Goal: Task Accomplishment & Management: Complete application form

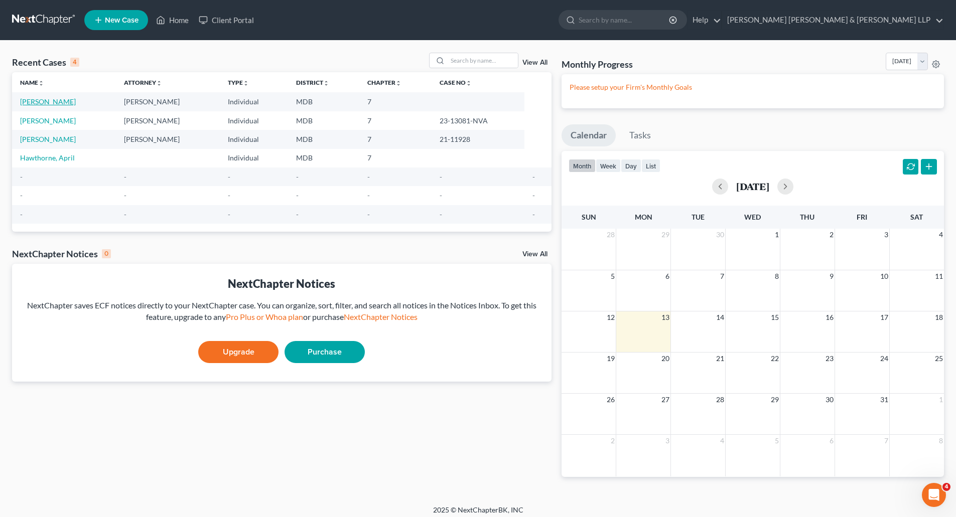
click at [40, 101] on link "[PERSON_NAME]" at bounding box center [48, 101] width 56 height 9
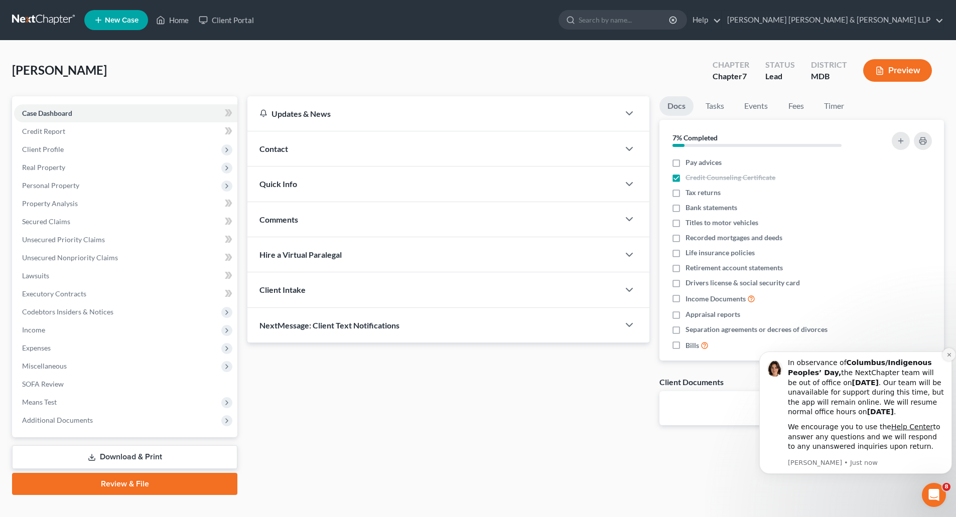
click at [946, 355] on icon "Dismiss notification" at bounding box center [949, 355] width 6 height 6
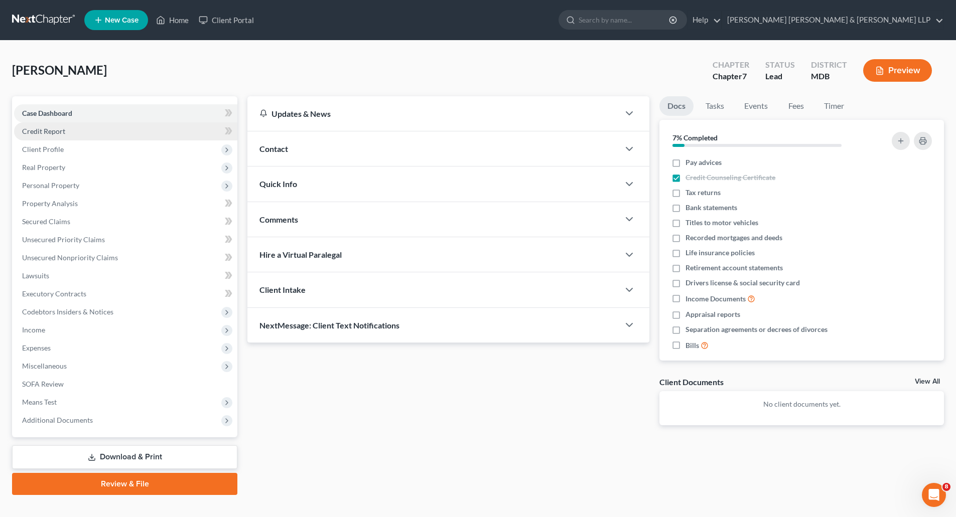
click at [47, 133] on span "Credit Report" at bounding box center [43, 131] width 43 height 9
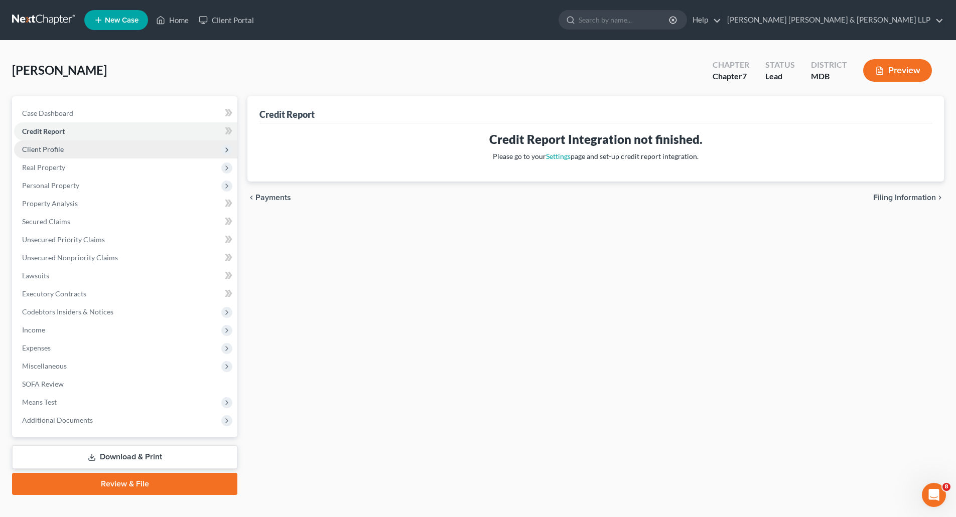
click at [40, 149] on span "Client Profile" at bounding box center [43, 149] width 42 height 9
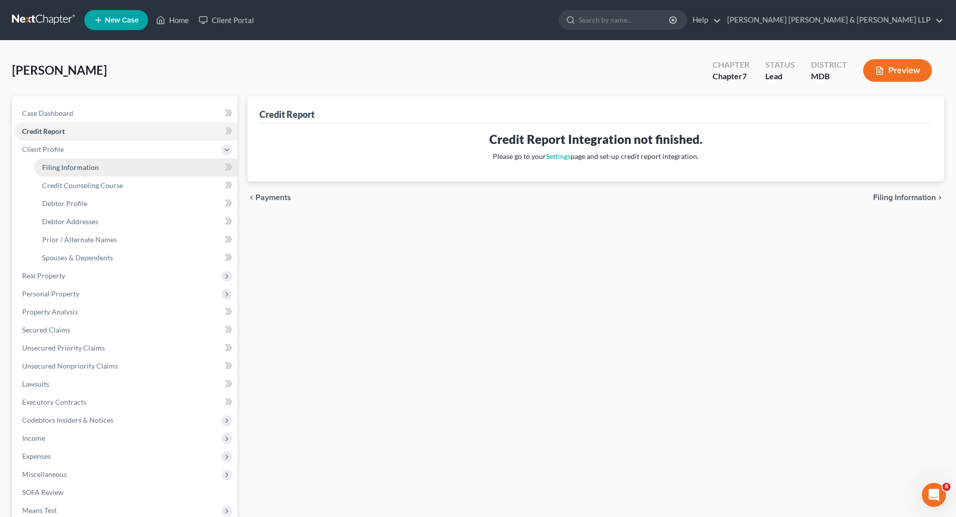
click at [74, 167] on span "Filing Information" at bounding box center [70, 167] width 57 height 9
select select "1"
select select "0"
select select "38"
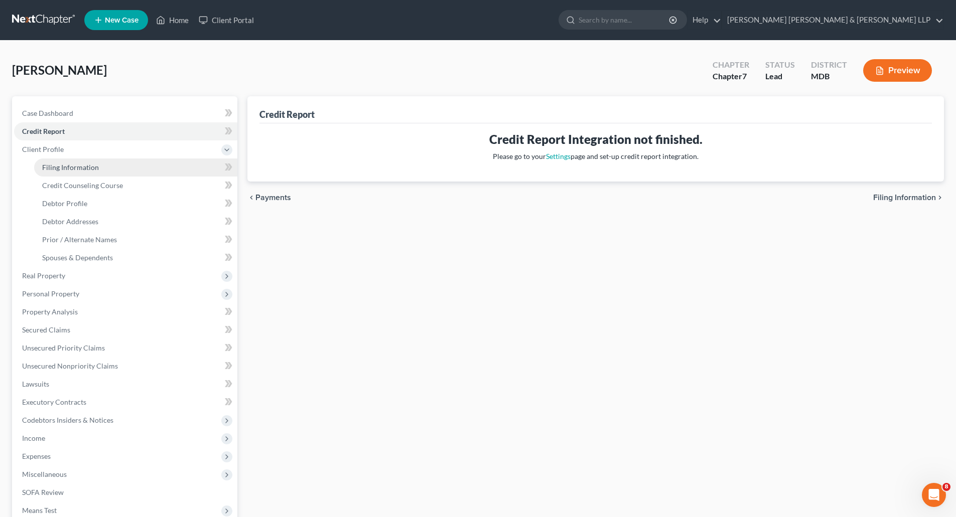
select select "1"
select select "21"
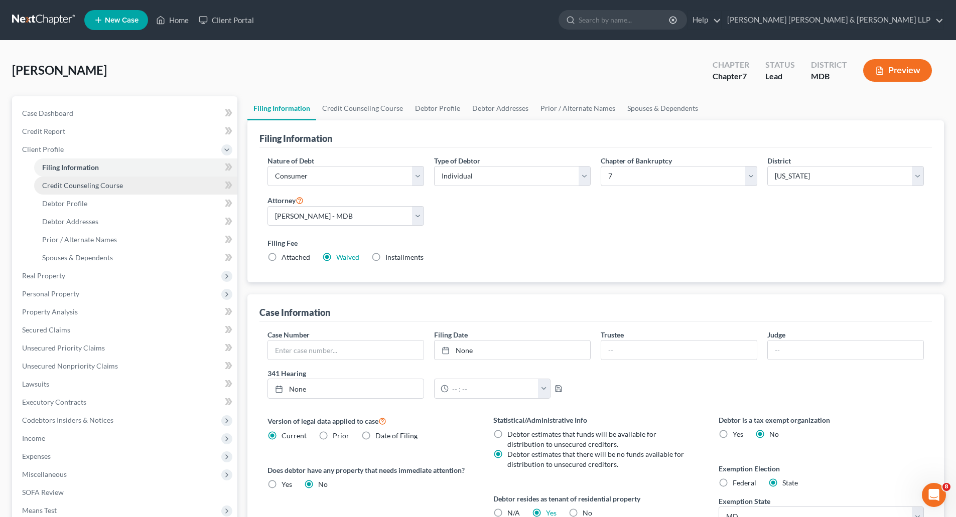
click at [76, 182] on span "Credit Counseling Course" at bounding box center [82, 185] width 81 height 9
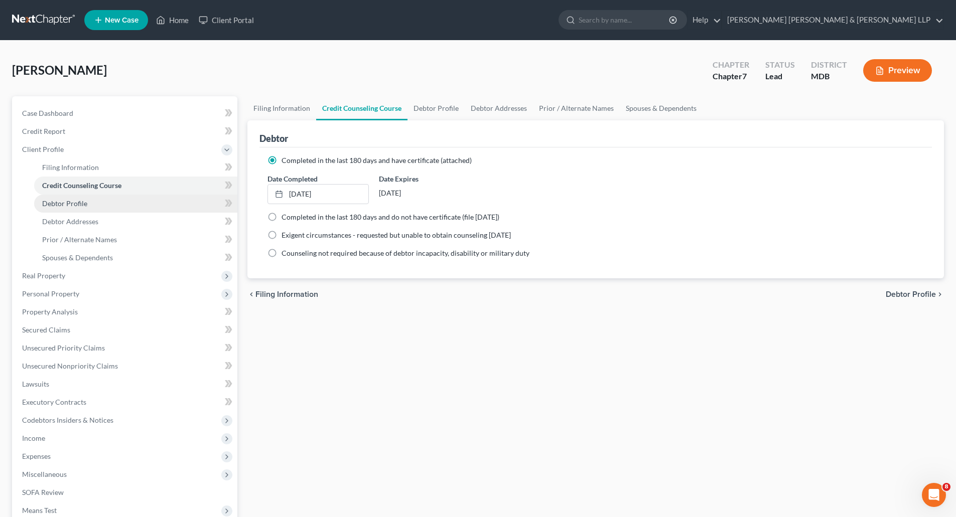
click at [71, 199] on span "Debtor Profile" at bounding box center [64, 203] width 45 height 9
select select "1"
select select "2"
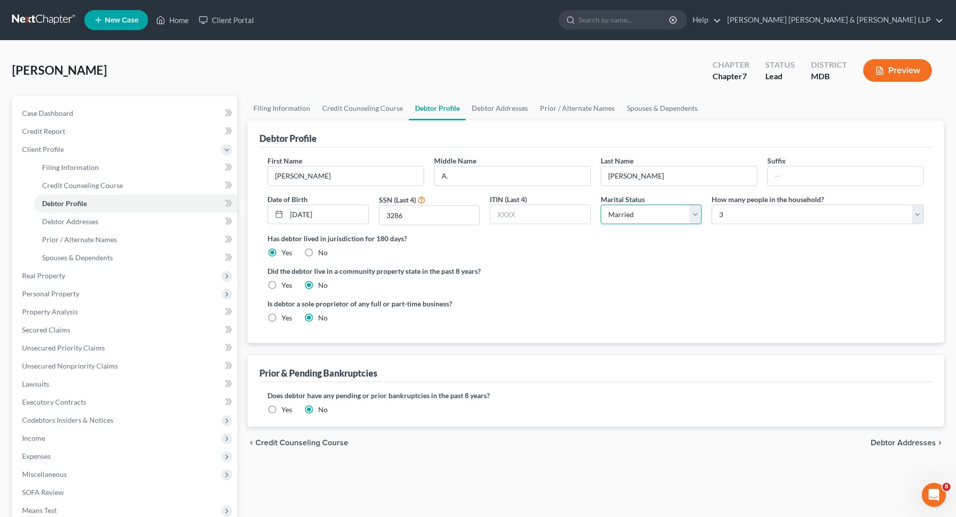
click at [697, 217] on select "Select Single Married Separated Divorced Widowed" at bounding box center [651, 215] width 101 height 20
select select "4"
click at [601, 205] on select "Select Single Married Separated Divorced Widowed" at bounding box center [651, 215] width 101 height 20
click at [767, 225] on div "How many people in the household? Select 1 2 3 4 5 6 7 8 9 10 11 12 13 14 15 16…" at bounding box center [818, 210] width 222 height 32
click at [763, 217] on select "Select 1 2 3 4 5 6 7 8 9 10 11 12 13 14 15 16 17 18 19 20" at bounding box center [818, 215] width 212 height 20
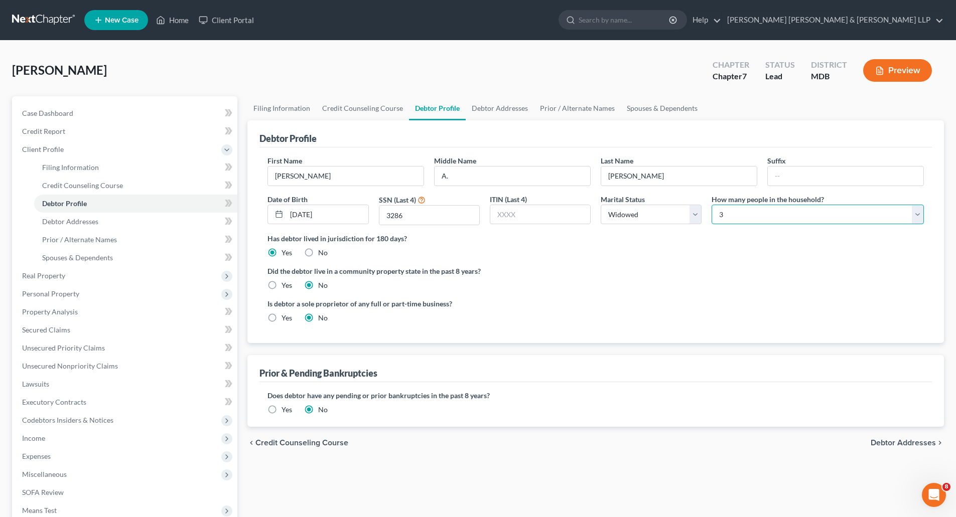
click at [763, 217] on select "Select 1 2 3 4 5 6 7 8 9 10 11 12 13 14 15 16 17 18 19 20" at bounding box center [818, 215] width 212 height 20
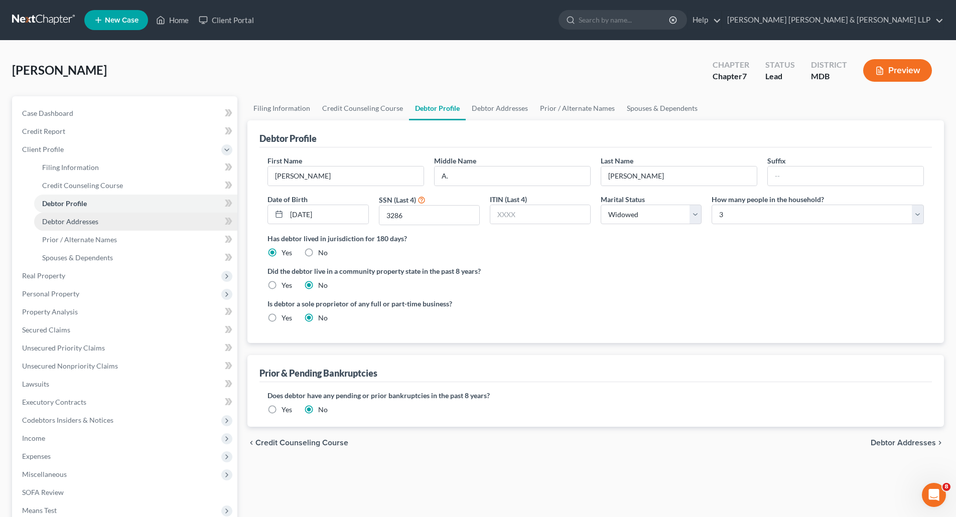
click at [94, 218] on span "Debtor Addresses" at bounding box center [70, 221] width 56 height 9
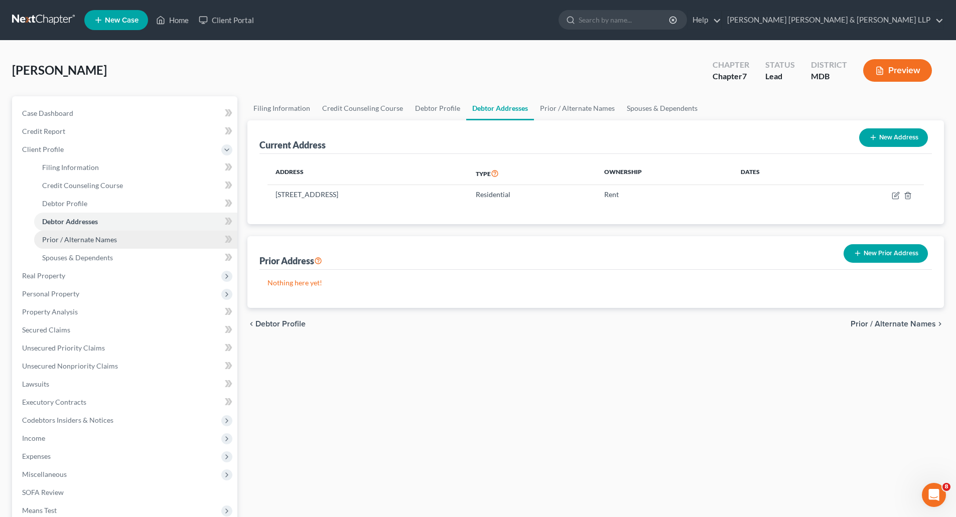
click at [92, 244] on link "Prior / Alternate Names" at bounding box center [135, 240] width 203 height 18
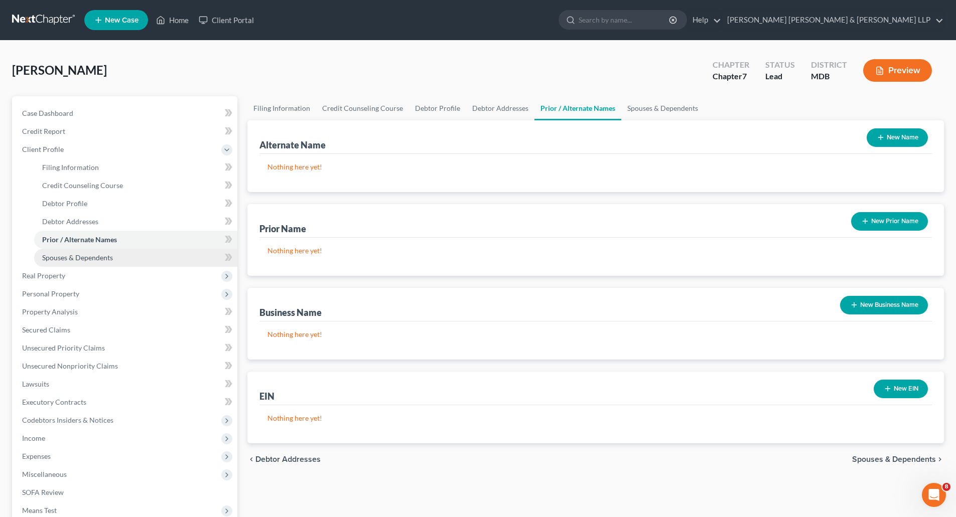
click at [89, 254] on span "Spouses & Dependents" at bounding box center [77, 257] width 71 height 9
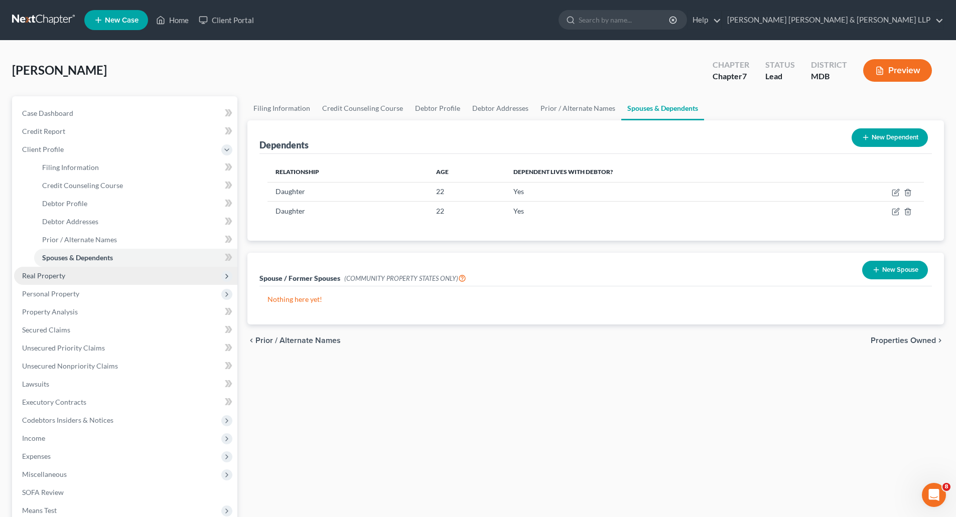
click at [65, 276] on span "Real Property" at bounding box center [125, 276] width 223 height 18
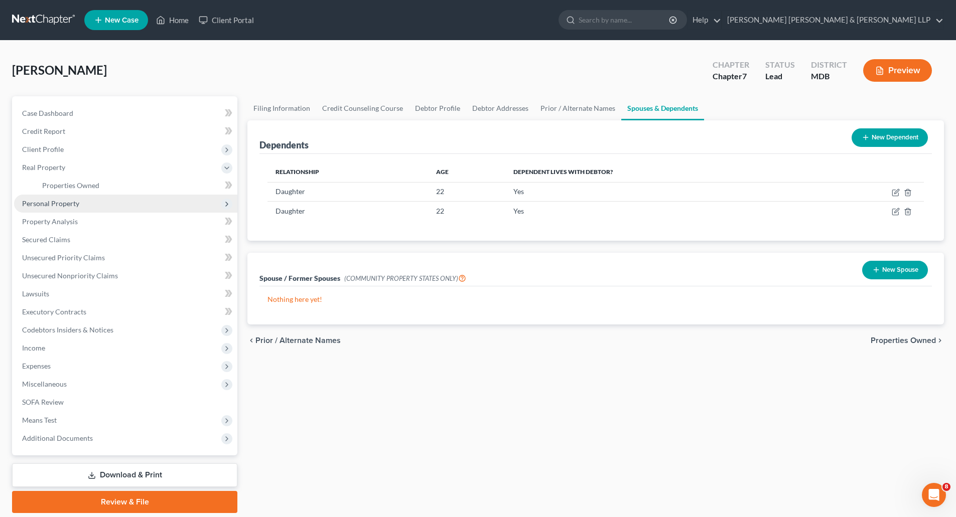
click at [59, 205] on span "Personal Property" at bounding box center [50, 203] width 57 height 9
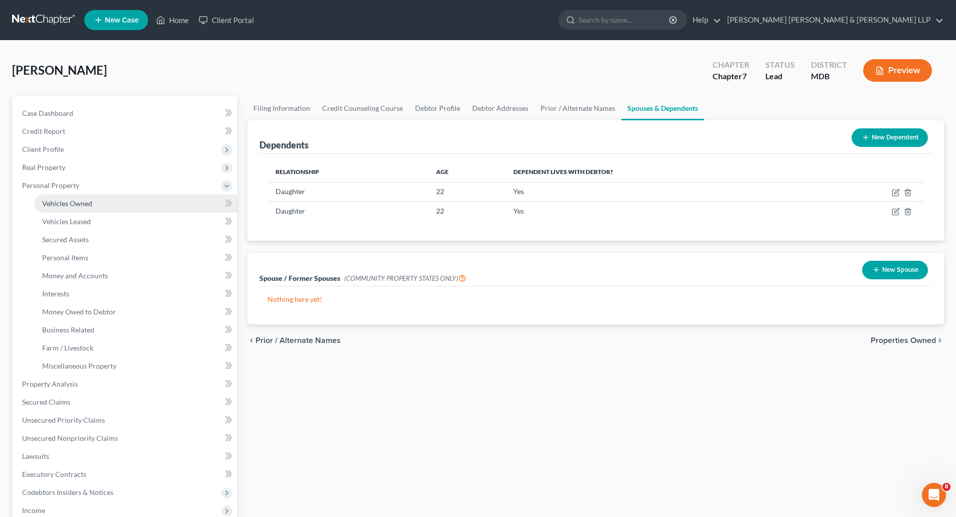
click at [73, 202] on span "Vehicles Owned" at bounding box center [67, 203] width 50 height 9
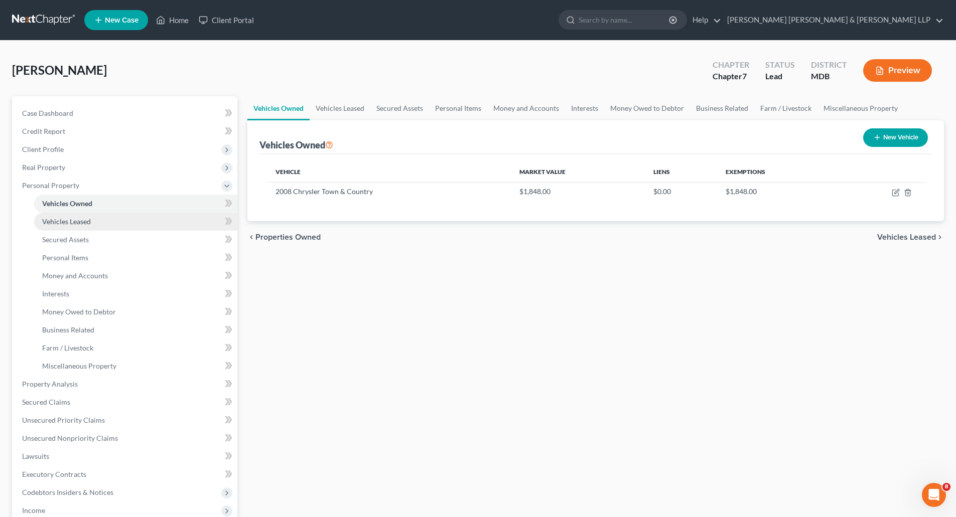
click at [72, 221] on span "Vehicles Leased" at bounding box center [66, 221] width 49 height 9
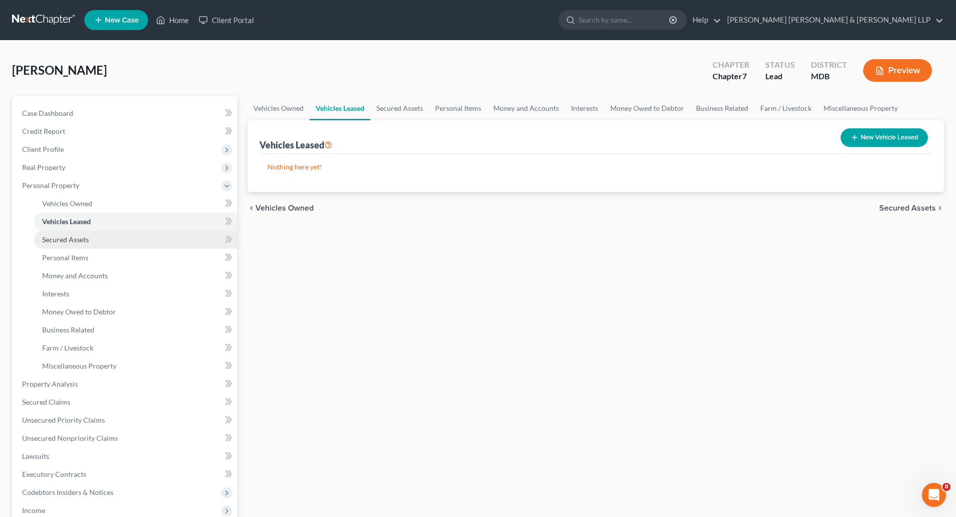
click at [73, 237] on span "Secured Assets" at bounding box center [65, 239] width 47 height 9
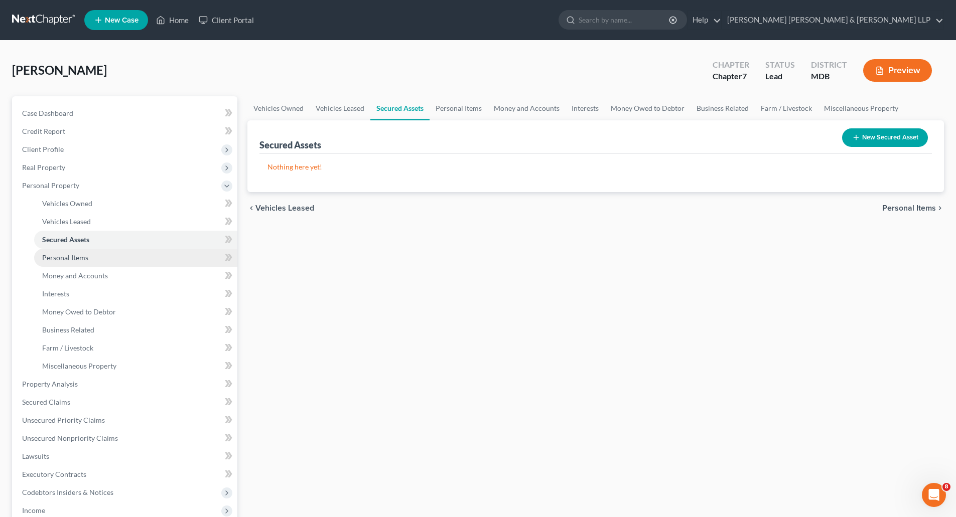
click at [78, 258] on span "Personal Items" at bounding box center [65, 257] width 46 height 9
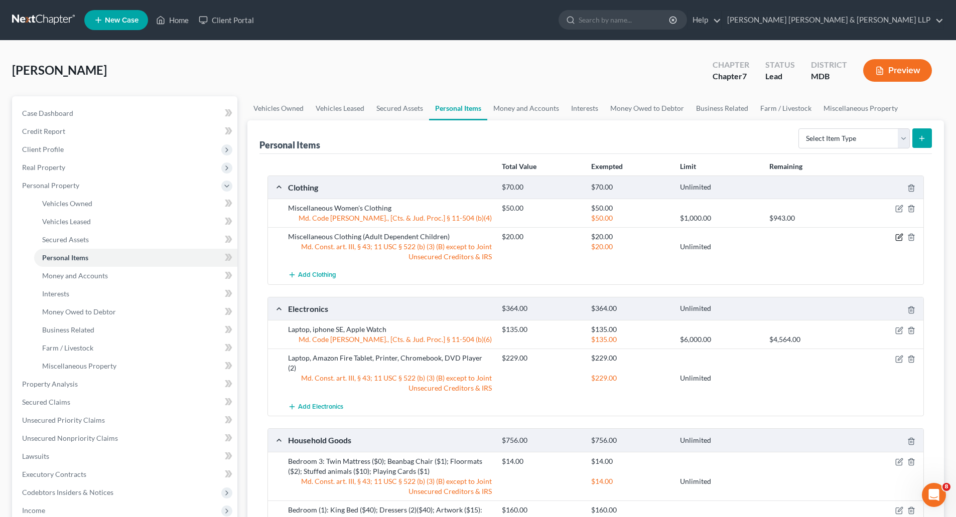
click at [901, 234] on icon "button" at bounding box center [900, 236] width 5 height 5
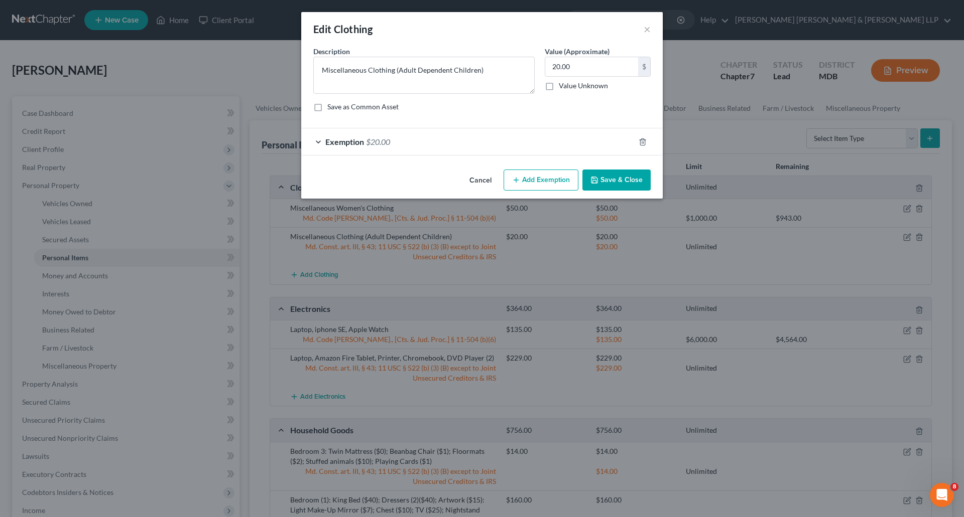
click at [323, 142] on div "Exemption $20.00" at bounding box center [467, 141] width 333 height 27
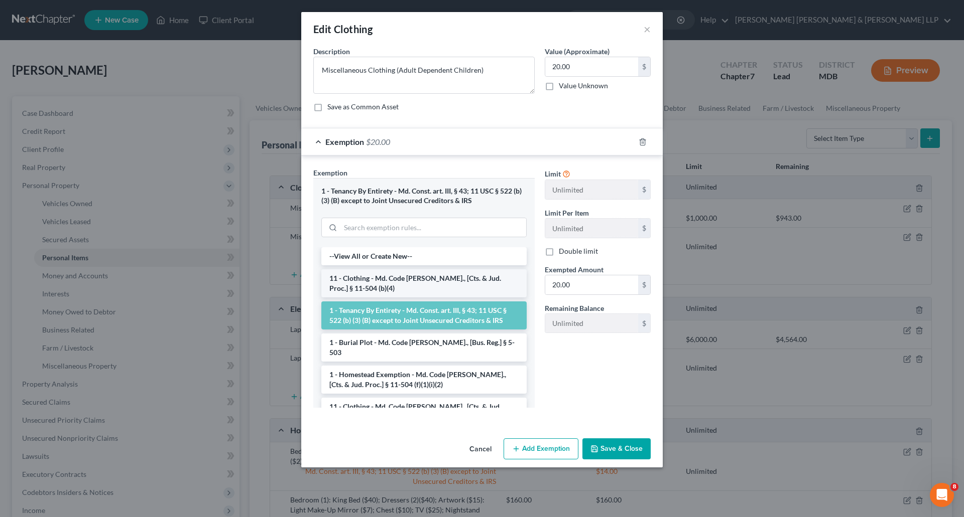
click at [388, 284] on li "11 - Clothing - Md. Code [PERSON_NAME]., [Cts. & Jud. Proc.] § 11-504 (b)(4)" at bounding box center [423, 283] width 205 height 28
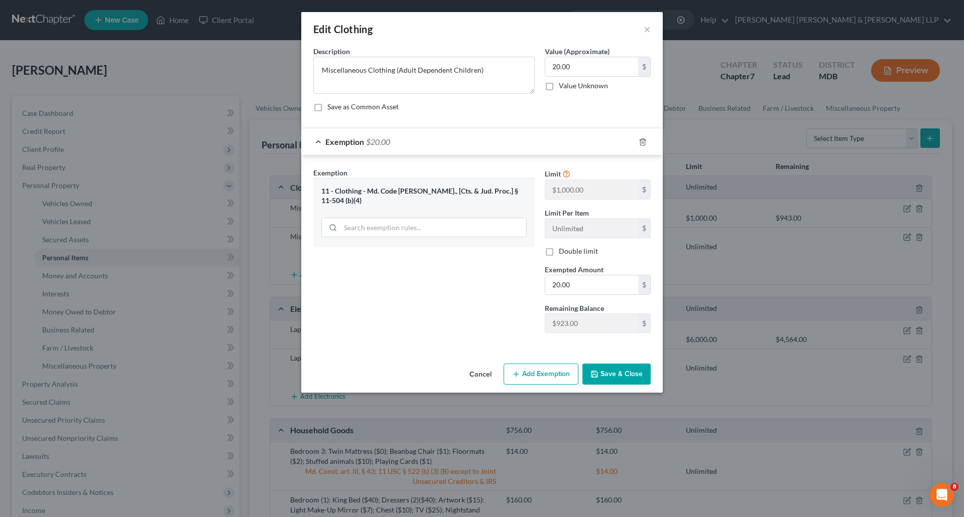
click at [640, 370] on button "Save & Close" at bounding box center [616, 374] width 68 height 21
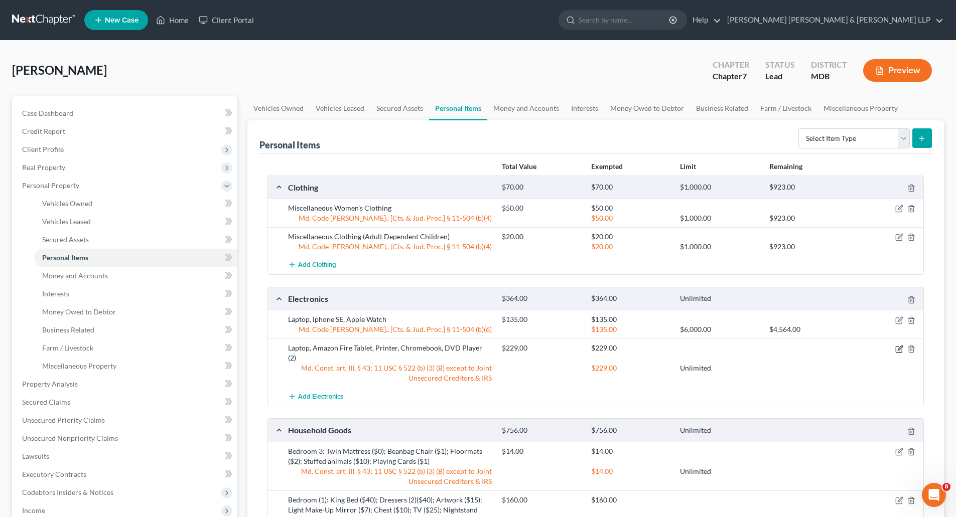
click at [901, 348] on icon "button" at bounding box center [899, 349] width 8 height 8
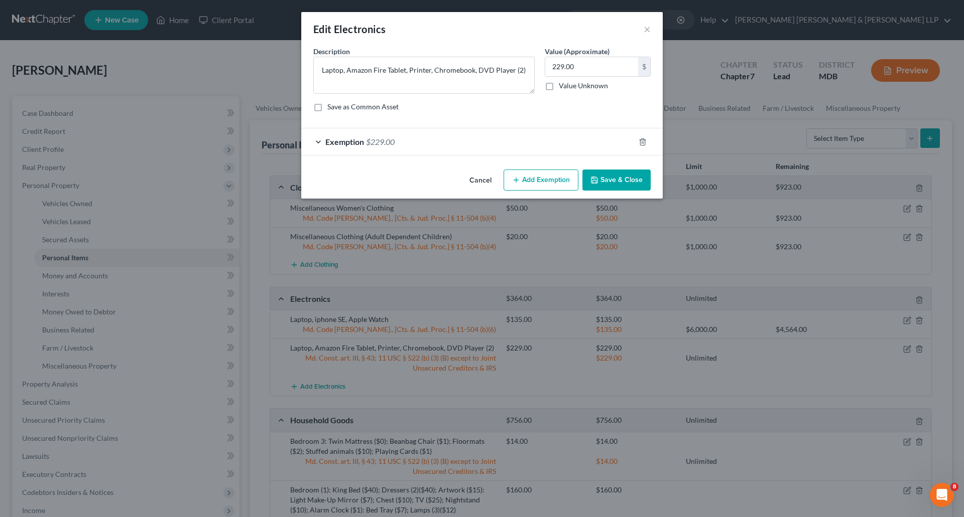
click at [326, 139] on span "Exemption" at bounding box center [344, 142] width 39 height 10
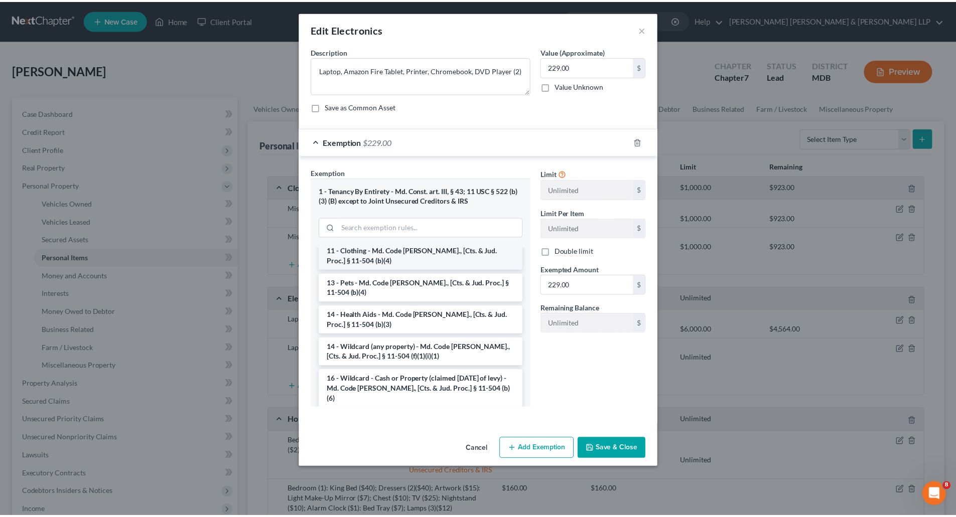
scroll to position [151, 0]
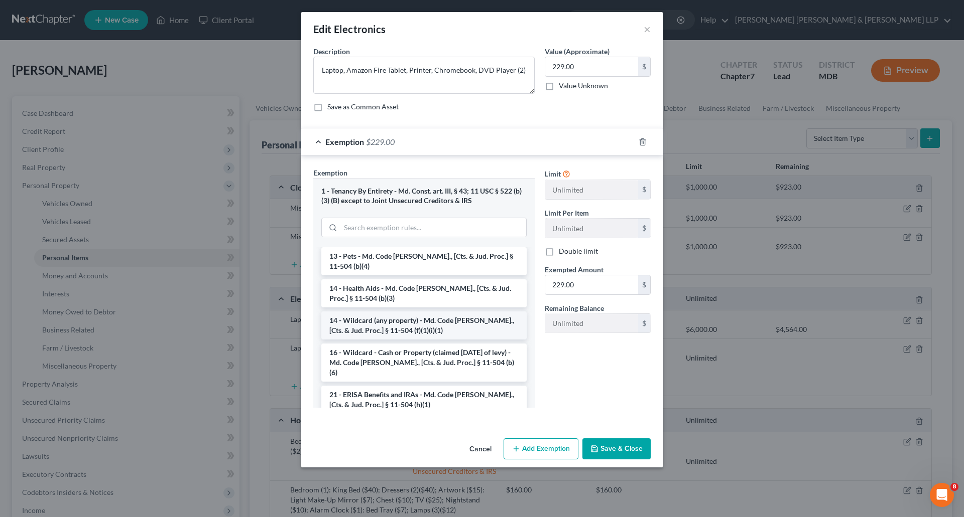
click at [439, 319] on li "14 - Wildcard (any property) - Md. Code [PERSON_NAME]., [Cts. & Jud. Proc.] § 1…" at bounding box center [423, 326] width 205 height 28
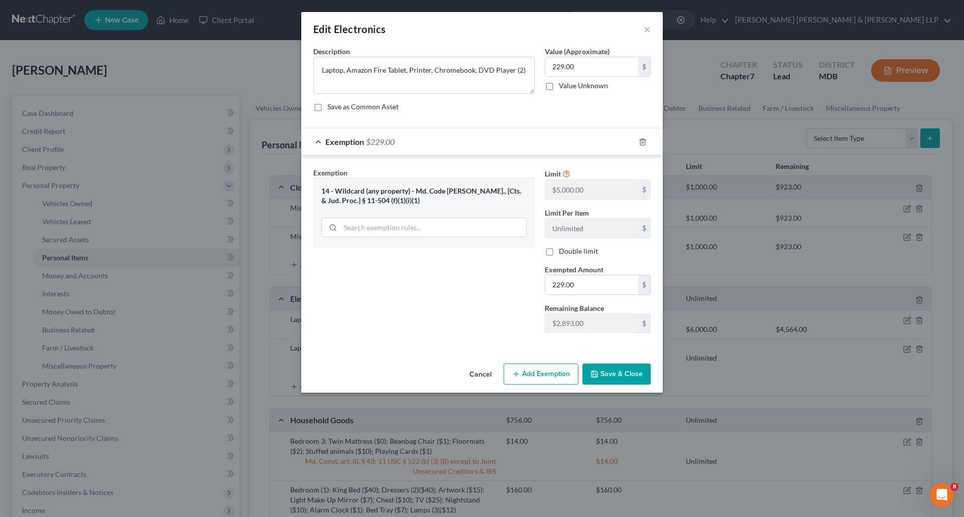
click at [636, 375] on button "Save & Close" at bounding box center [616, 374] width 68 height 21
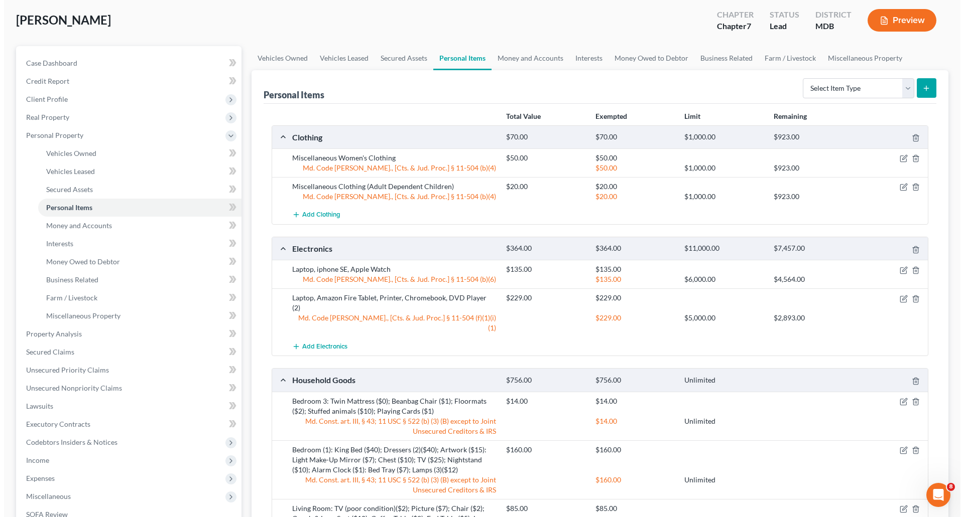
scroll to position [100, 0]
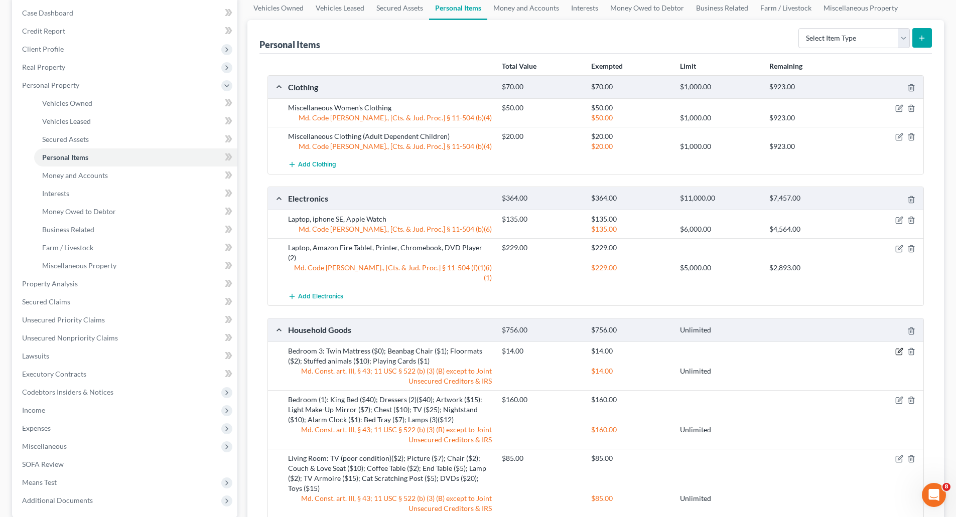
click at [898, 349] on icon "button" at bounding box center [899, 352] width 6 height 6
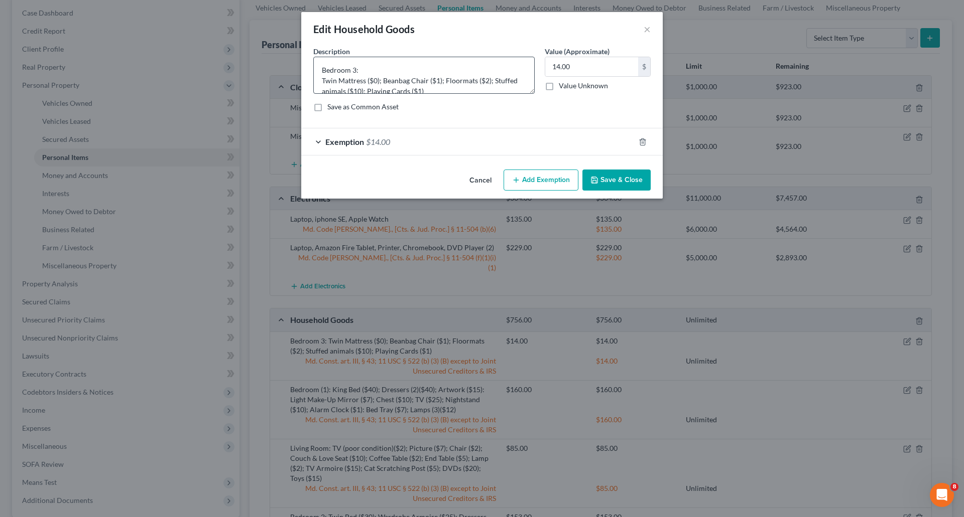
scroll to position [11, 0]
click at [312, 140] on div "Exemption $14.00" at bounding box center [467, 141] width 333 height 27
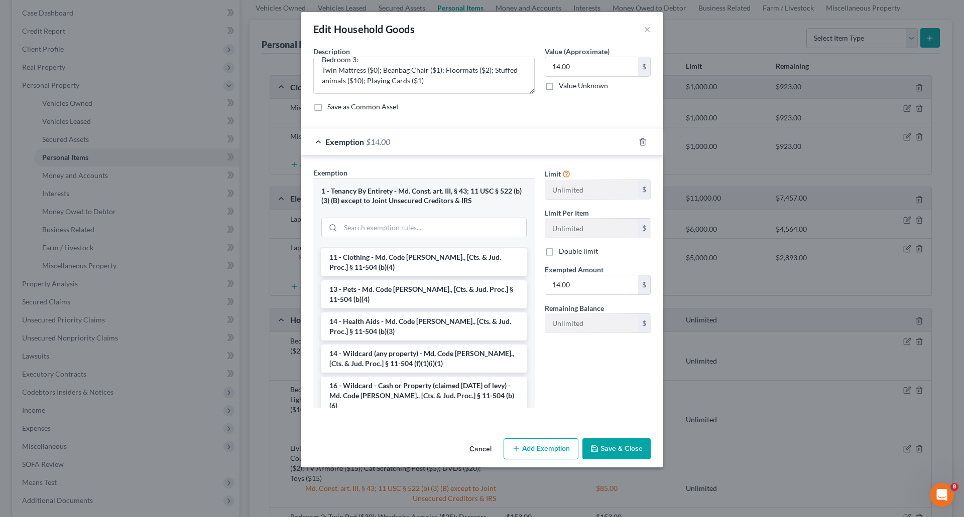
scroll to position [301, 0]
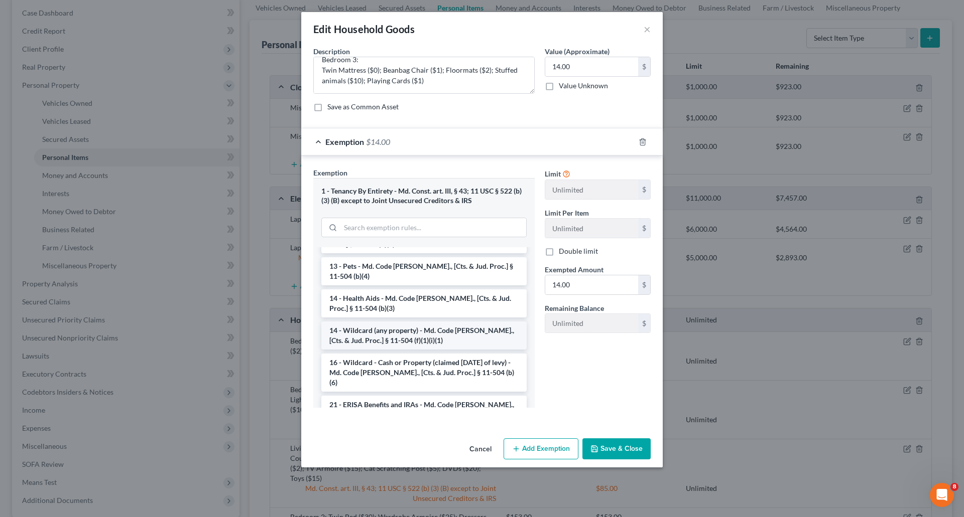
click at [456, 325] on li "14 - Wildcard (any property) - Md. Code [PERSON_NAME]., [Cts. & Jud. Proc.] § 1…" at bounding box center [423, 336] width 205 height 28
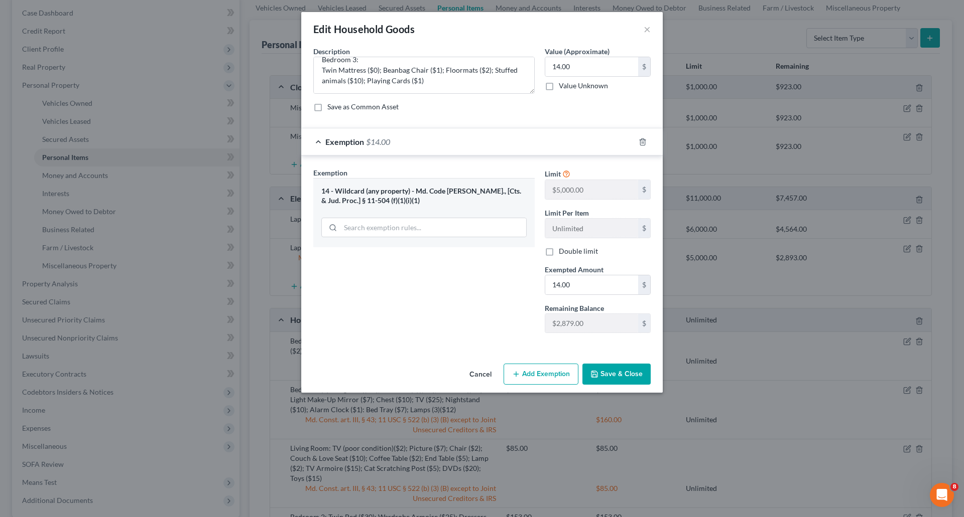
click at [627, 370] on button "Save & Close" at bounding box center [616, 374] width 68 height 21
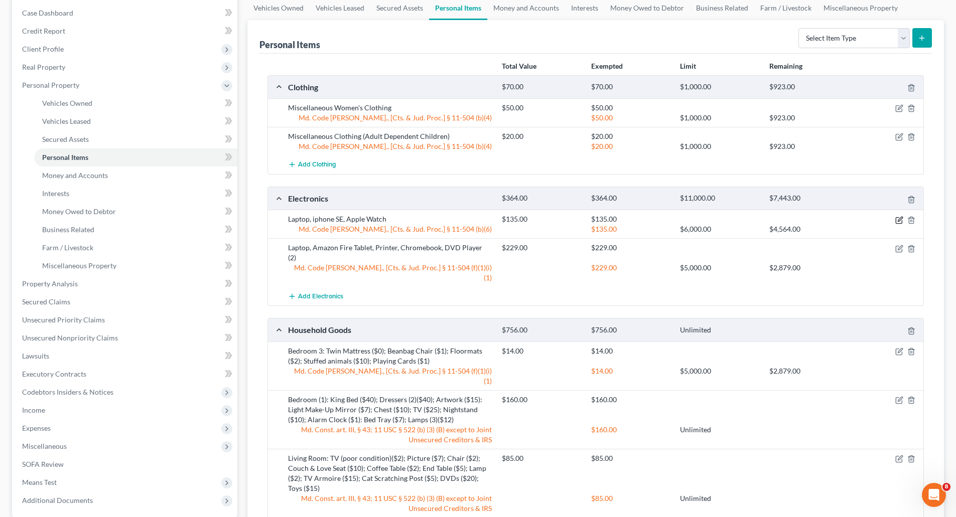
click at [896, 221] on icon "button" at bounding box center [899, 220] width 6 height 6
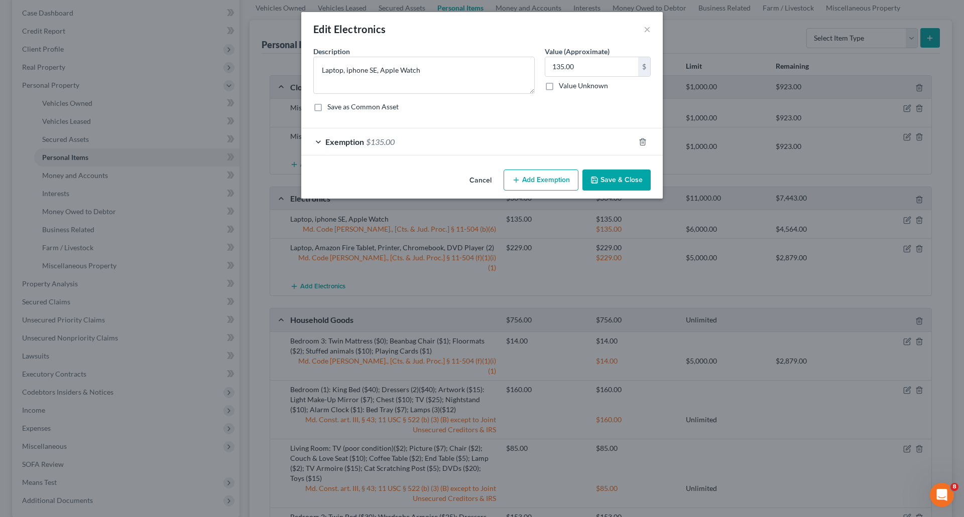
click at [320, 142] on div "Exemption $135.00" at bounding box center [467, 141] width 333 height 27
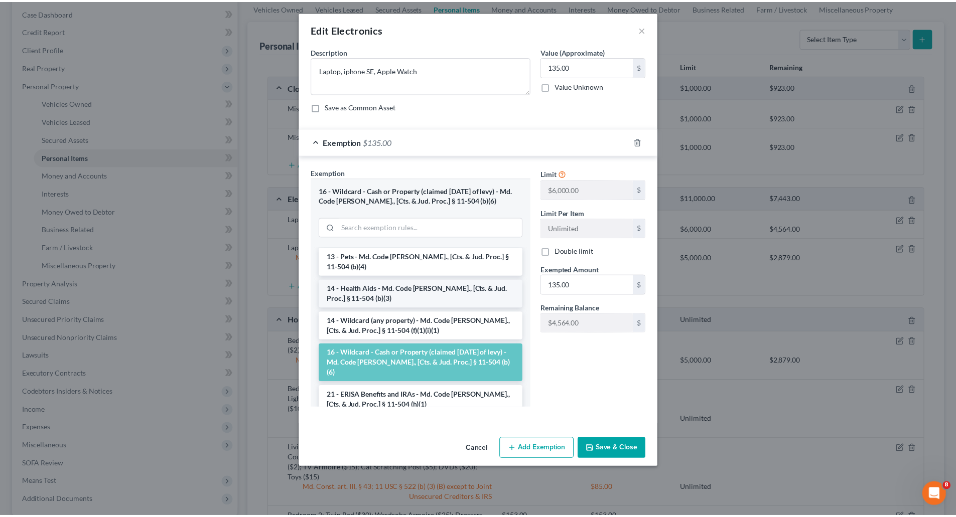
scroll to position [151, 0]
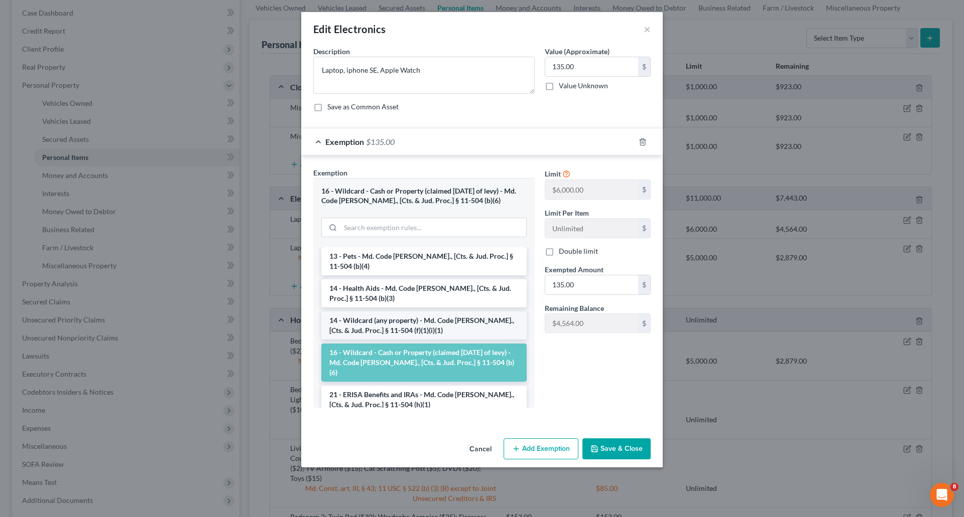
click at [443, 316] on li "14 - Wildcard (any property) - Md. Code [PERSON_NAME]., [Cts. & Jud. Proc.] § 1…" at bounding box center [423, 326] width 205 height 28
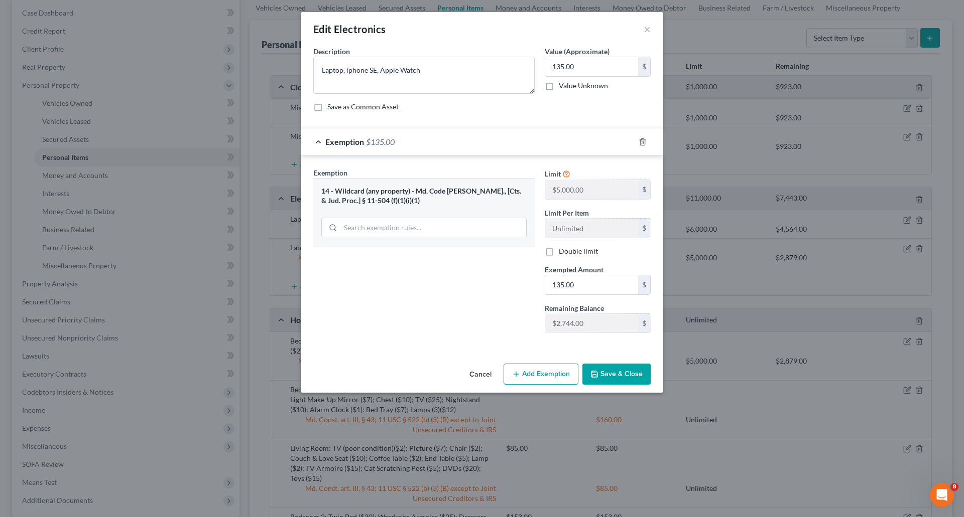
click at [612, 373] on button "Save & Close" at bounding box center [616, 374] width 68 height 21
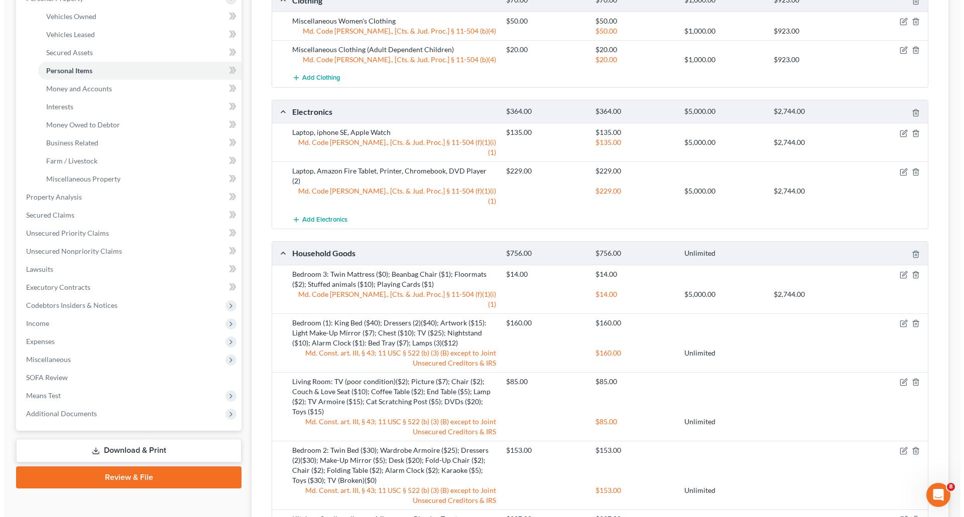
scroll to position [201, 0]
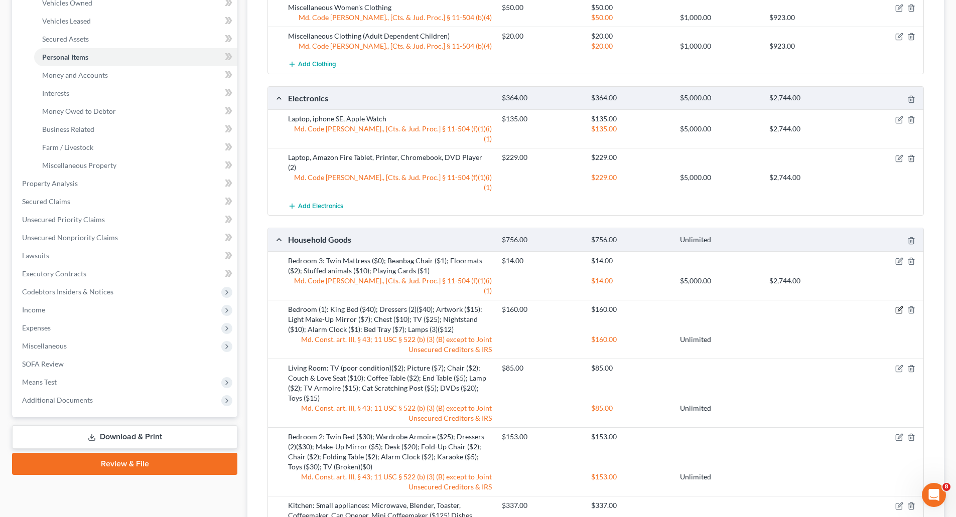
click at [898, 308] on icon "button" at bounding box center [899, 311] width 6 height 6
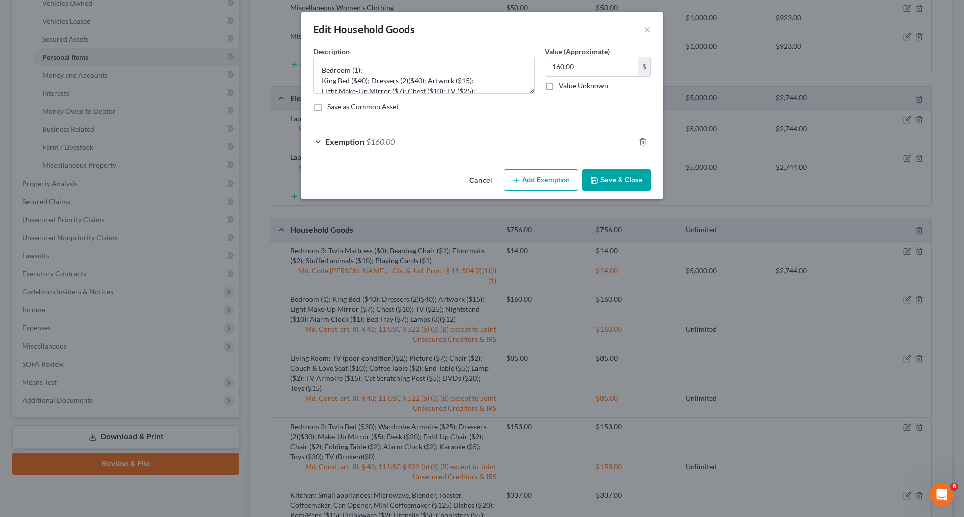
click at [320, 144] on div "Exemption $160.00" at bounding box center [467, 141] width 333 height 27
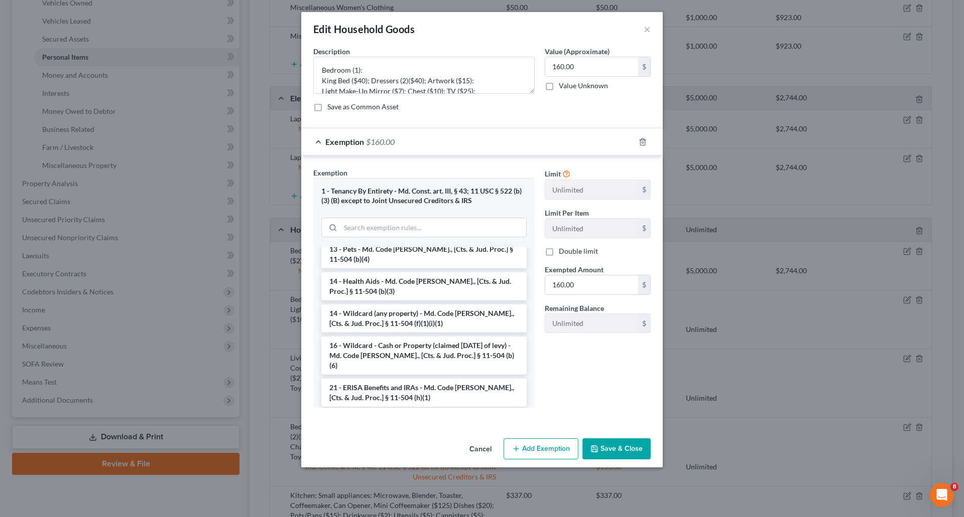
scroll to position [351, 0]
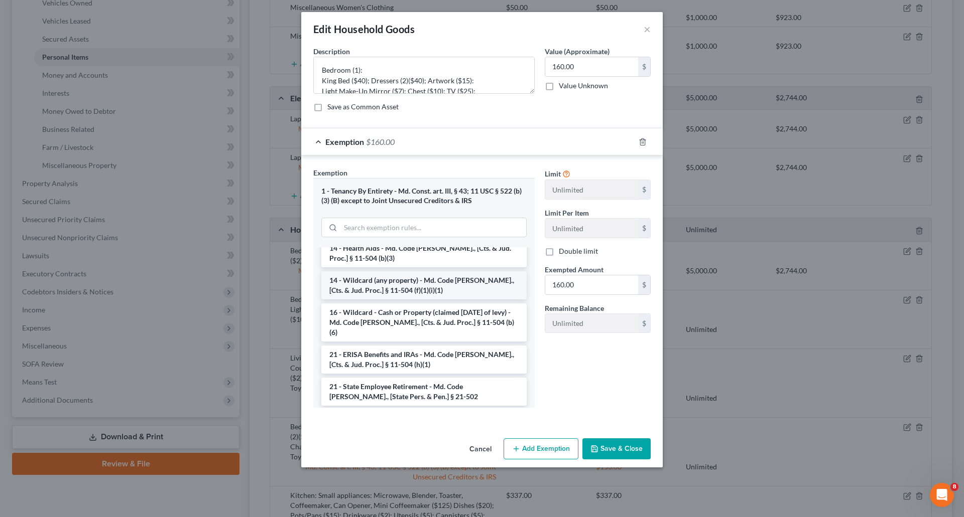
click at [461, 274] on li "14 - Wildcard (any property) - Md. Code [PERSON_NAME]., [Cts. & Jud. Proc.] § 1…" at bounding box center [423, 285] width 205 height 28
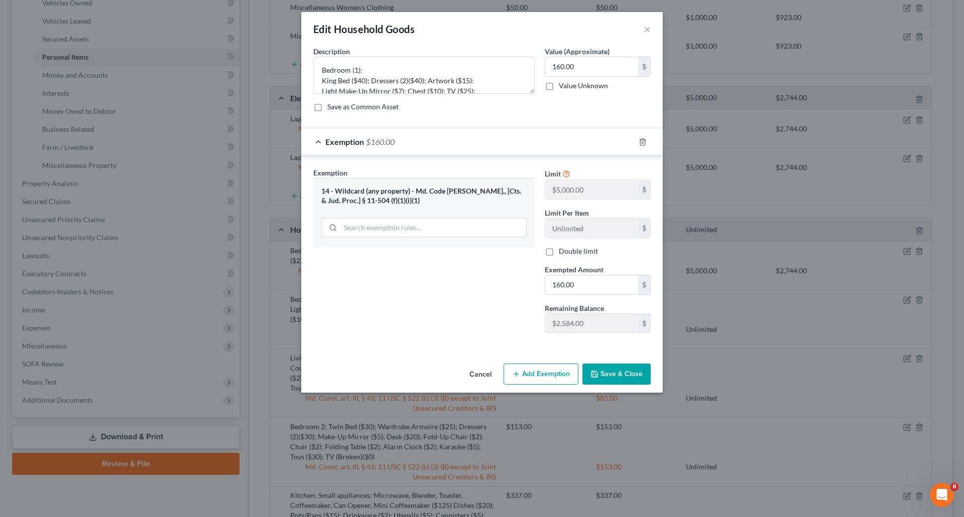
click at [619, 370] on button "Save & Close" at bounding box center [616, 374] width 68 height 21
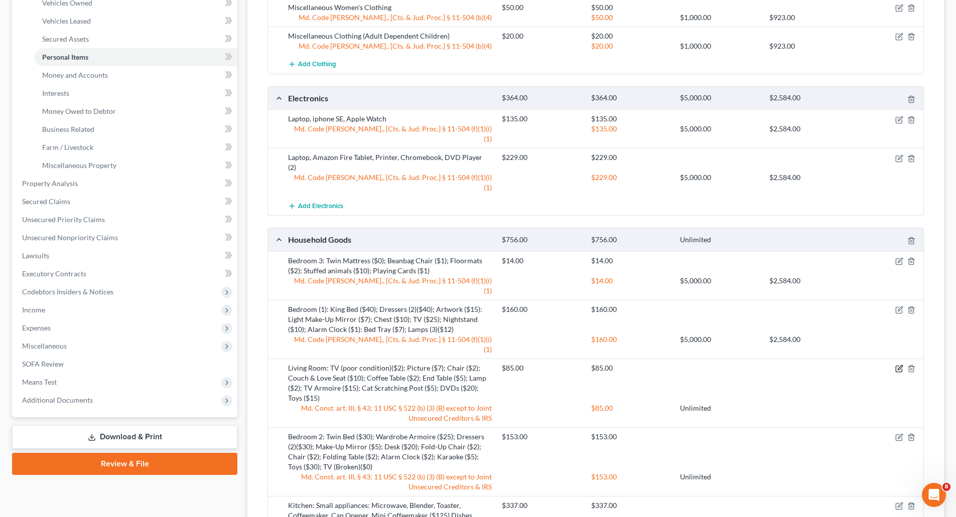
click at [900, 365] on icon "button" at bounding box center [900, 367] width 5 height 5
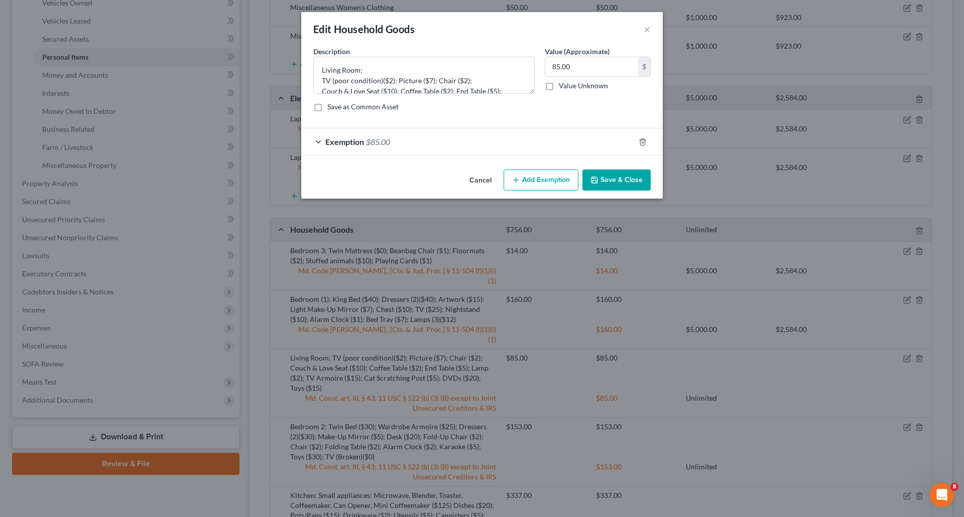
click at [332, 143] on span "Exemption" at bounding box center [344, 142] width 39 height 10
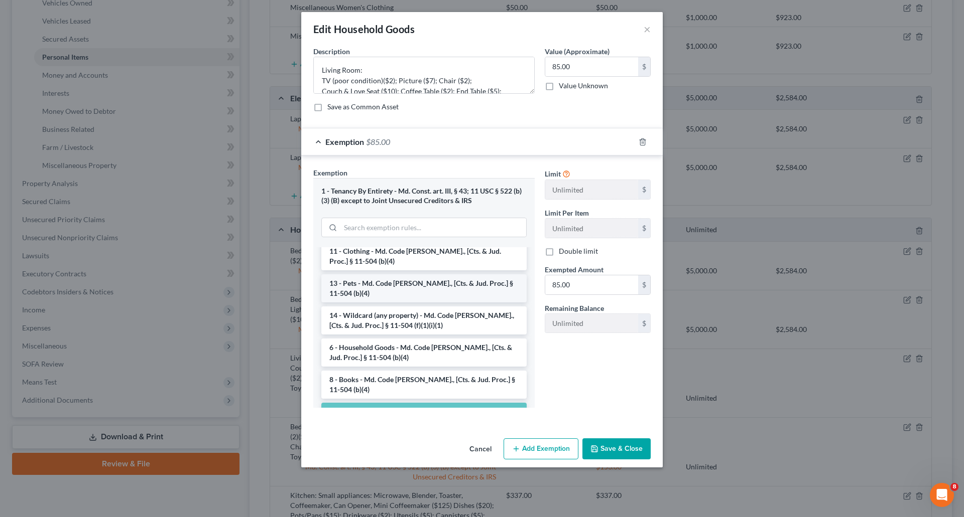
scroll to position [100, 0]
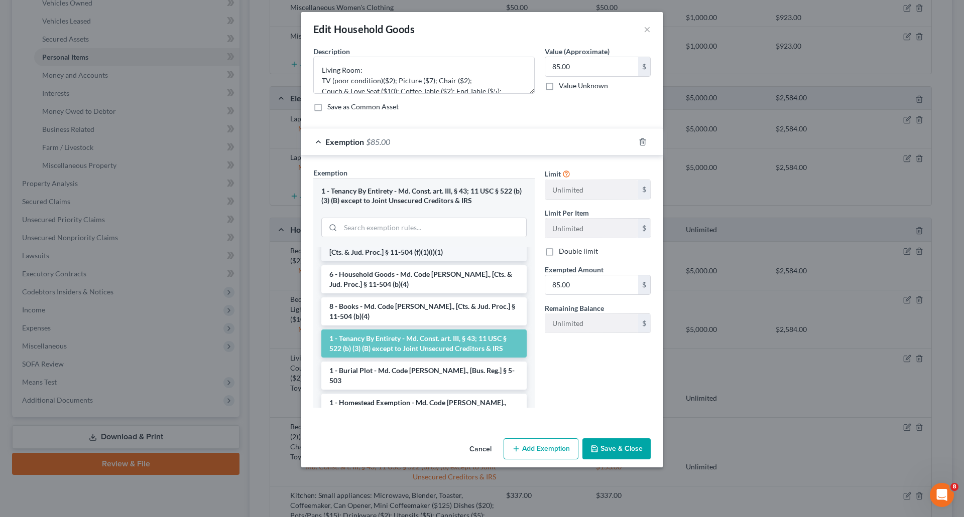
click at [426, 256] on li "14 - Wildcard (any property) - Md. Code [PERSON_NAME]., [Cts. & Jud. Proc.] § 1…" at bounding box center [423, 247] width 205 height 28
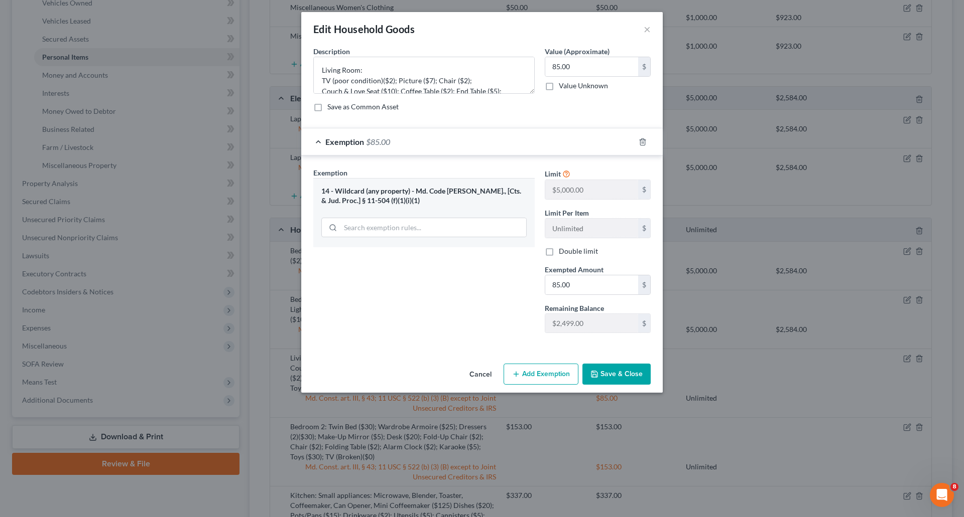
click at [623, 377] on button "Save & Close" at bounding box center [616, 374] width 68 height 21
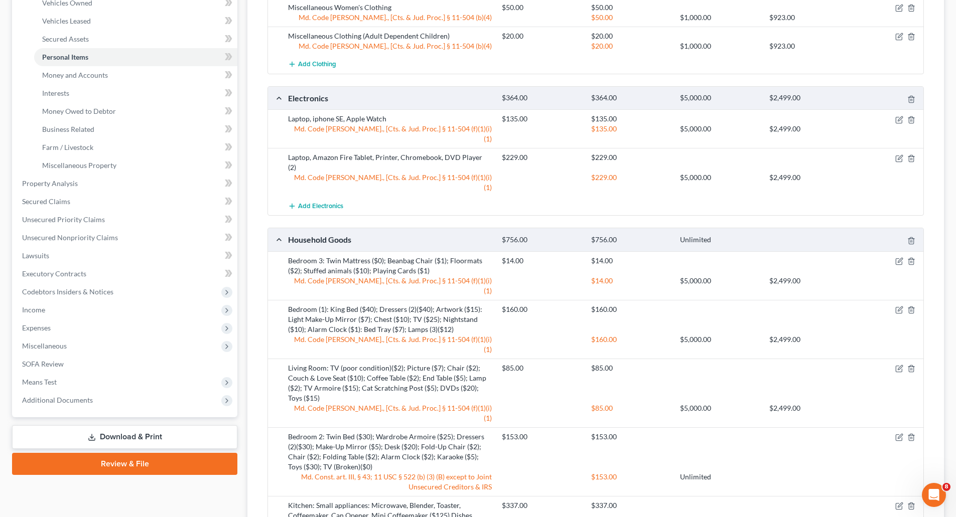
click at [894, 432] on div at bounding box center [888, 437] width 71 height 10
click at [896, 434] on icon "button" at bounding box center [899, 438] width 8 height 8
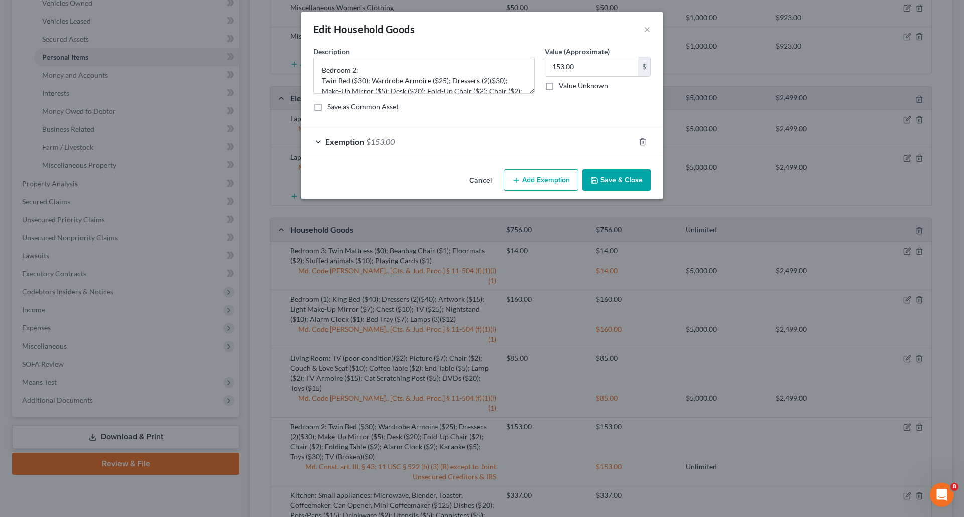
click at [344, 141] on span "Exemption" at bounding box center [344, 142] width 39 height 10
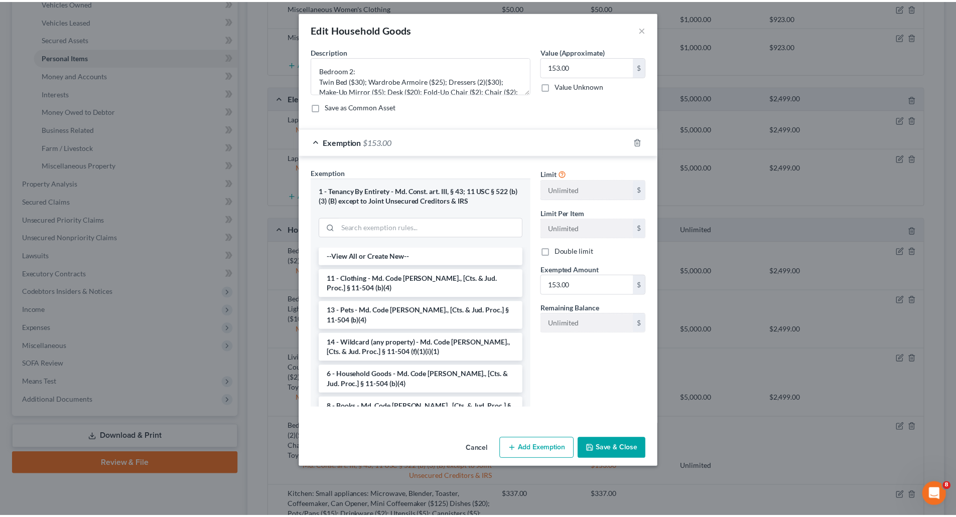
scroll to position [50, 0]
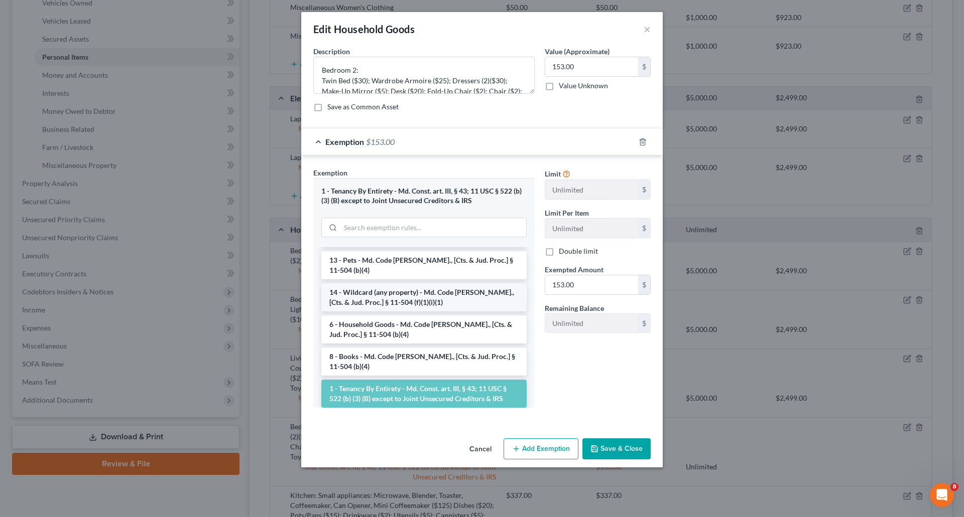
click at [455, 301] on li "14 - Wildcard (any property) - Md. Code [PERSON_NAME]., [Cts. & Jud. Proc.] § 1…" at bounding box center [423, 298] width 205 height 28
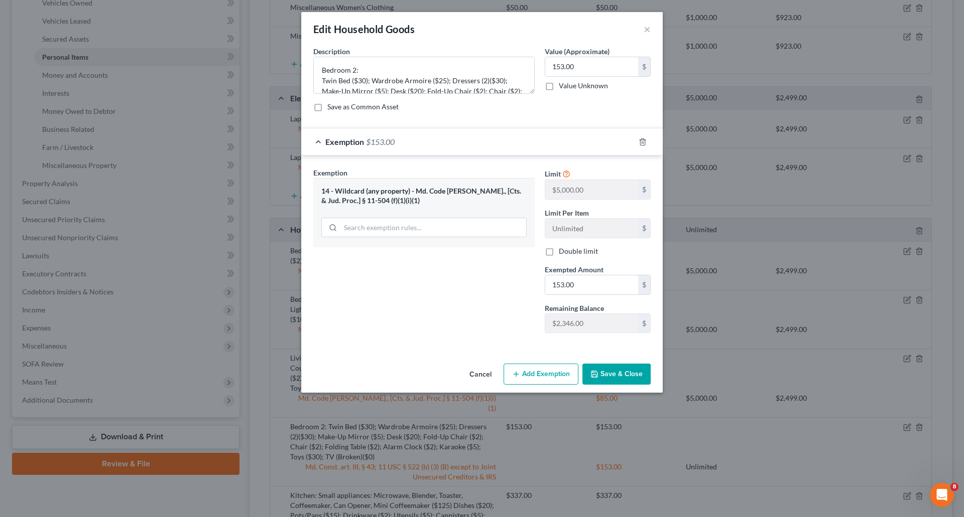
click at [628, 370] on button "Save & Close" at bounding box center [616, 374] width 68 height 21
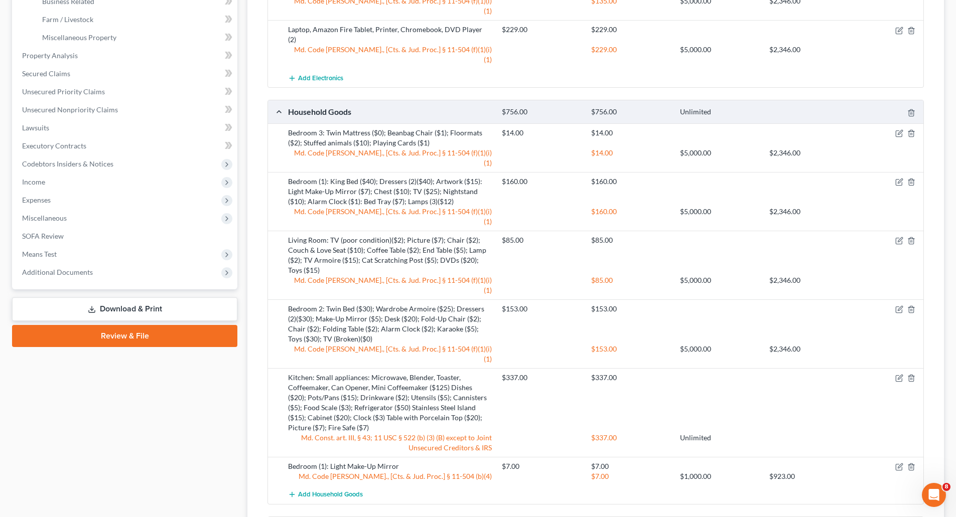
scroll to position [351, 0]
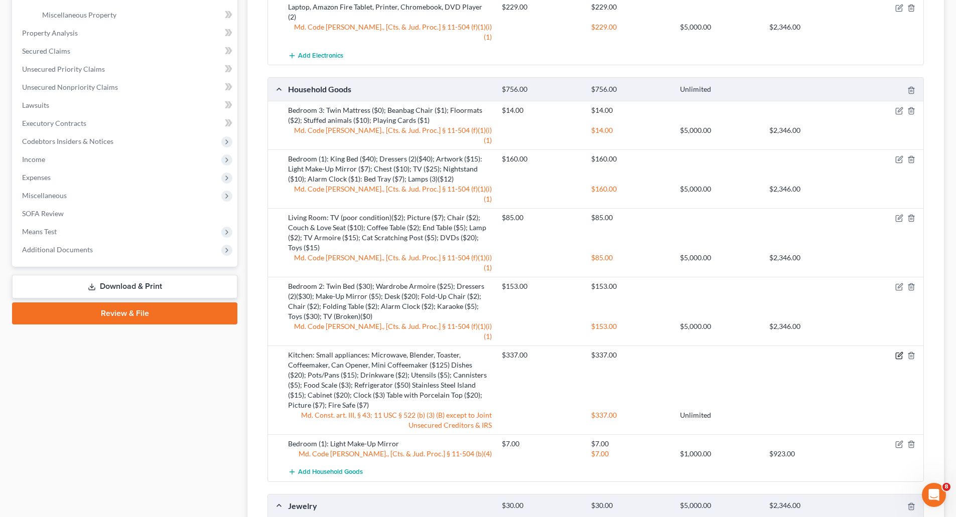
click at [898, 352] on icon "button" at bounding box center [899, 356] width 8 height 8
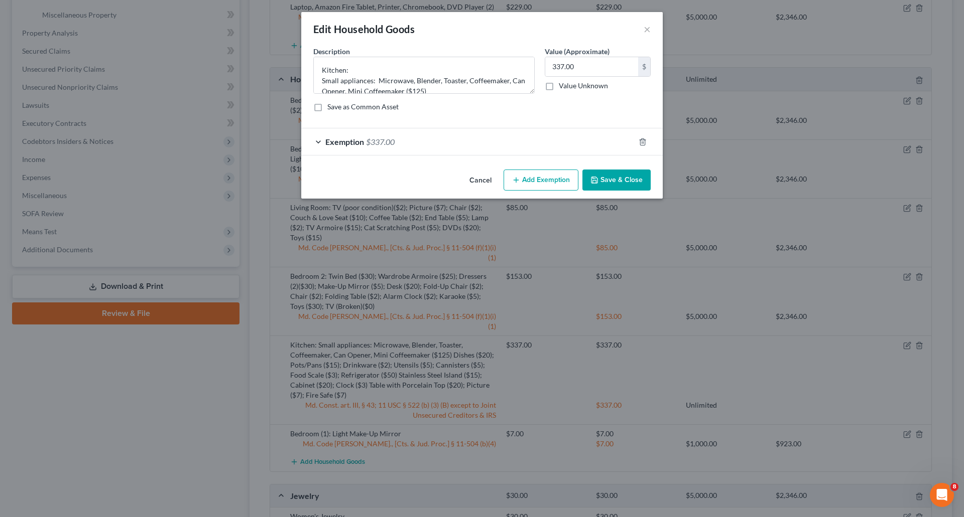
click at [342, 140] on span "Exemption" at bounding box center [344, 142] width 39 height 10
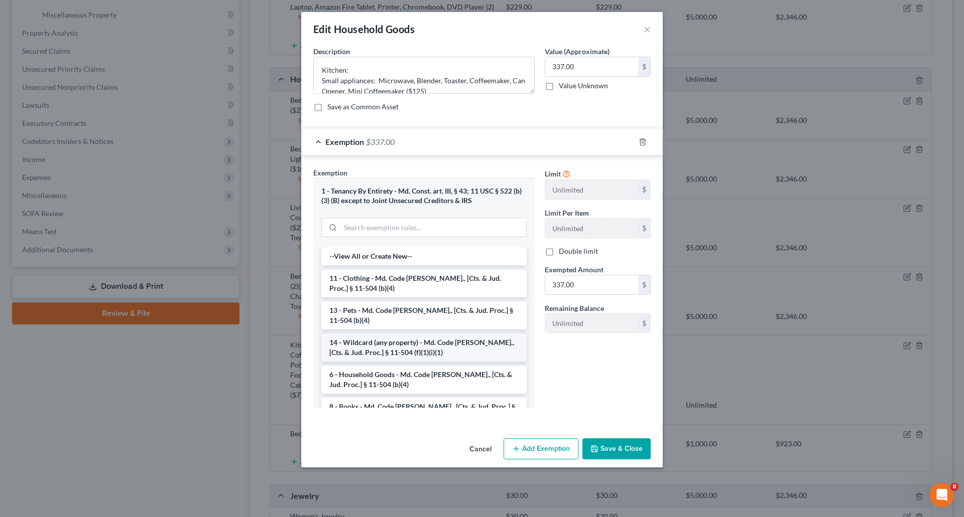
click at [440, 339] on li "14 - Wildcard (any property) - Md. Code [PERSON_NAME]., [Cts. & Jud. Proc.] § 1…" at bounding box center [423, 348] width 205 height 28
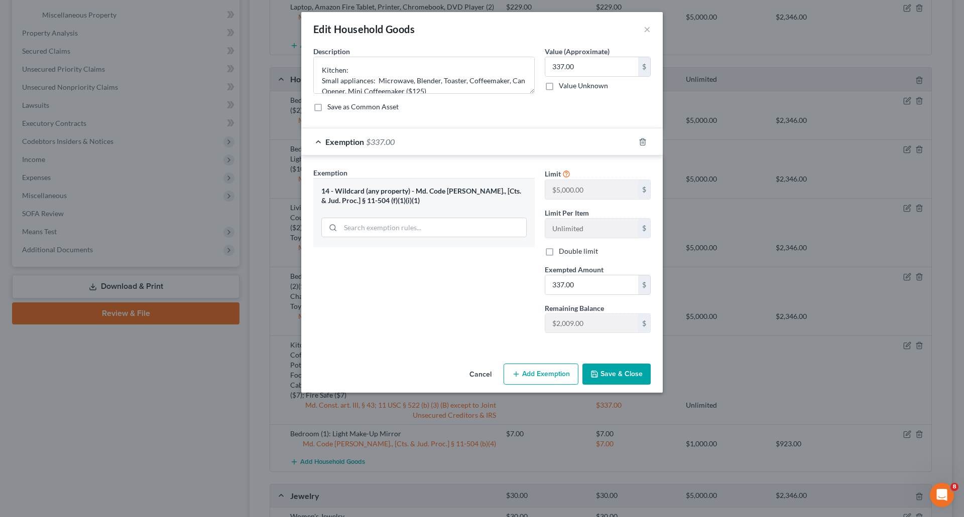
click at [638, 371] on button "Save & Close" at bounding box center [616, 374] width 68 height 21
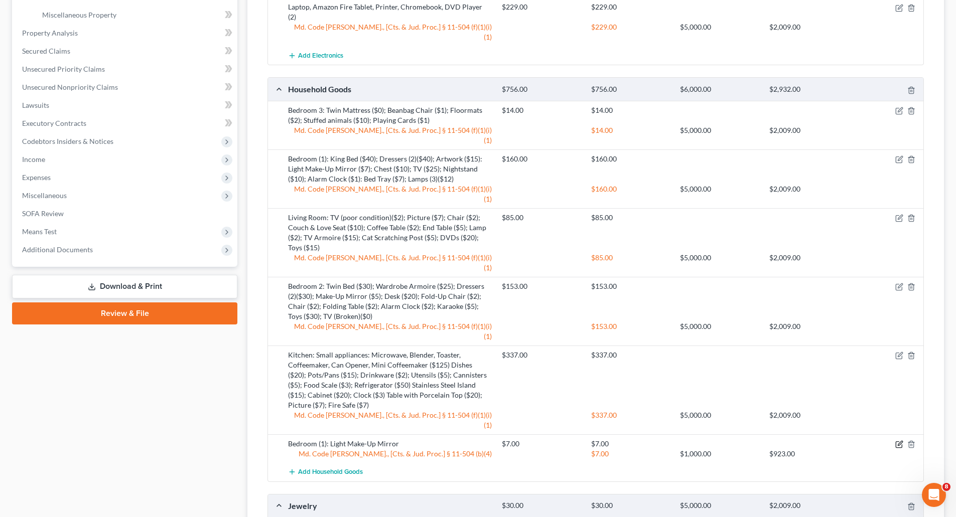
click at [900, 441] on icon "button" at bounding box center [899, 445] width 8 height 8
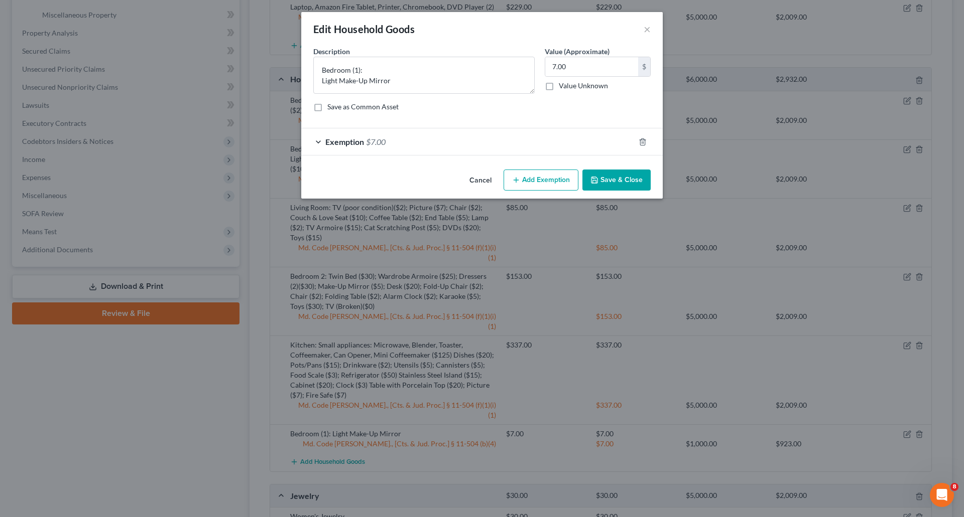
click at [344, 145] on span "Exemption" at bounding box center [344, 142] width 39 height 10
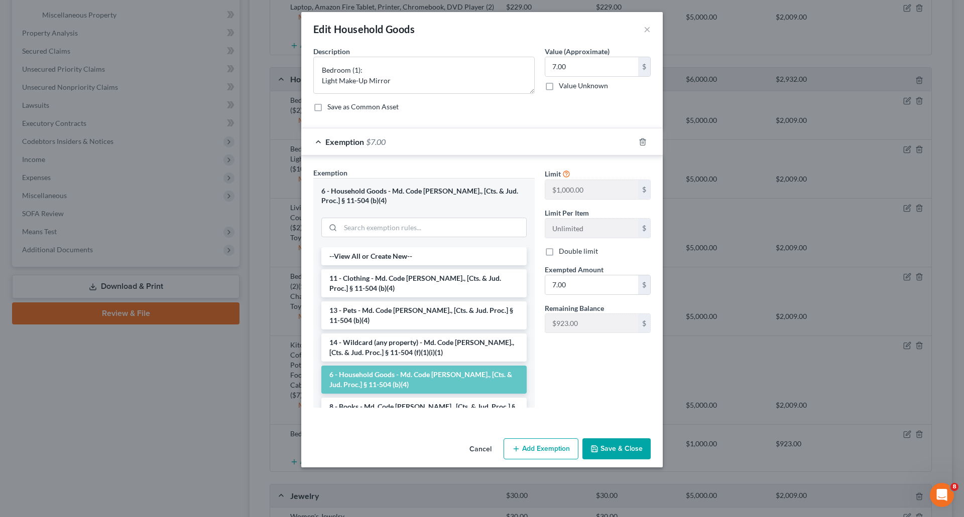
click at [631, 449] on button "Save & Close" at bounding box center [616, 449] width 68 height 21
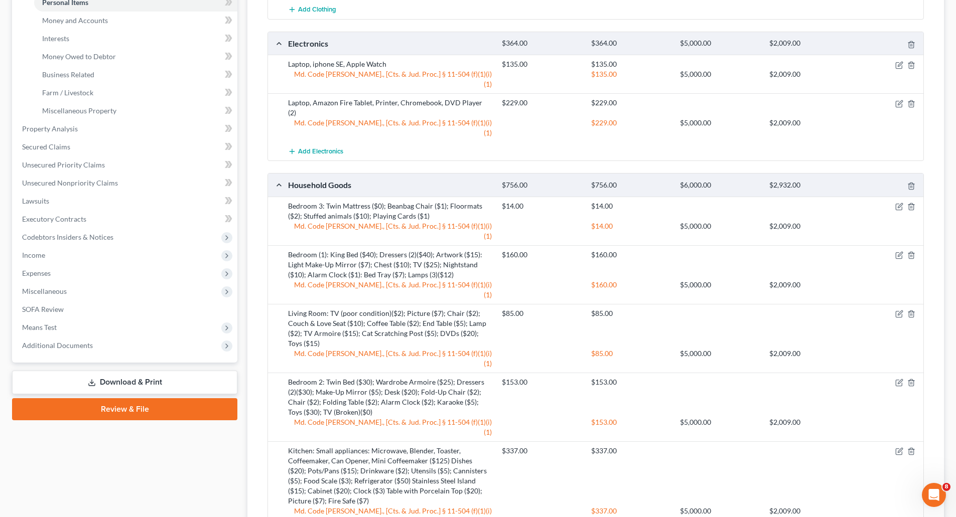
scroll to position [251, 0]
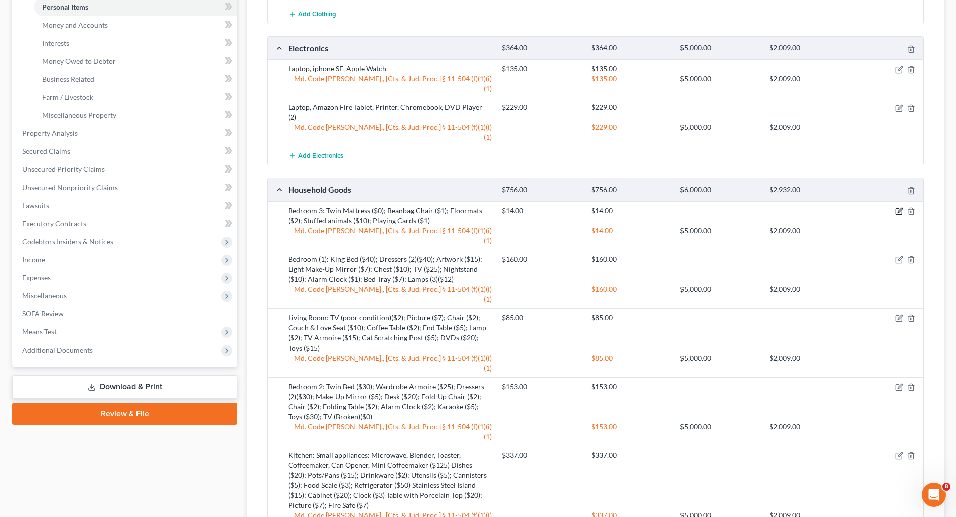
click at [898, 207] on icon "button" at bounding box center [899, 211] width 8 height 8
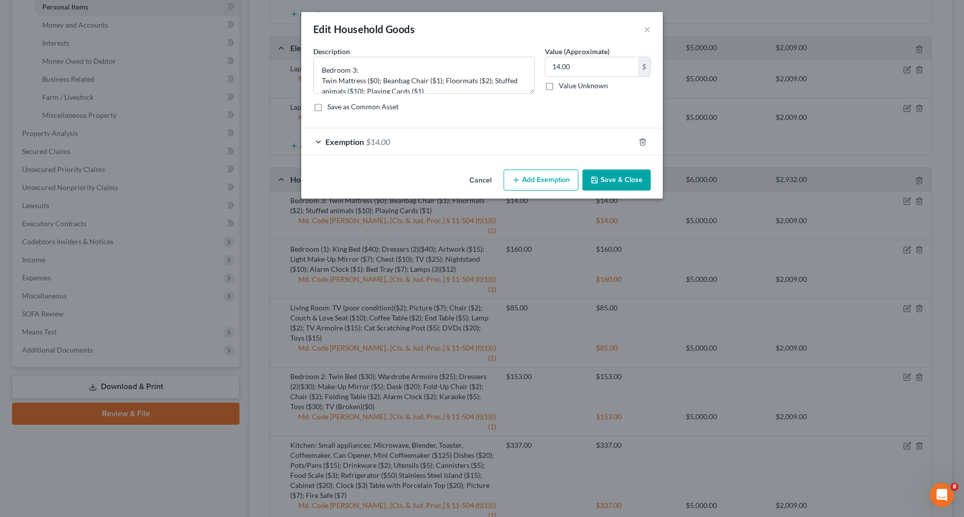
click at [320, 147] on div "Exemption $14.00" at bounding box center [467, 141] width 333 height 27
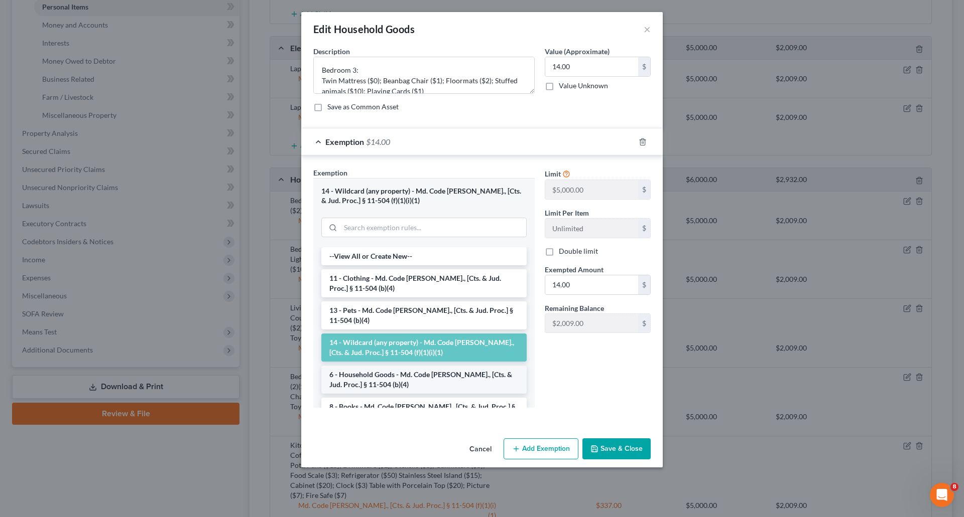
click at [446, 377] on li "6 - Household Goods - Md. Code [PERSON_NAME]., [Cts. & Jud. Proc.] § 11-504 (b)…" at bounding box center [423, 380] width 205 height 28
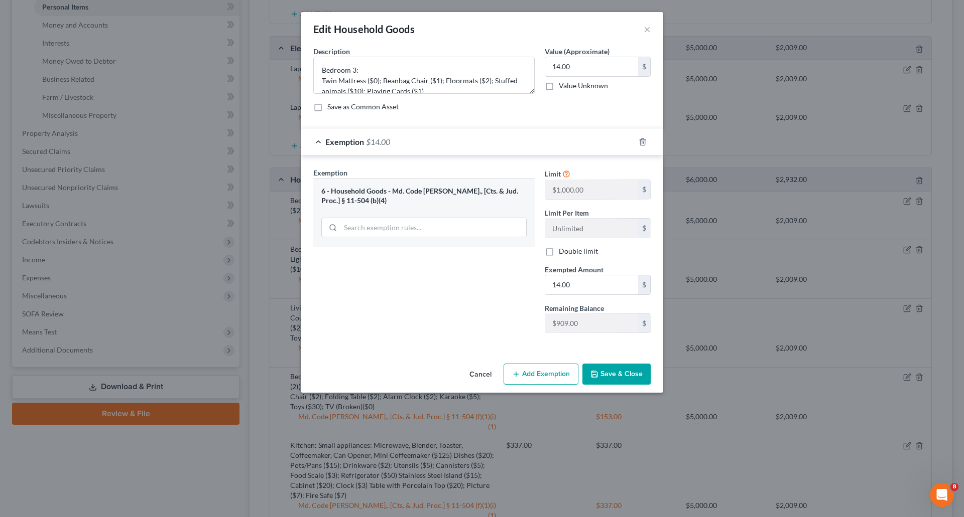
click at [626, 372] on button "Save & Close" at bounding box center [616, 374] width 68 height 21
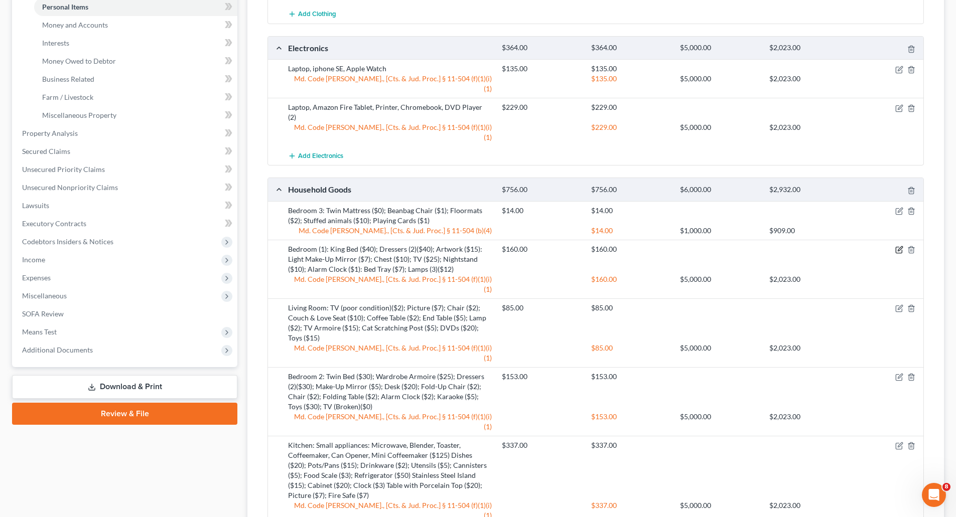
click at [900, 246] on icon "button" at bounding box center [900, 248] width 5 height 5
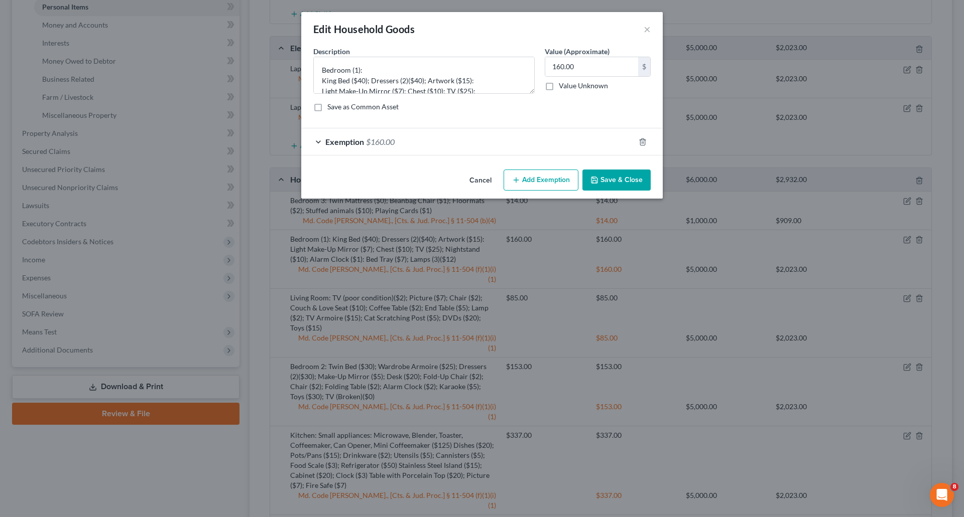
click at [366, 144] on span "$160.00" at bounding box center [380, 142] width 29 height 10
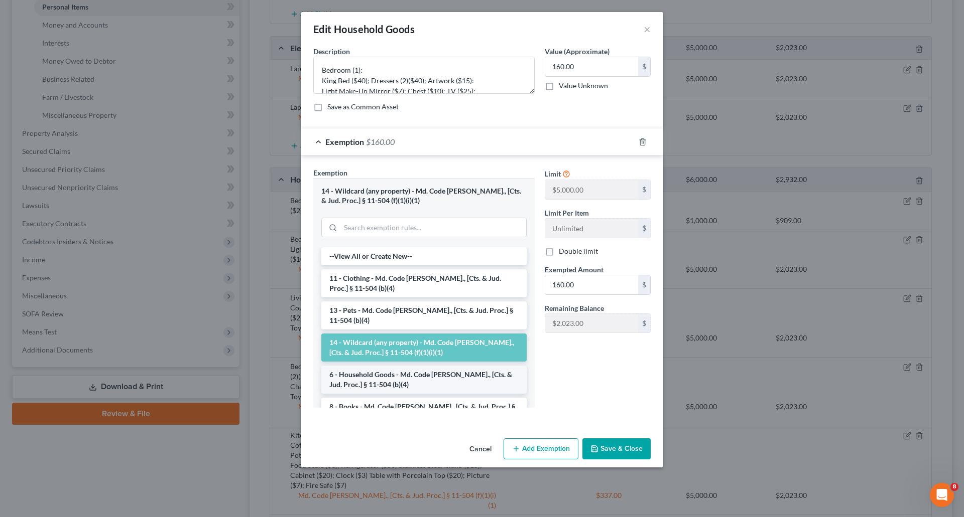
click at [444, 379] on li "6 - Household Goods - Md. Code [PERSON_NAME]., [Cts. & Jud. Proc.] § 11-504 (b)…" at bounding box center [423, 380] width 205 height 28
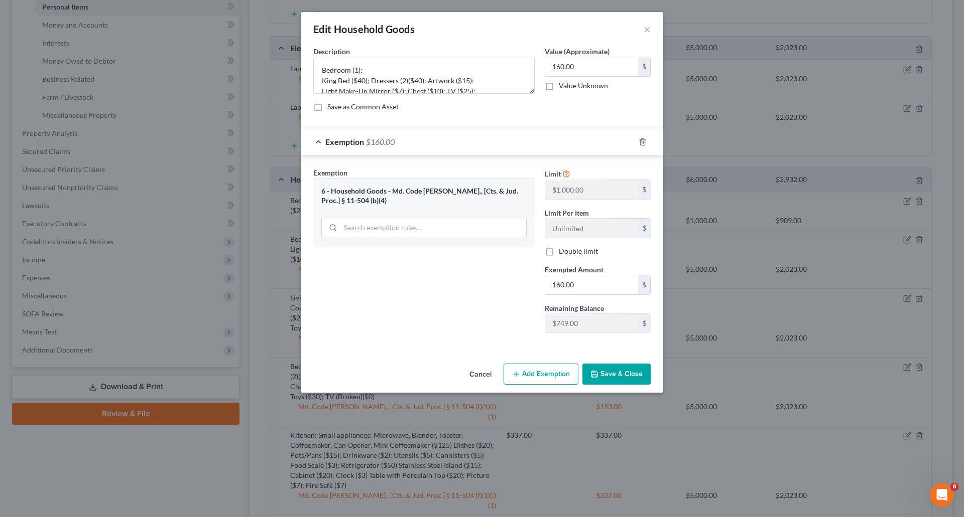
click at [616, 369] on button "Save & Close" at bounding box center [616, 374] width 68 height 21
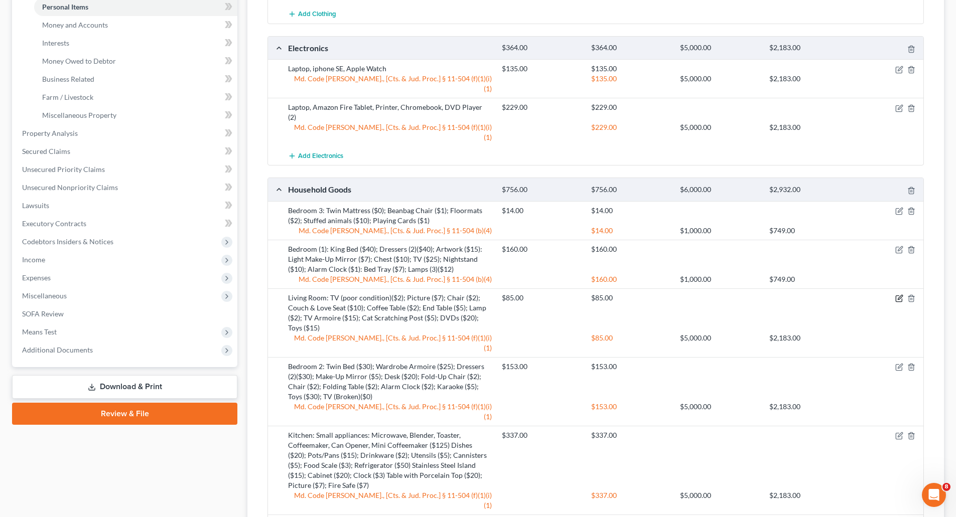
click at [897, 295] on icon "button" at bounding box center [899, 299] width 8 height 8
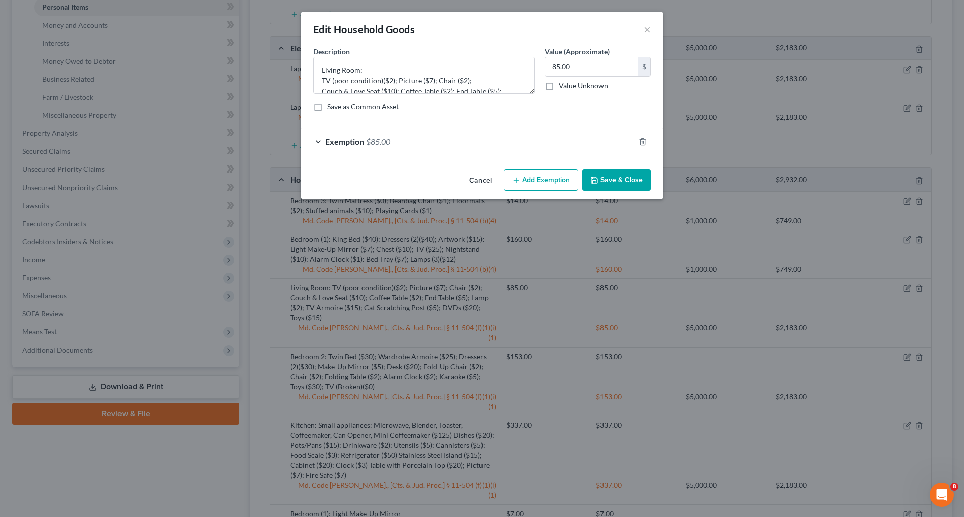
click at [344, 149] on div "Exemption $85.00" at bounding box center [467, 141] width 333 height 27
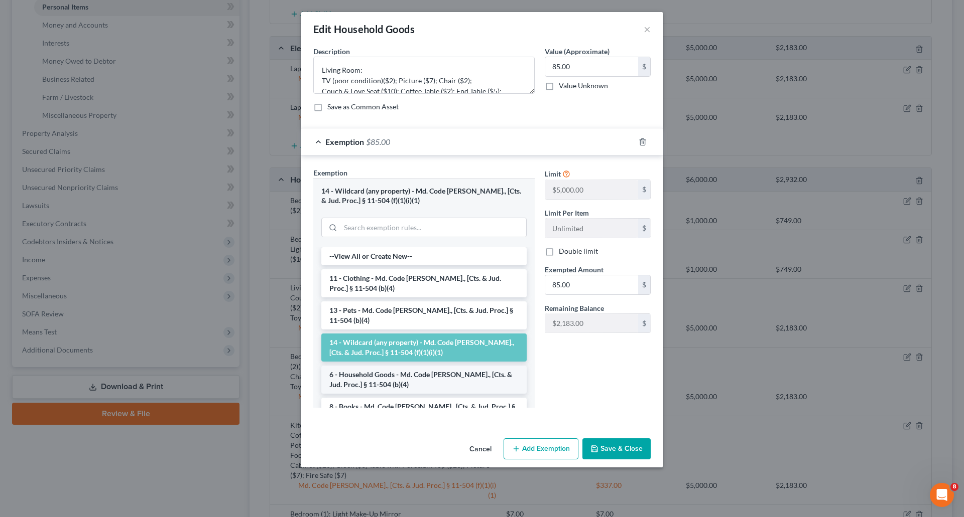
click at [422, 373] on li "6 - Household Goods - Md. Code [PERSON_NAME]., [Cts. & Jud. Proc.] § 11-504 (b)…" at bounding box center [423, 380] width 205 height 28
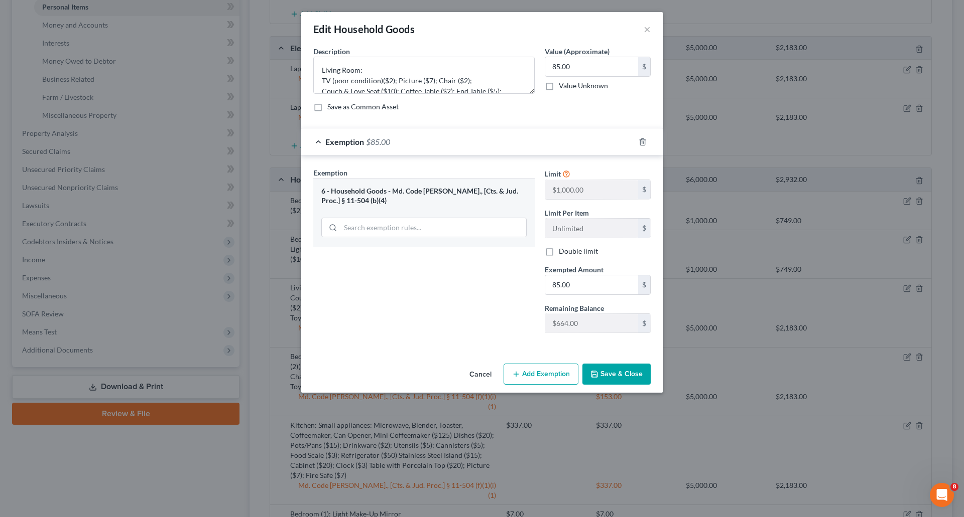
click at [621, 372] on button "Save & Close" at bounding box center [616, 374] width 68 height 21
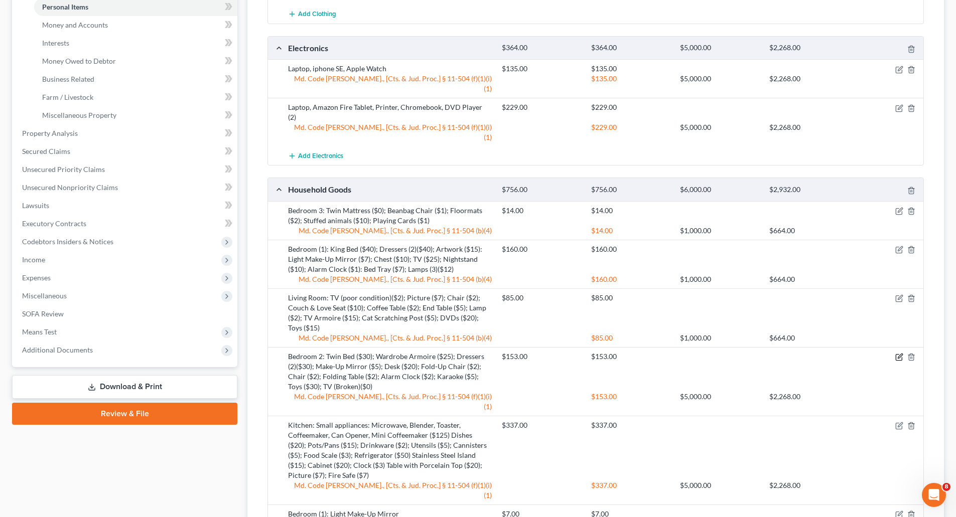
click at [897, 353] on icon "button" at bounding box center [899, 357] width 8 height 8
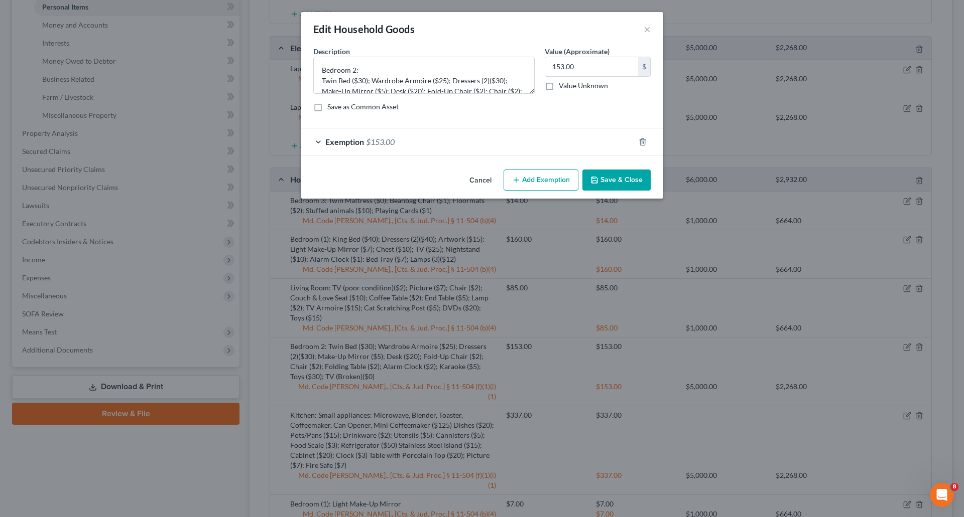
click at [360, 144] on span "Exemption" at bounding box center [344, 142] width 39 height 10
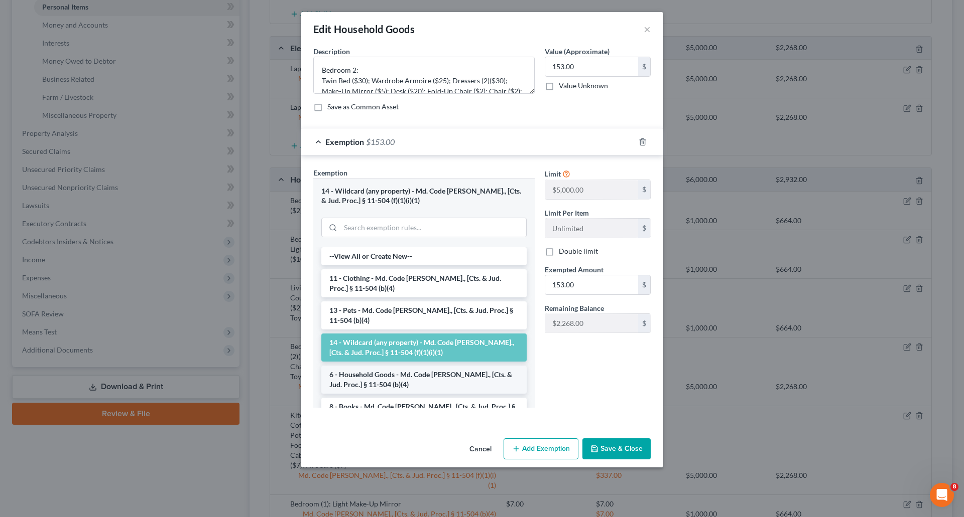
click at [411, 378] on li "6 - Household Goods - Md. Code [PERSON_NAME]., [Cts. & Jud. Proc.] § 11-504 (b)…" at bounding box center [423, 380] width 205 height 28
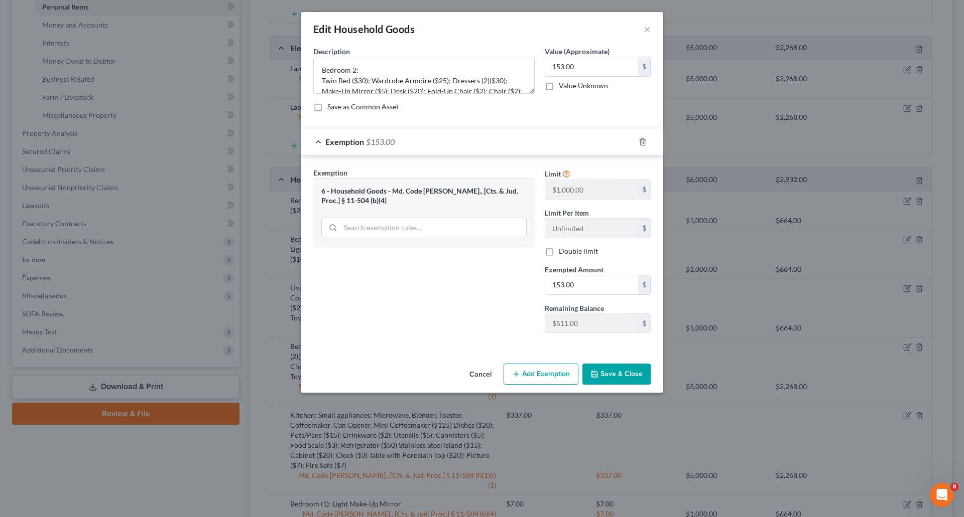
click at [617, 370] on button "Save & Close" at bounding box center [616, 374] width 68 height 21
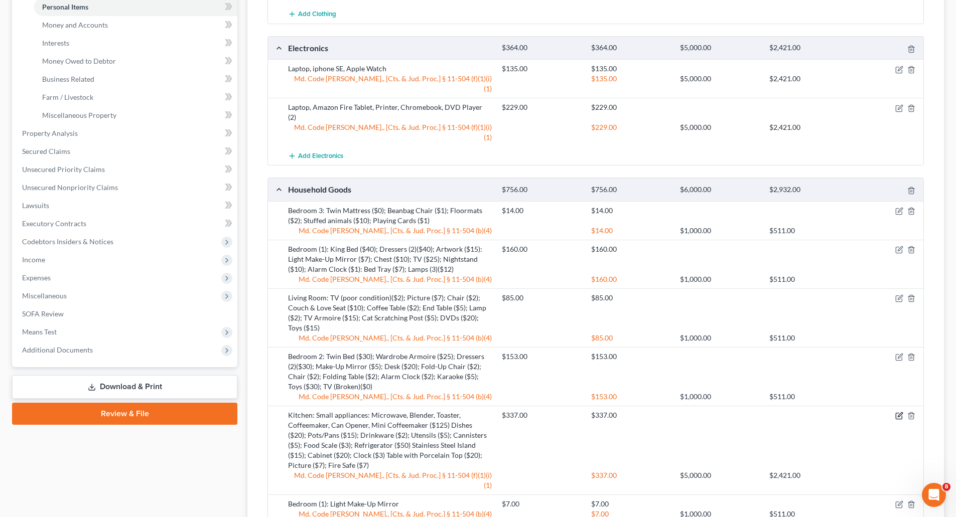
click at [899, 412] on icon "button" at bounding box center [899, 416] width 8 height 8
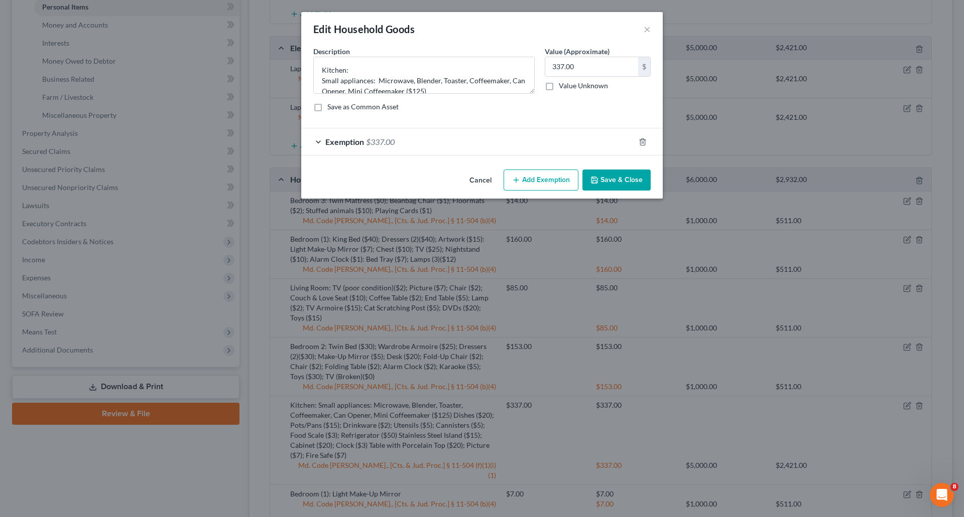
click at [355, 140] on span "Exemption" at bounding box center [344, 142] width 39 height 10
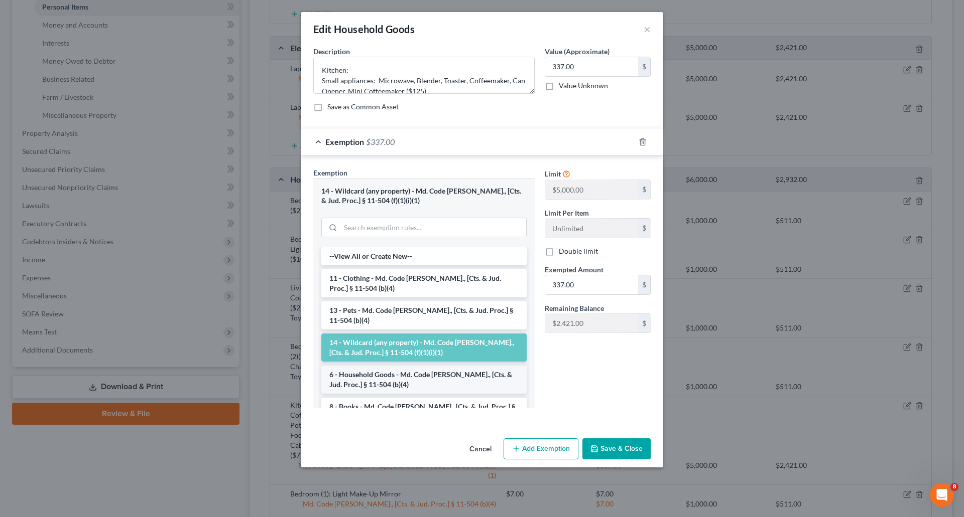
click at [436, 382] on li "6 - Household Goods - Md. Code [PERSON_NAME]., [Cts. & Jud. Proc.] § 11-504 (b)…" at bounding box center [423, 380] width 205 height 28
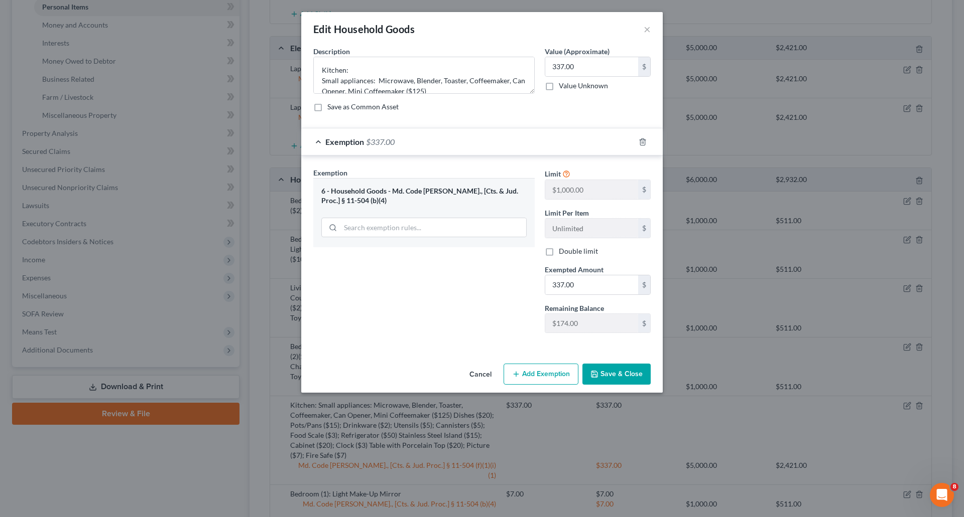
click at [638, 372] on button "Save & Close" at bounding box center [616, 374] width 68 height 21
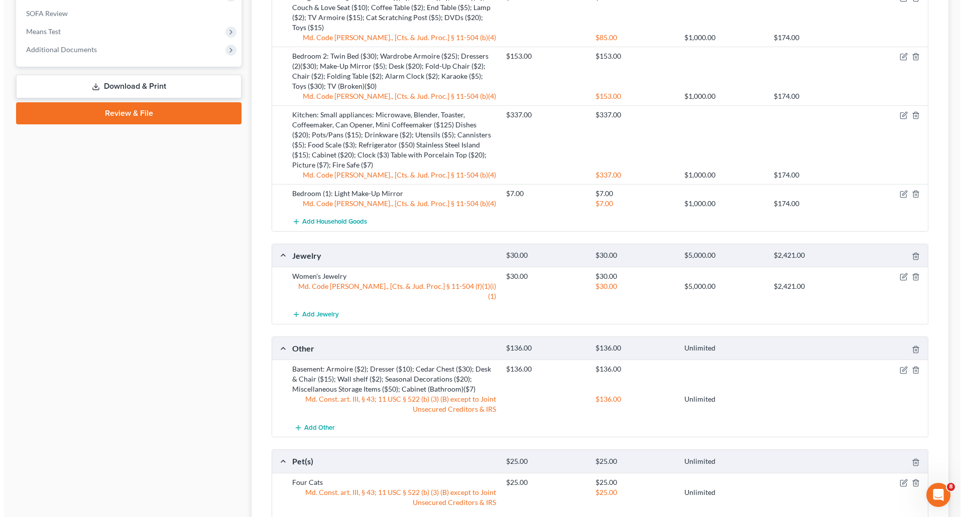
scroll to position [552, 0]
click at [899, 366] on icon "button" at bounding box center [899, 370] width 8 height 8
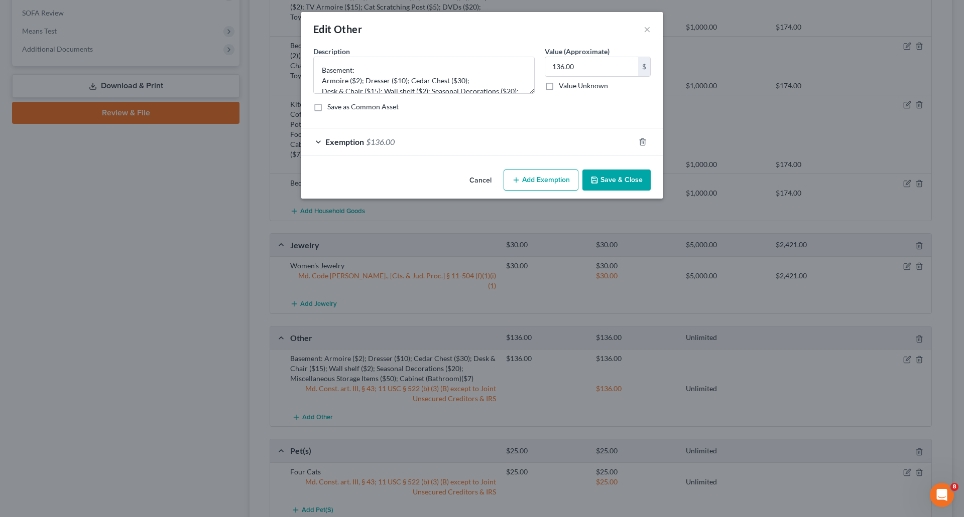
click at [333, 143] on span "Exemption" at bounding box center [344, 142] width 39 height 10
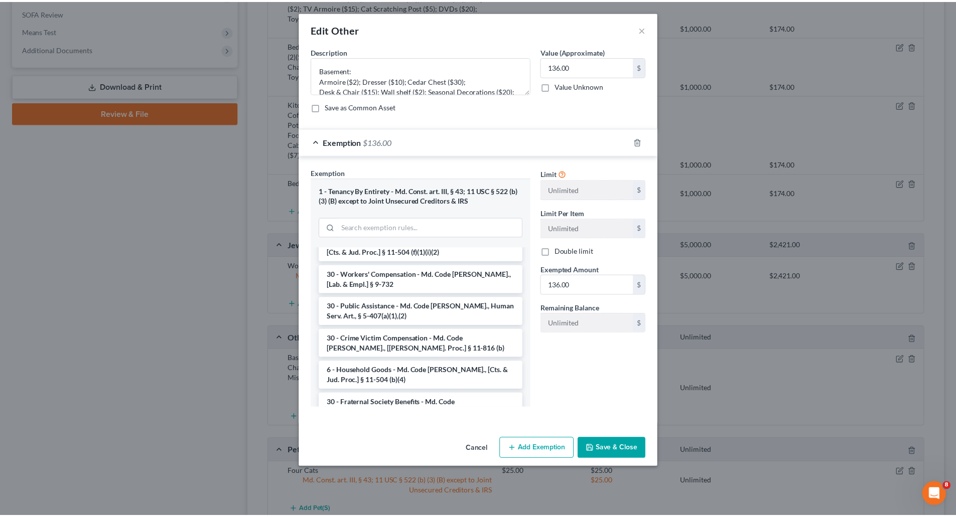
scroll to position [151, 0]
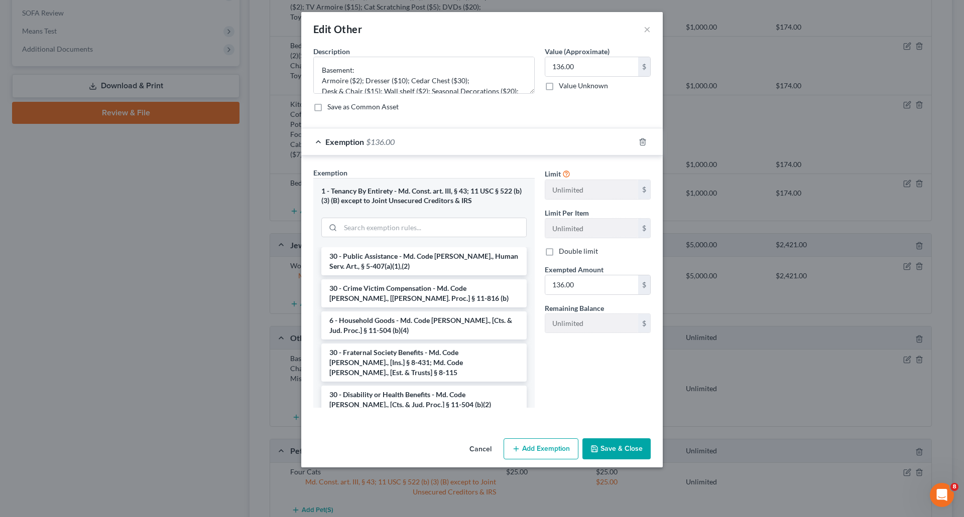
click at [396, 312] on li "6 - Household Goods - Md. Code [PERSON_NAME]., [Cts. & Jud. Proc.] § 11-504 (b)…" at bounding box center [423, 326] width 205 height 28
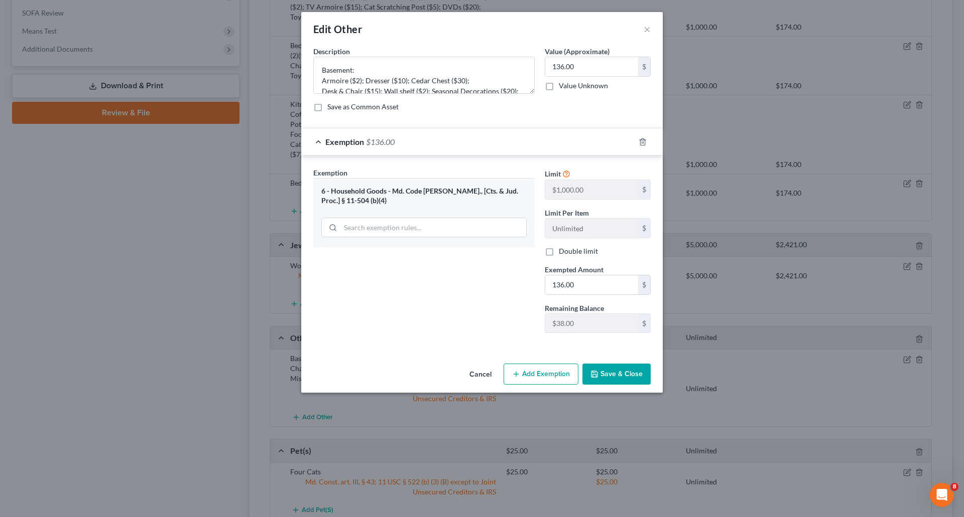
click at [616, 383] on button "Save & Close" at bounding box center [616, 374] width 68 height 21
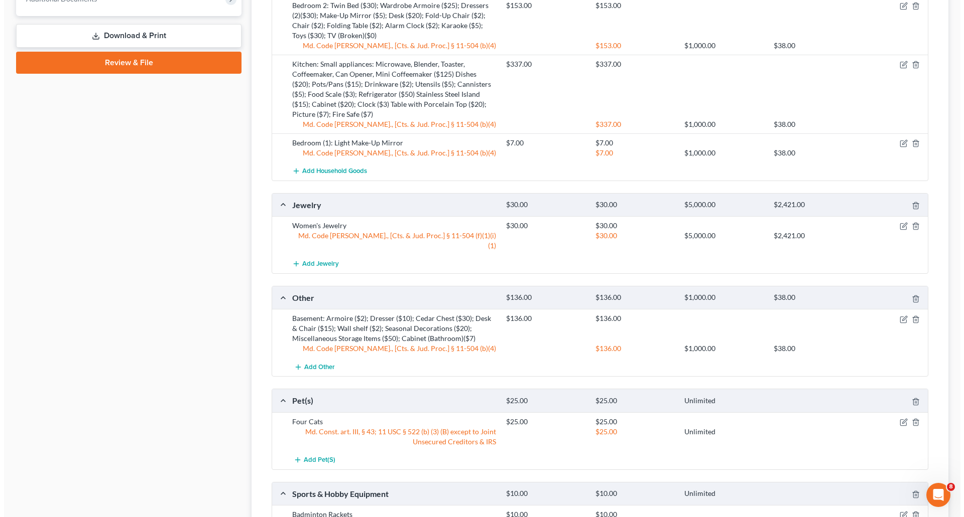
scroll to position [652, 0]
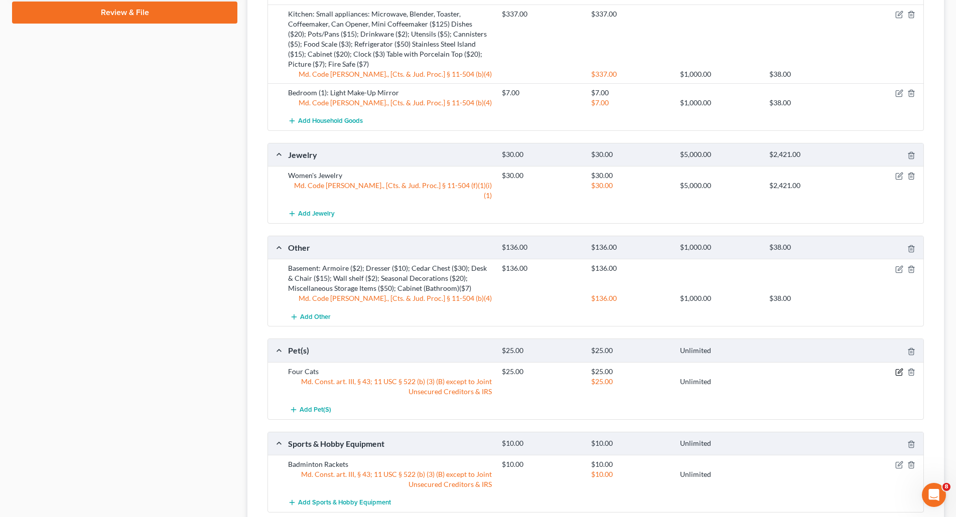
click at [899, 369] on icon "button" at bounding box center [900, 371] width 5 height 5
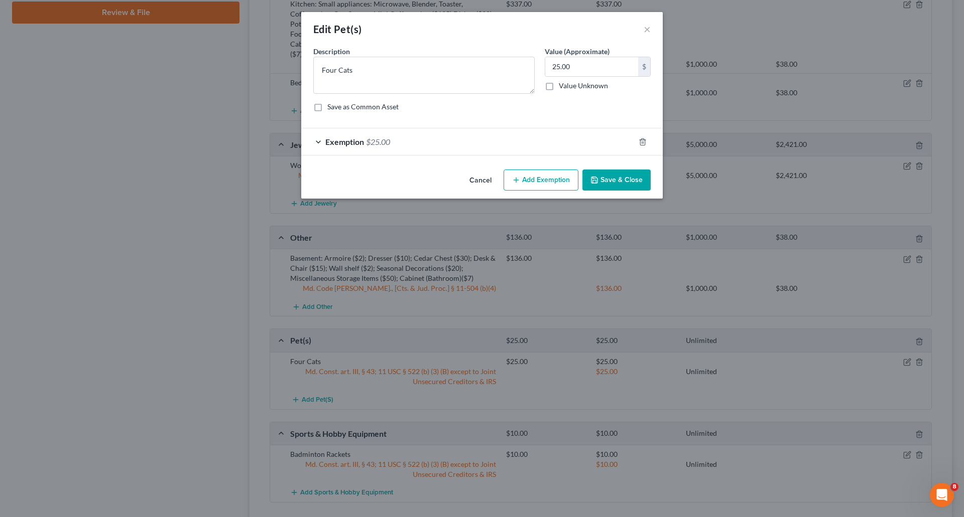
click at [336, 145] on span "Exemption" at bounding box center [344, 142] width 39 height 10
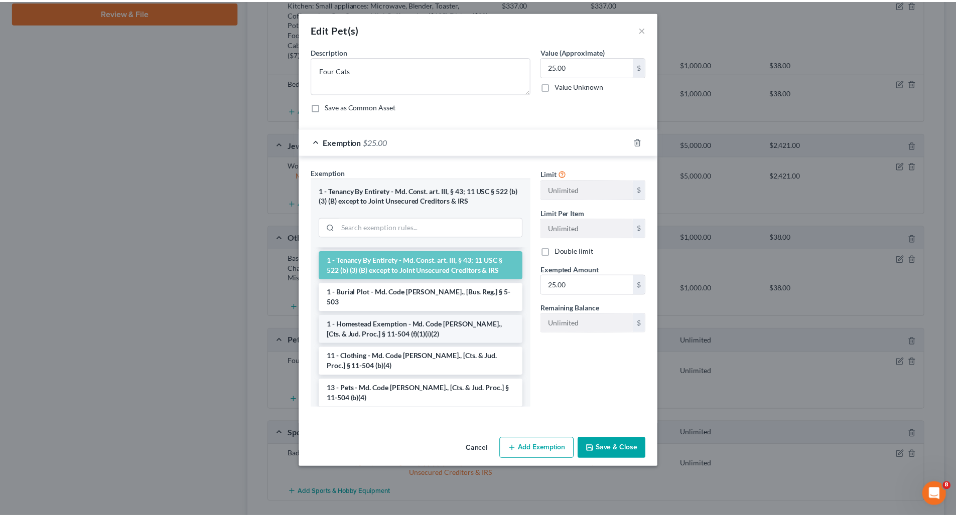
scroll to position [100, 0]
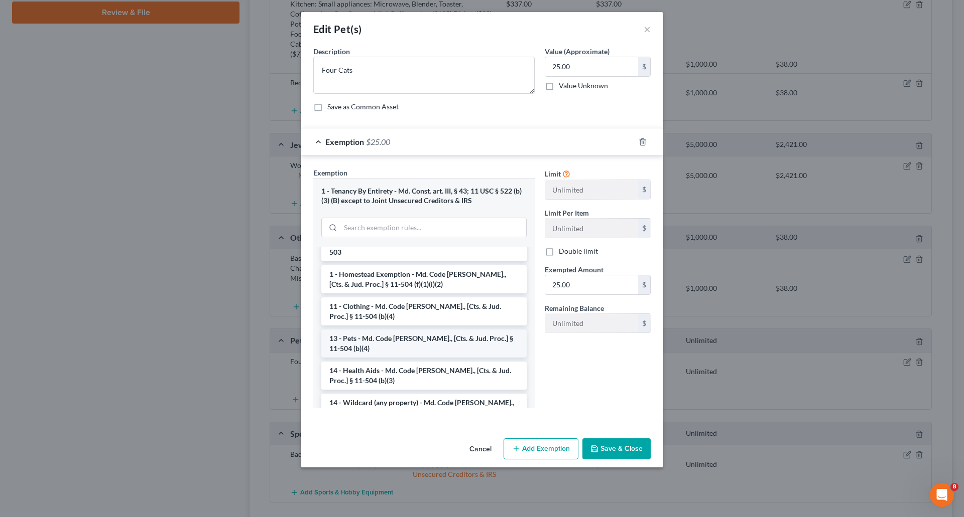
click at [413, 330] on li "13 - Pets - Md. Code [PERSON_NAME]., [Cts. & Jud. Proc.] § 11-504 (b)(4)" at bounding box center [423, 344] width 205 height 28
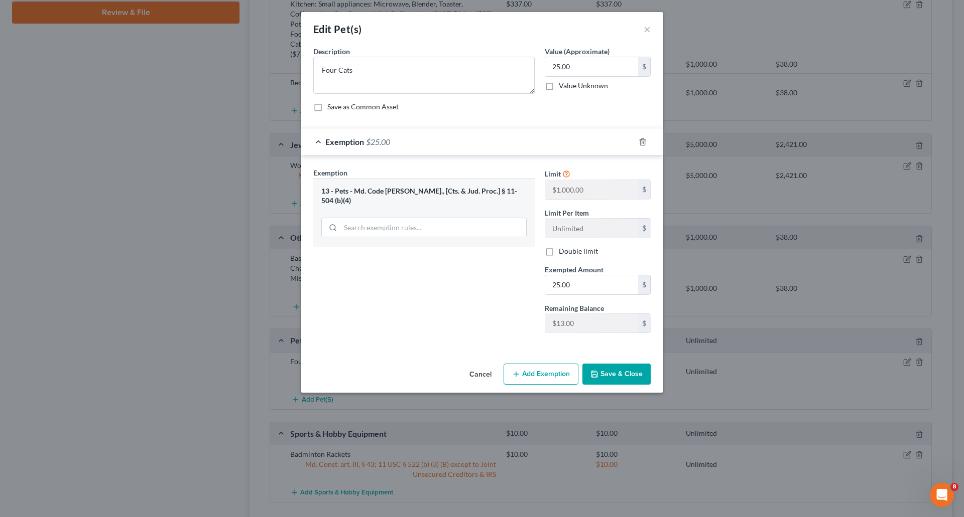
click at [628, 378] on button "Save & Close" at bounding box center [616, 374] width 68 height 21
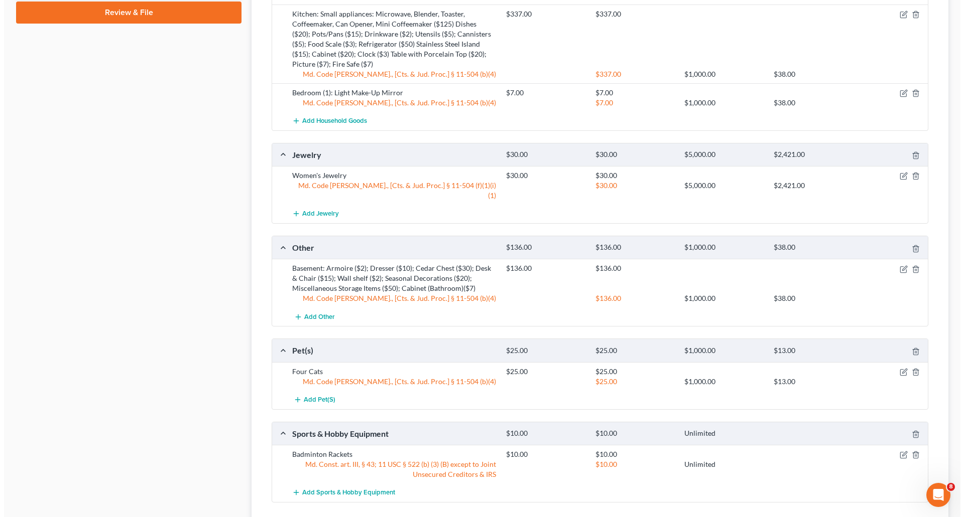
scroll to position [692, 0]
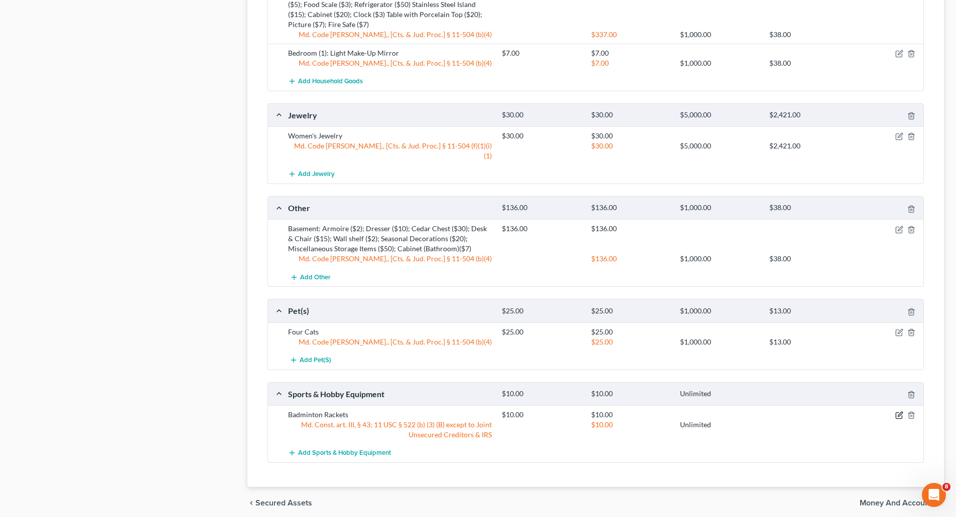
click at [899, 412] on icon "button" at bounding box center [899, 416] width 8 height 8
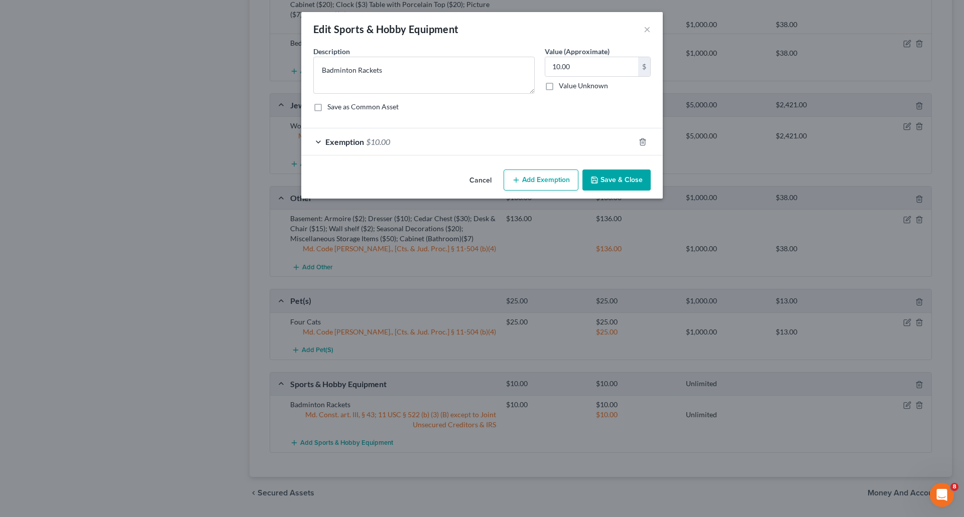
click at [331, 143] on span "Exemption" at bounding box center [344, 142] width 39 height 10
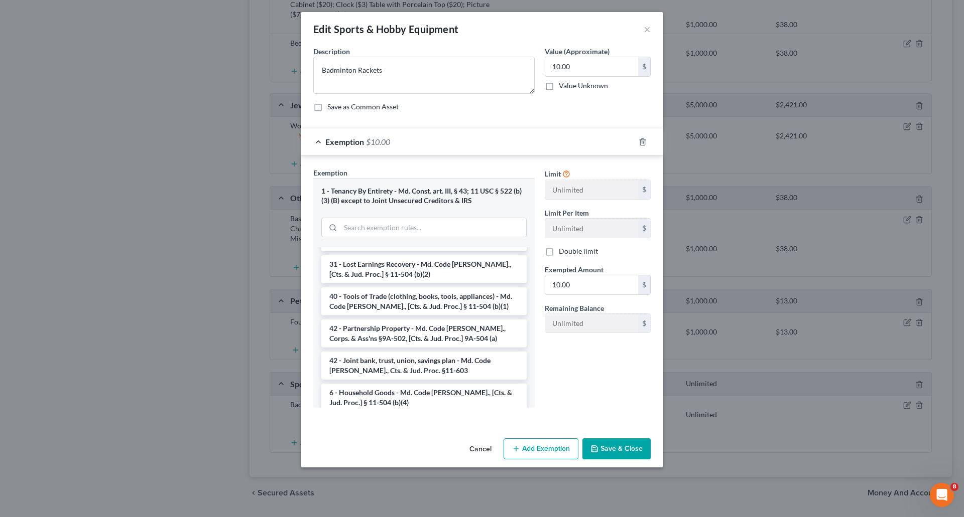
scroll to position [817, 0]
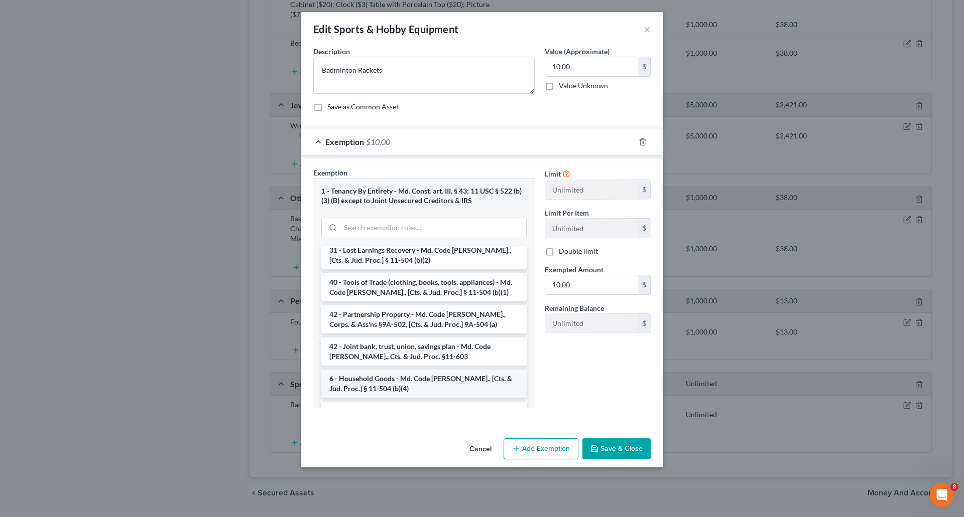
click at [426, 370] on li "6 - Household Goods - Md. Code [PERSON_NAME]., [Cts. & Jud. Proc.] § 11-504 (b)…" at bounding box center [423, 384] width 205 height 28
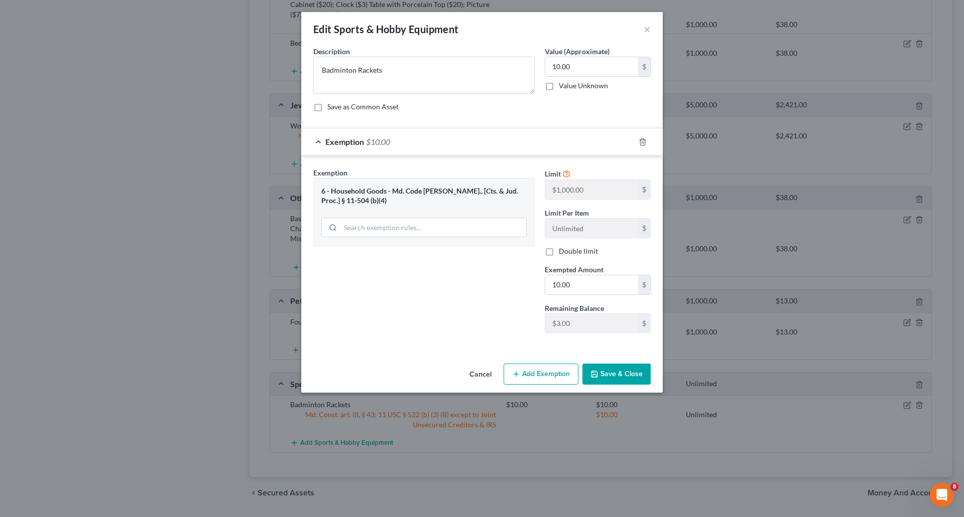
click at [635, 373] on button "Save & Close" at bounding box center [616, 374] width 68 height 21
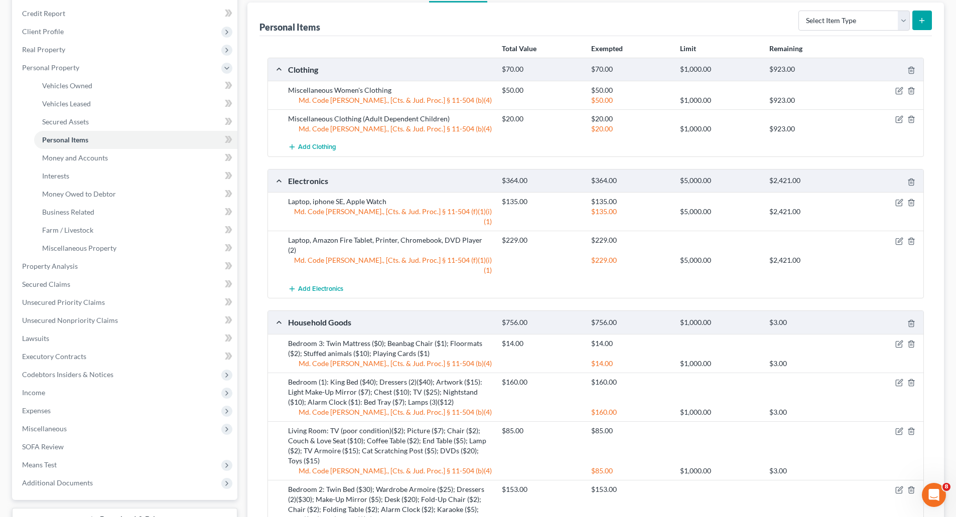
scroll to position [100, 0]
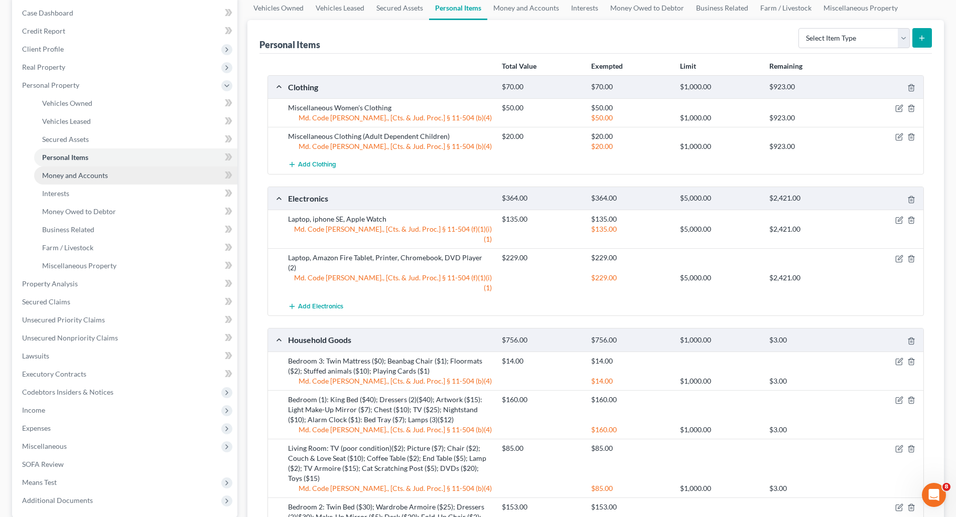
click at [71, 178] on span "Money and Accounts" at bounding box center [75, 175] width 66 height 9
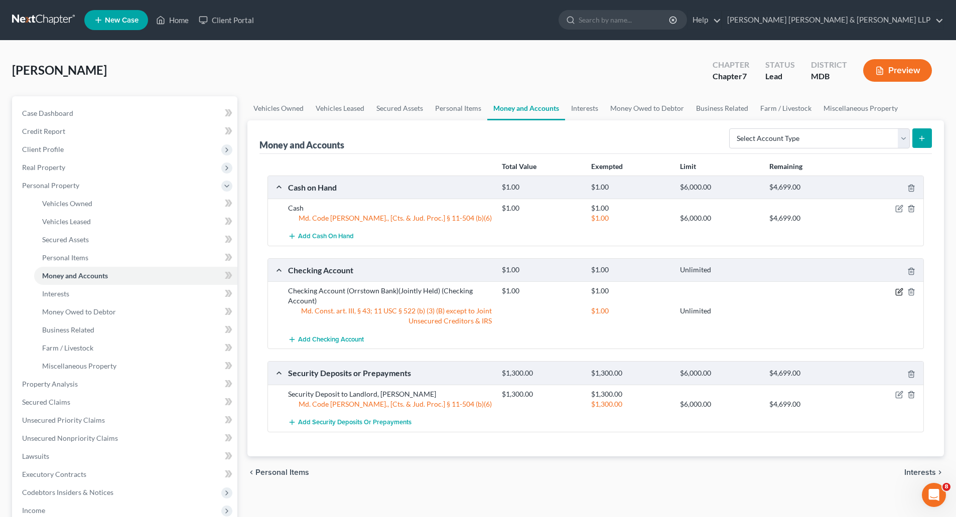
click at [900, 292] on icon "button" at bounding box center [899, 292] width 8 height 8
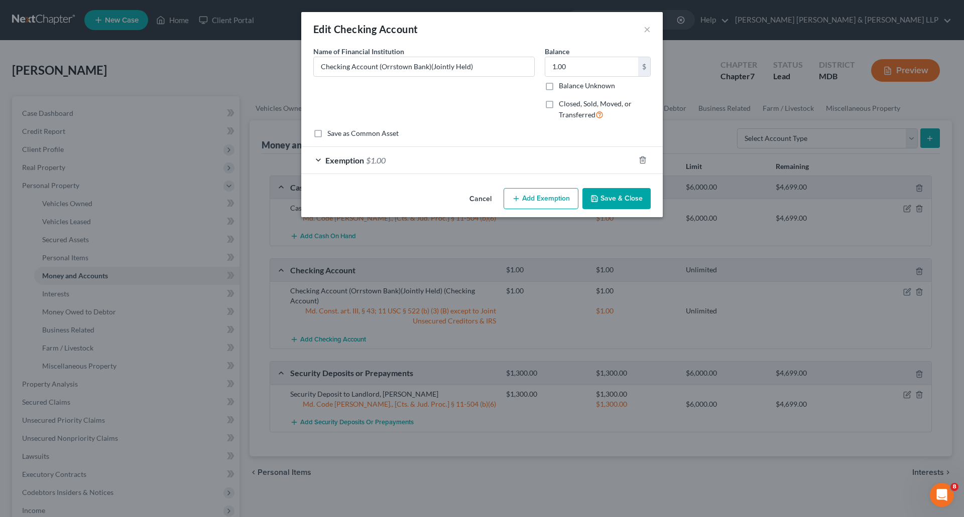
click at [322, 160] on div "Exemption $1.00" at bounding box center [467, 160] width 333 height 27
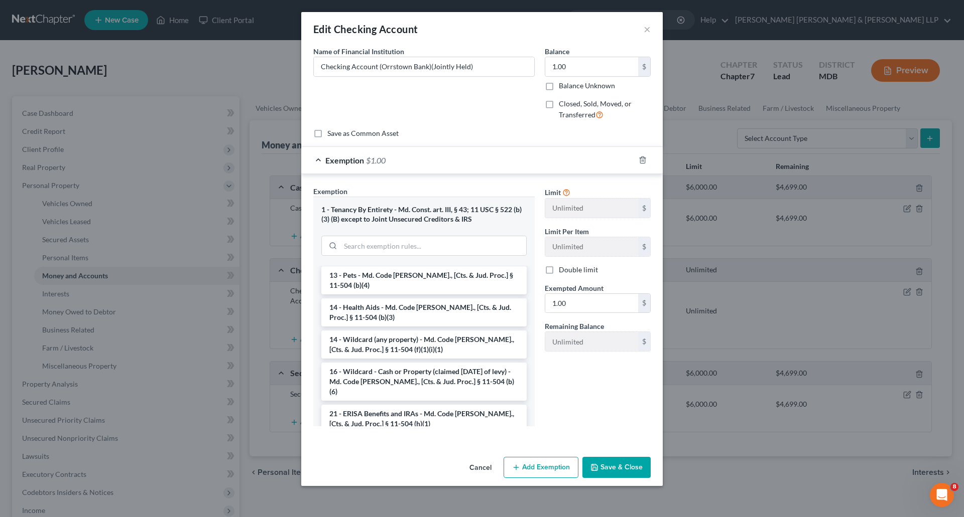
scroll to position [151, 0]
click at [415, 341] on li "14 - Wildcard (any property) - Md. Code [PERSON_NAME]., [Cts. & Jud. Proc.] § 1…" at bounding box center [423, 344] width 205 height 28
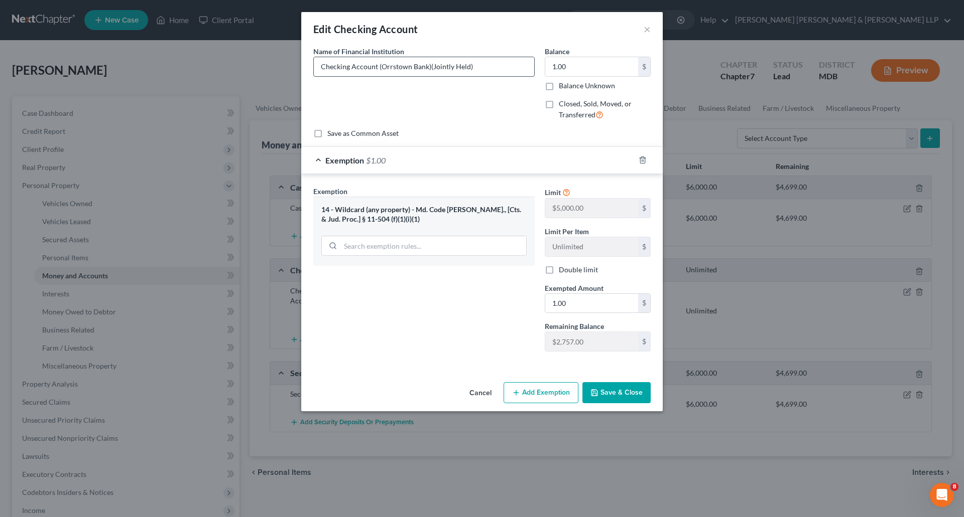
click at [398, 70] on input "Checking Account (Orrstown Bank)(Jointly Held)" at bounding box center [424, 66] width 220 height 19
click at [429, 64] on input "Checking Account (Orrstown Bank)(Jointly Held)" at bounding box center [424, 66] width 220 height 19
type input "Checking Account (Orrstown Bank)"
click at [524, 116] on div "Name of Financial Institution * Checking Account (Orrstown Bank)" at bounding box center [423, 87] width 231 height 82
click at [618, 392] on button "Save & Close" at bounding box center [616, 392] width 68 height 21
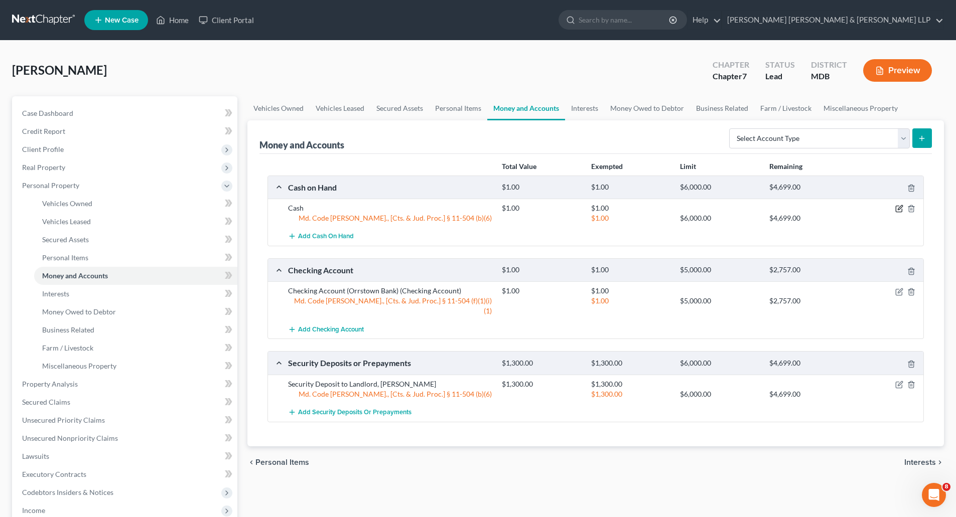
click at [897, 207] on icon "button" at bounding box center [899, 209] width 8 height 8
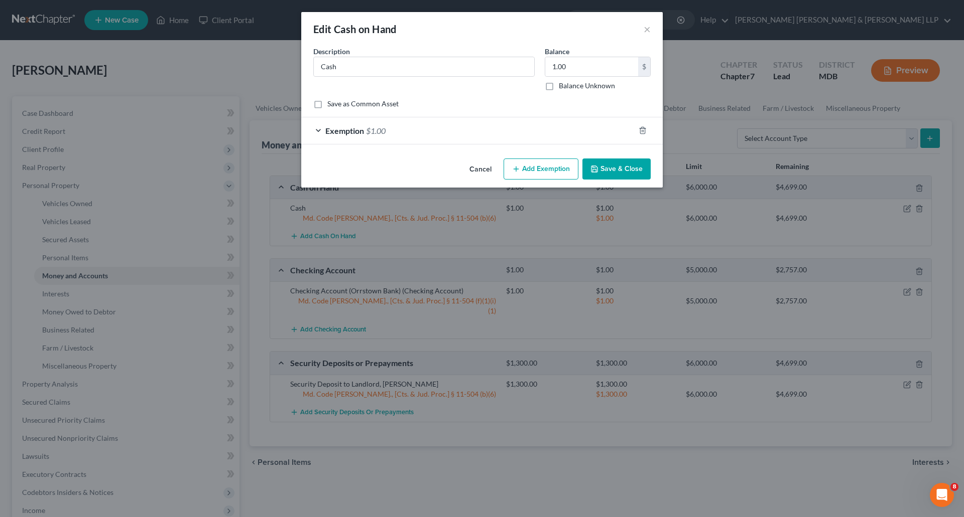
click at [343, 131] on span "Exemption" at bounding box center [344, 131] width 39 height 10
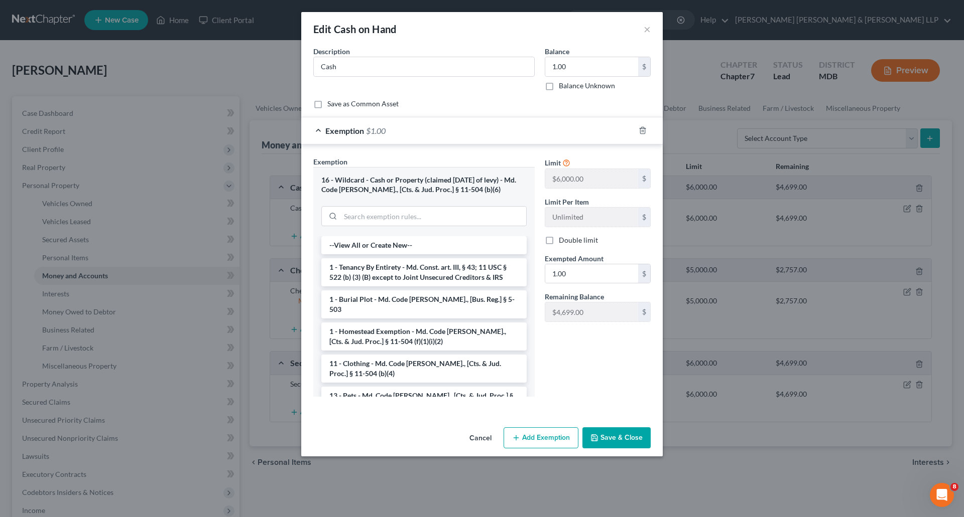
click at [642, 431] on button "Save & Close" at bounding box center [616, 438] width 68 height 21
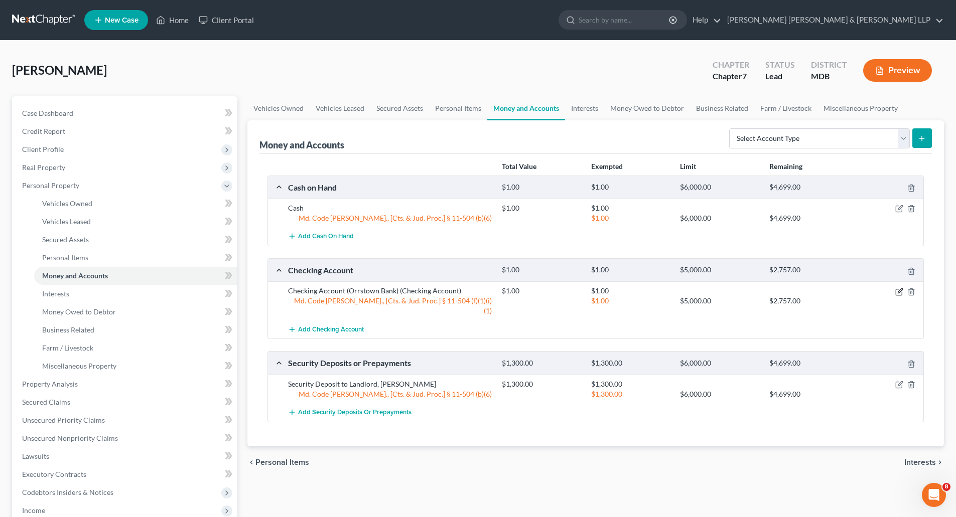
click at [899, 289] on icon "button" at bounding box center [899, 292] width 8 height 8
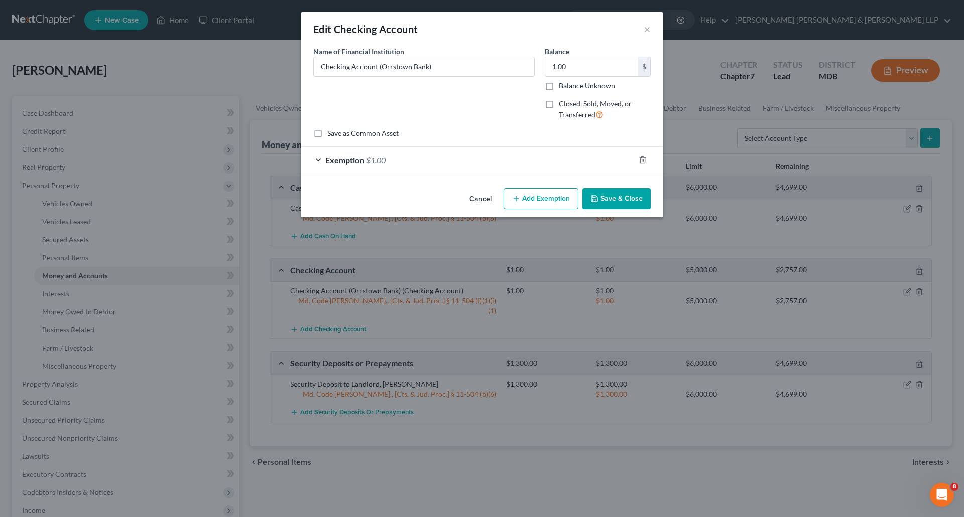
click at [340, 163] on span "Exemption" at bounding box center [344, 161] width 39 height 10
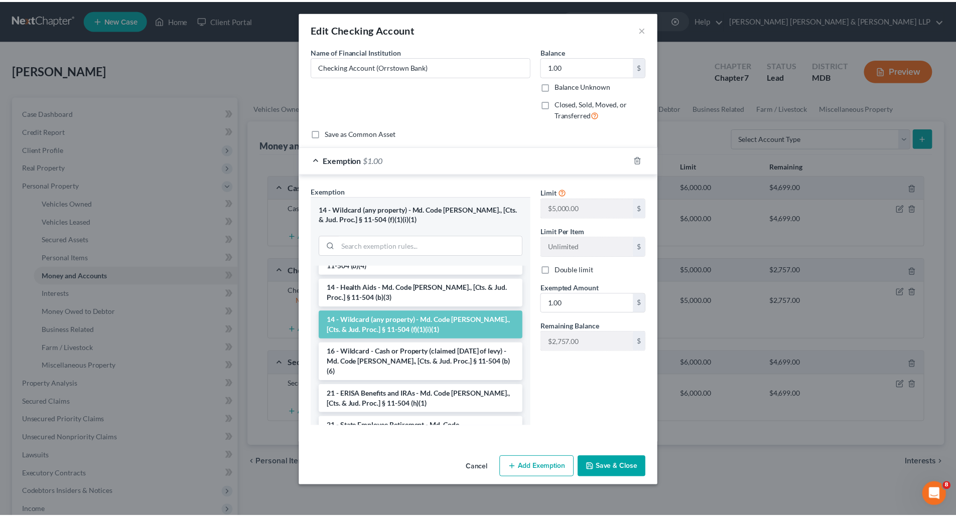
scroll to position [201, 0]
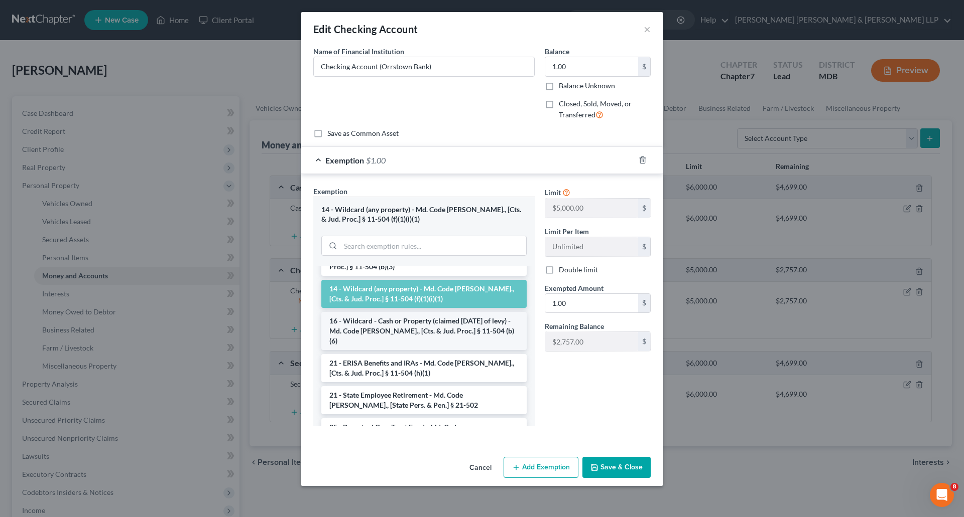
click at [414, 312] on li "16 - Wildcard - Cash or Property (claimed [DATE] of levy) - Md. Code [PERSON_NA…" at bounding box center [423, 331] width 205 height 38
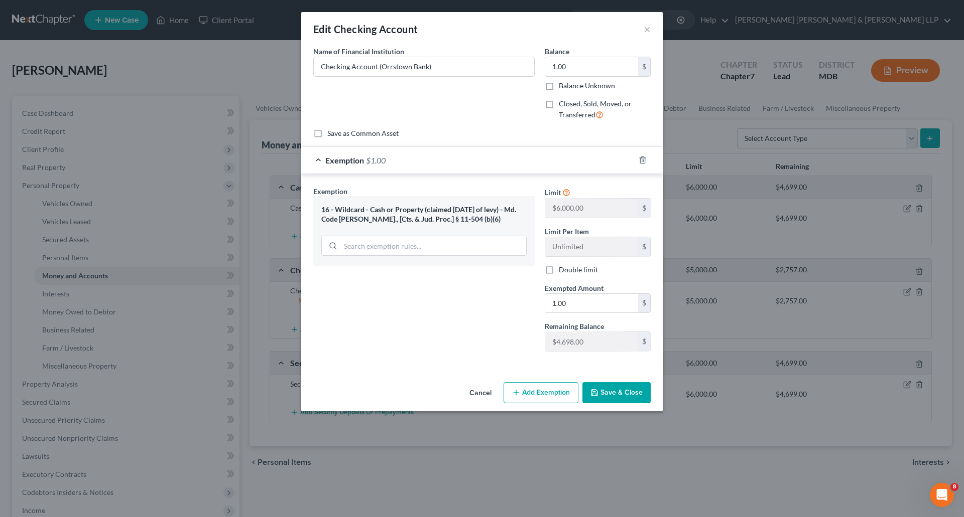
click at [614, 393] on button "Save & Close" at bounding box center [616, 392] width 68 height 21
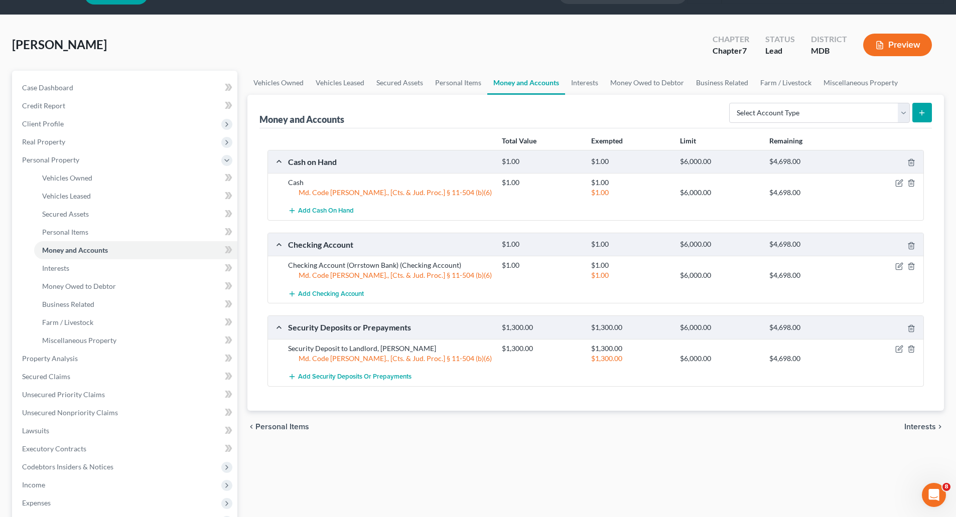
scroll to position [50, 0]
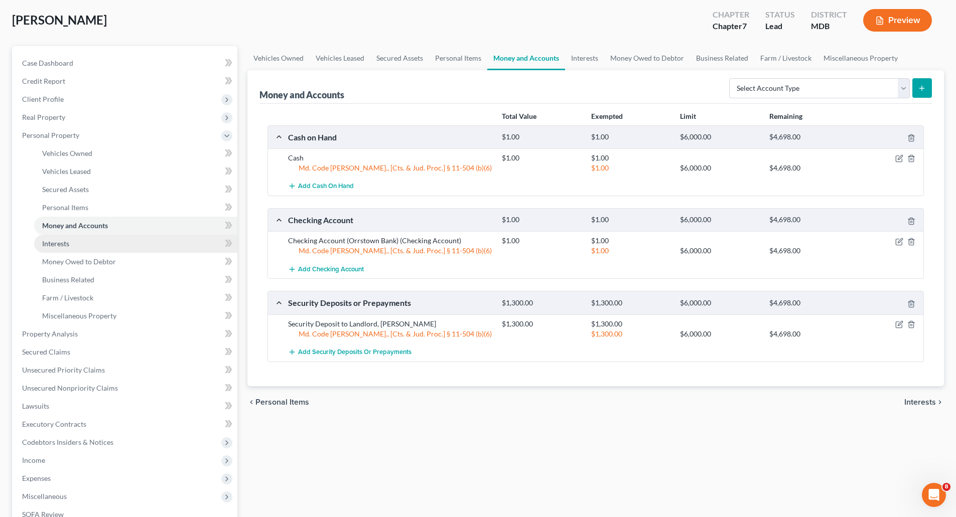
click at [62, 249] on link "Interests" at bounding box center [135, 244] width 203 height 18
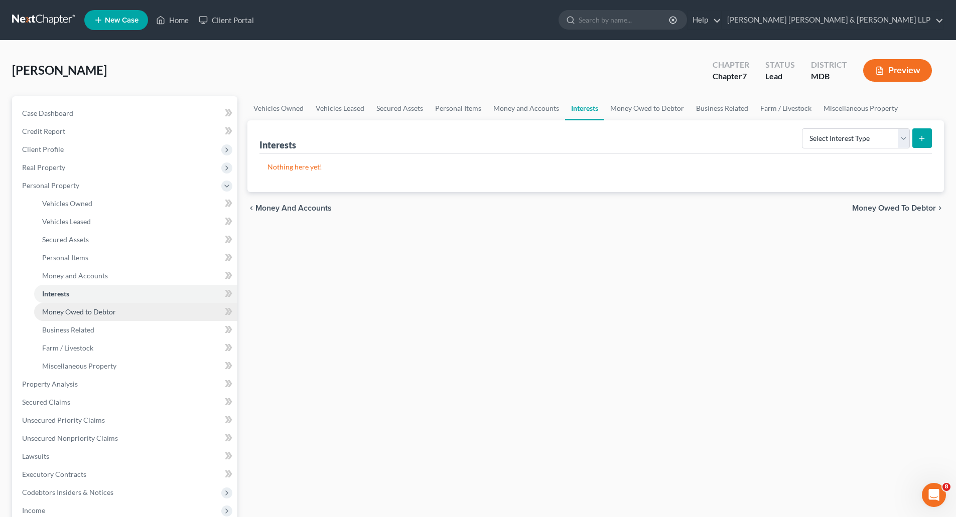
click at [79, 314] on span "Money Owed to Debtor" at bounding box center [79, 312] width 74 height 9
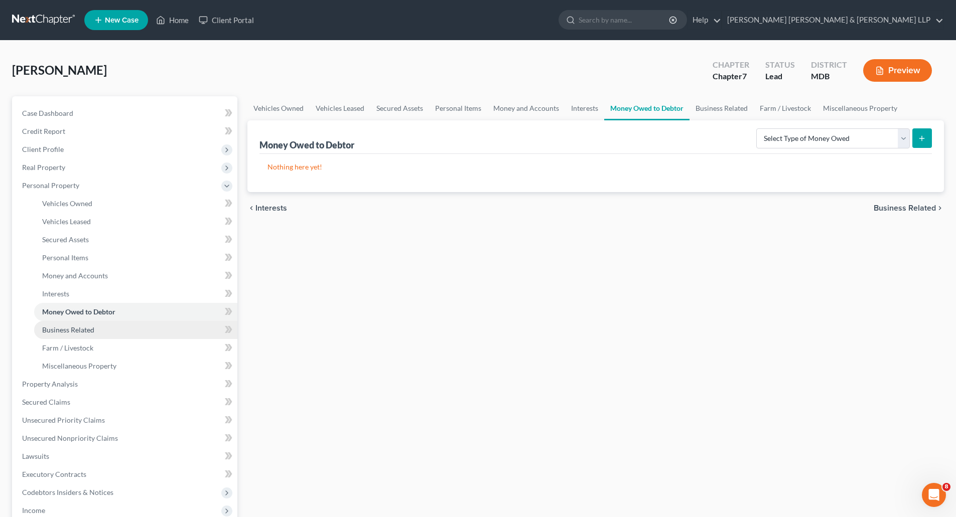
click at [81, 328] on span "Business Related" at bounding box center [68, 330] width 52 height 9
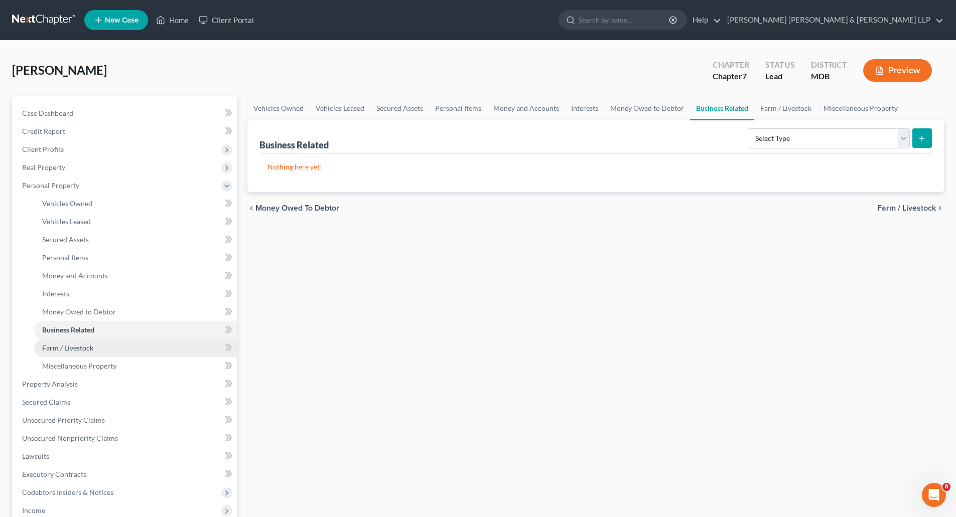
click at [79, 347] on span "Farm / Livestock" at bounding box center [67, 348] width 51 height 9
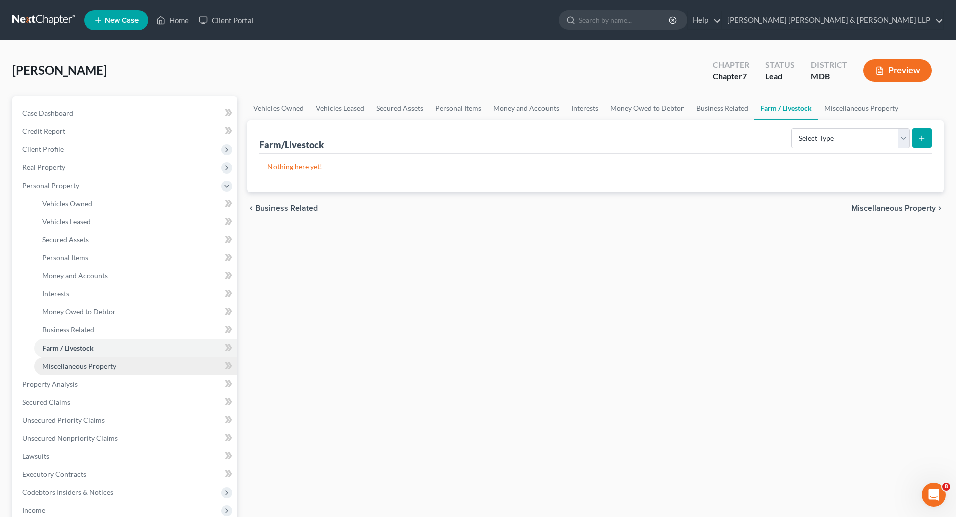
click at [81, 364] on span "Miscellaneous Property" at bounding box center [79, 366] width 74 height 9
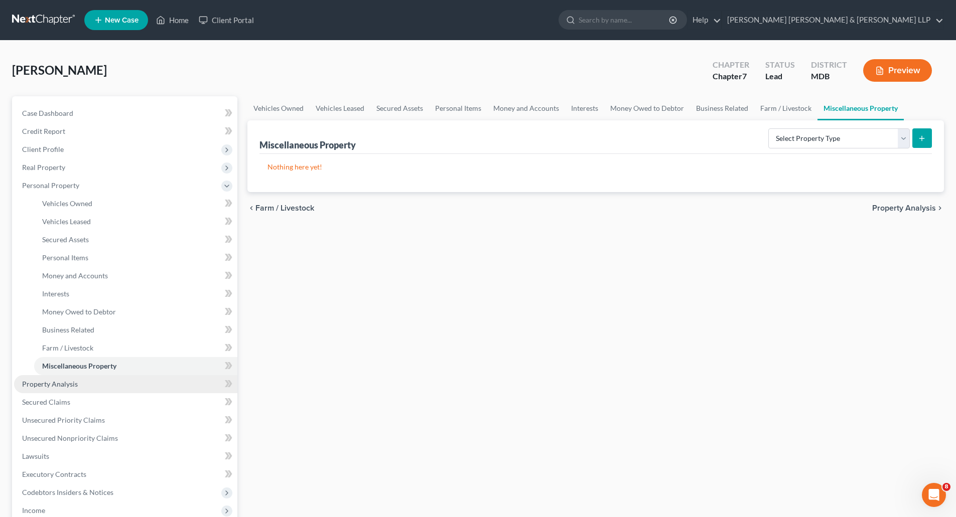
click at [47, 385] on span "Property Analysis" at bounding box center [50, 384] width 56 height 9
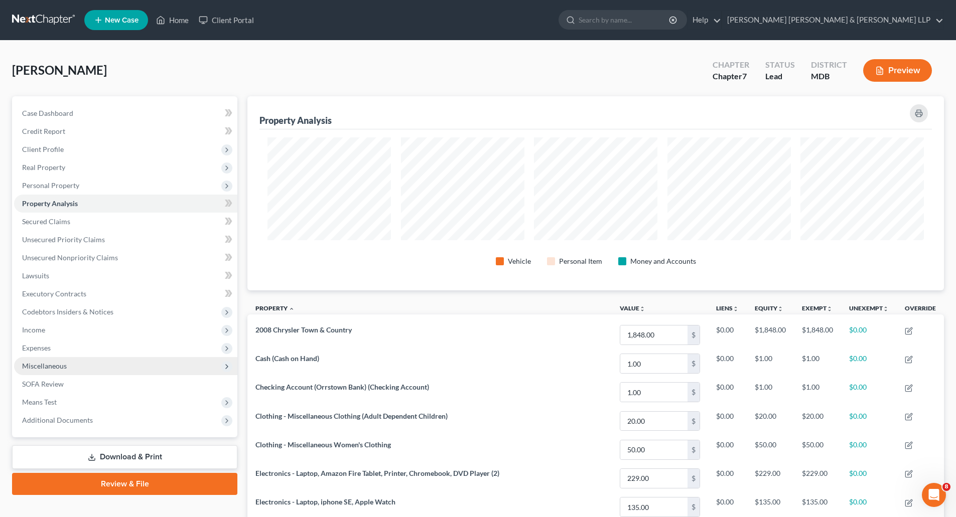
scroll to position [194, 697]
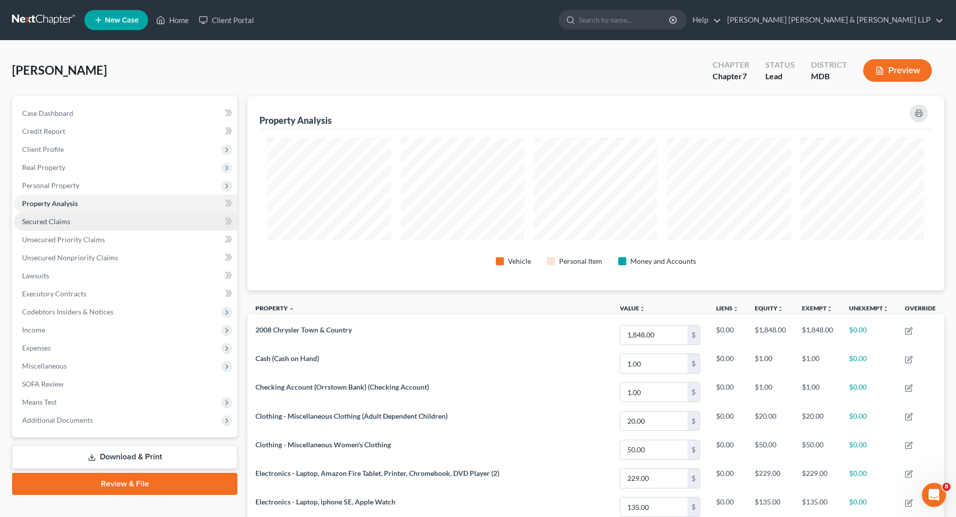
click at [55, 223] on span "Secured Claims" at bounding box center [46, 221] width 48 height 9
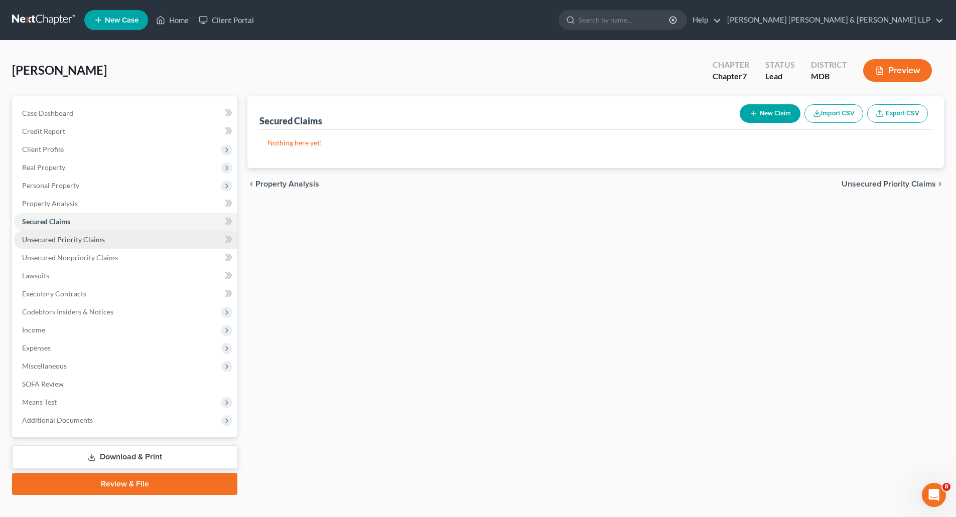
click at [59, 237] on span "Unsecured Priority Claims" at bounding box center [63, 239] width 83 height 9
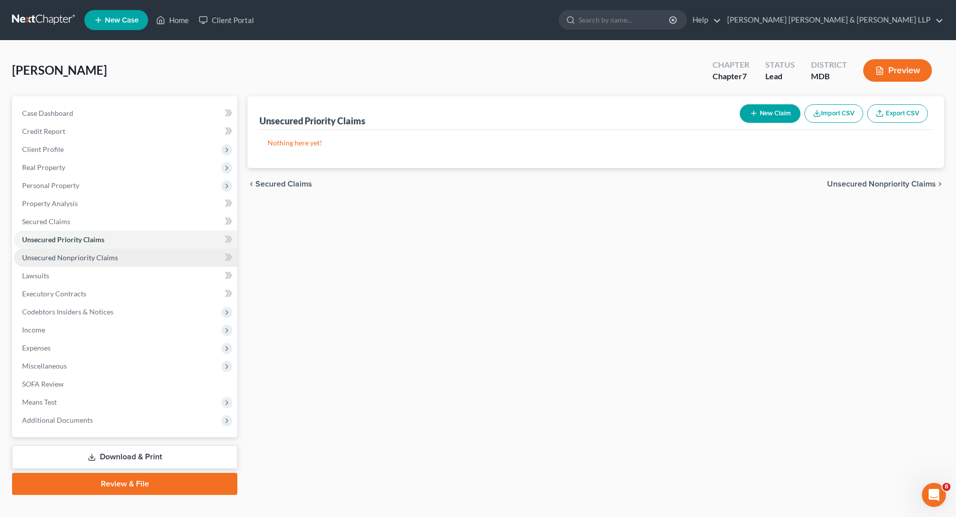
click at [60, 253] on span "Unsecured Nonpriority Claims" at bounding box center [70, 257] width 96 height 9
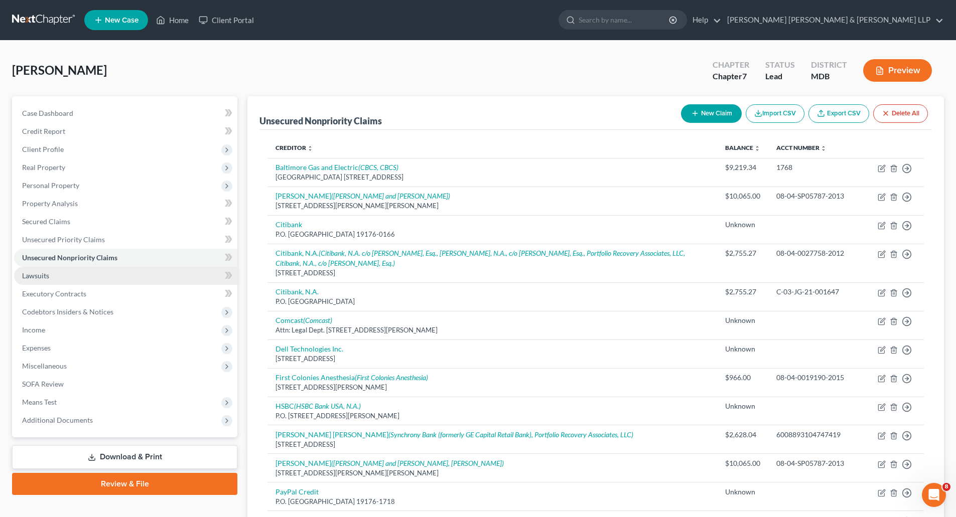
click at [41, 275] on span "Lawsuits" at bounding box center [35, 275] width 27 height 9
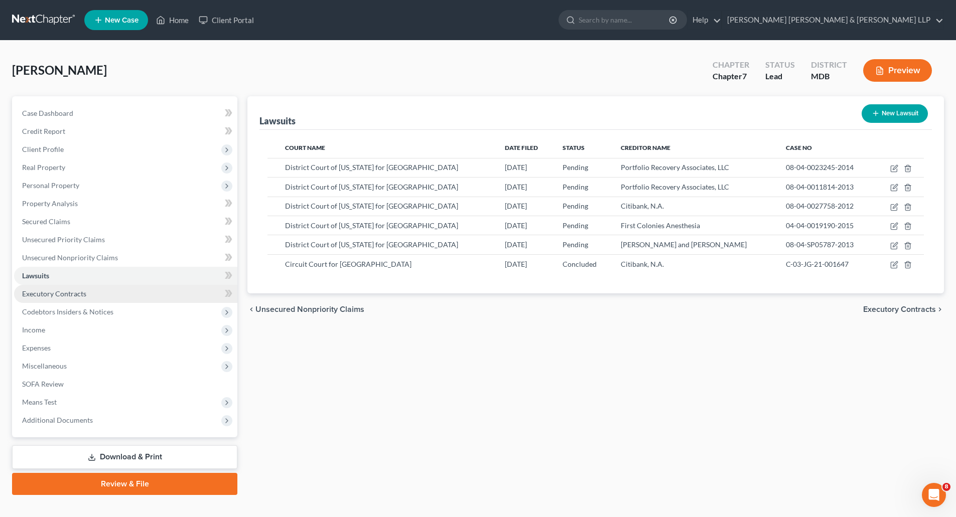
click at [43, 292] on span "Executory Contracts" at bounding box center [54, 294] width 64 height 9
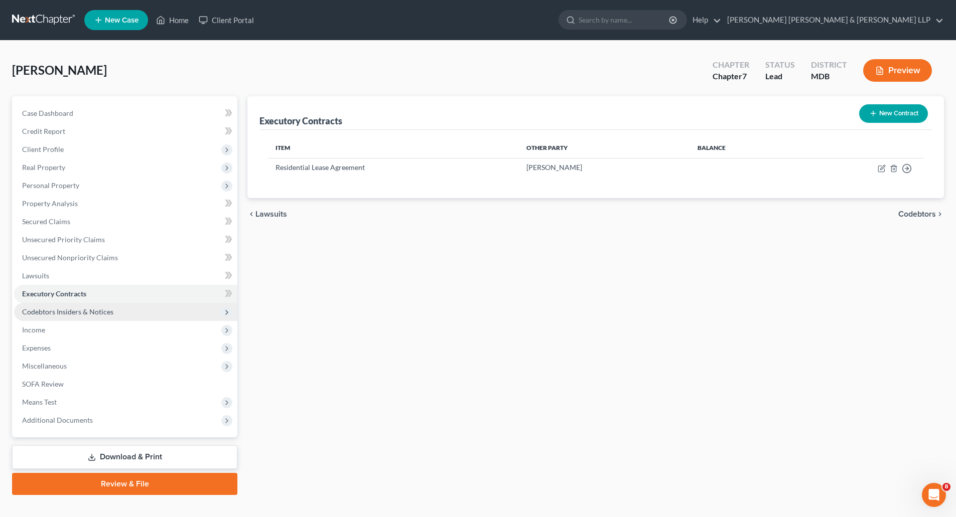
click at [59, 309] on span "Codebtors Insiders & Notices" at bounding box center [67, 312] width 91 height 9
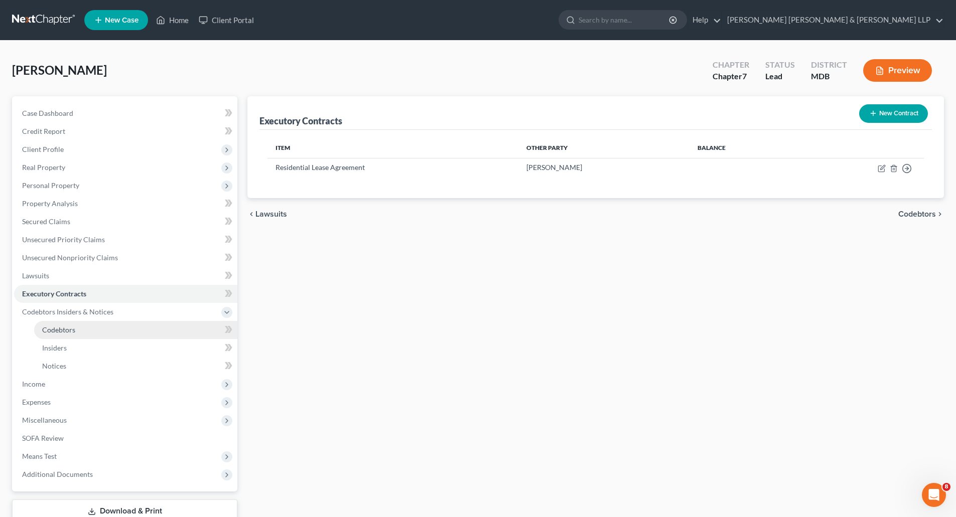
click at [60, 333] on span "Codebtors" at bounding box center [58, 330] width 33 height 9
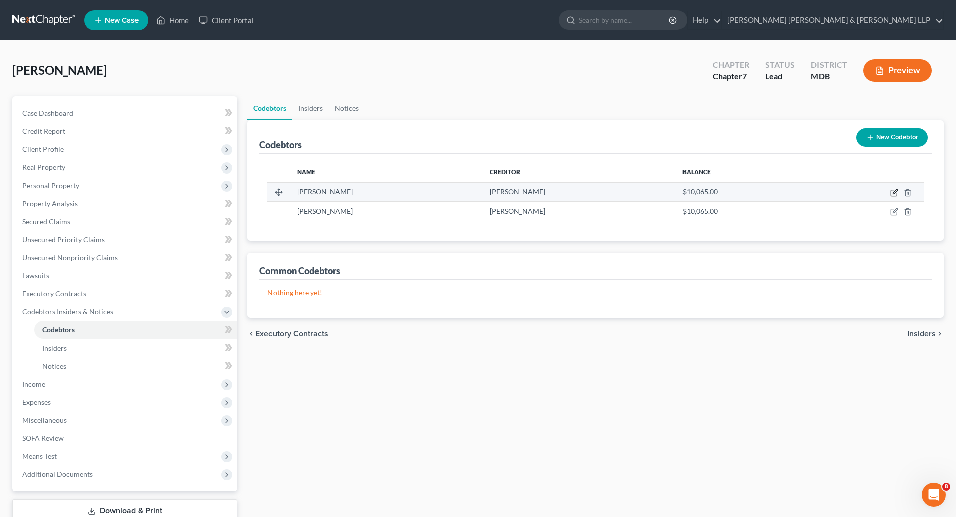
click at [894, 192] on icon "button" at bounding box center [894, 193] width 8 height 8
select select "21"
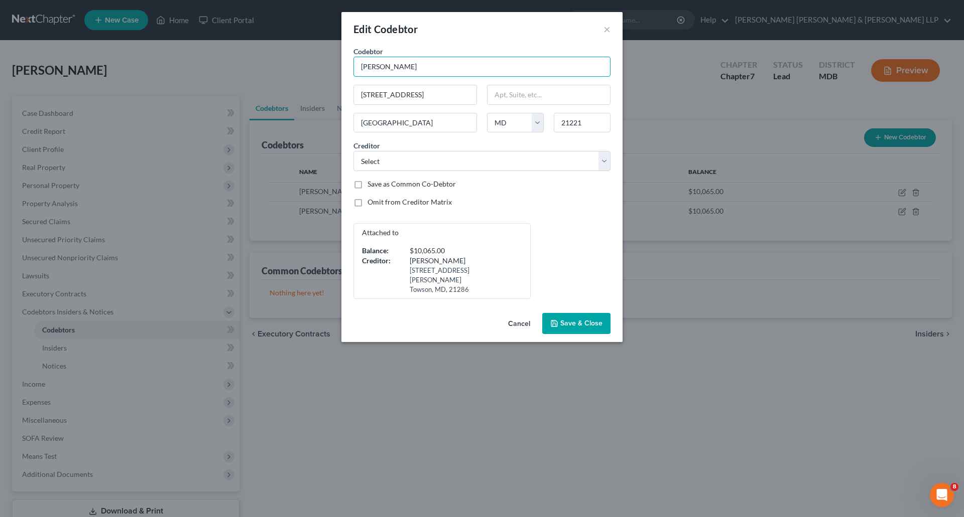
click at [435, 66] on input "[PERSON_NAME]" at bounding box center [481, 67] width 257 height 20
type input "[PERSON_NAME], Deceased"
click at [590, 319] on span "Save & Close" at bounding box center [581, 323] width 42 height 9
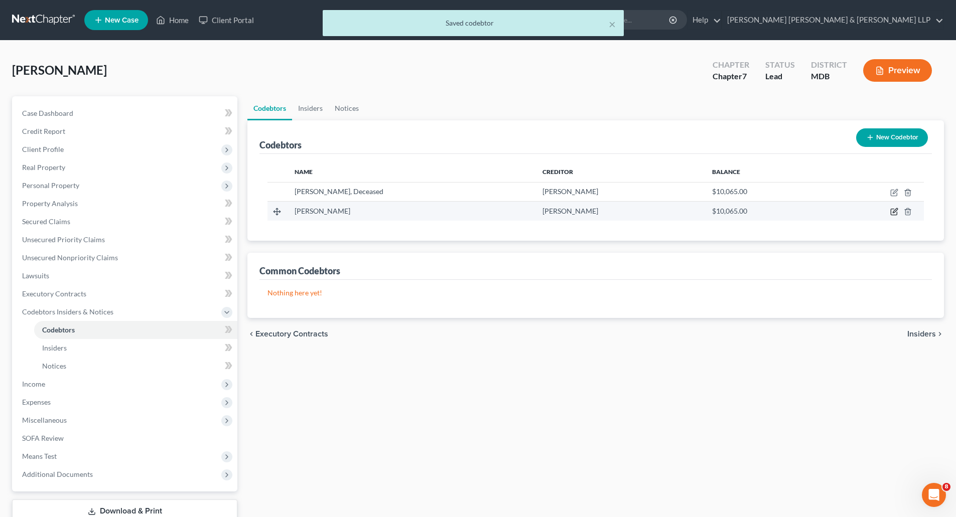
click at [898, 212] on icon "button" at bounding box center [894, 212] width 8 height 8
select select "21"
select select "8"
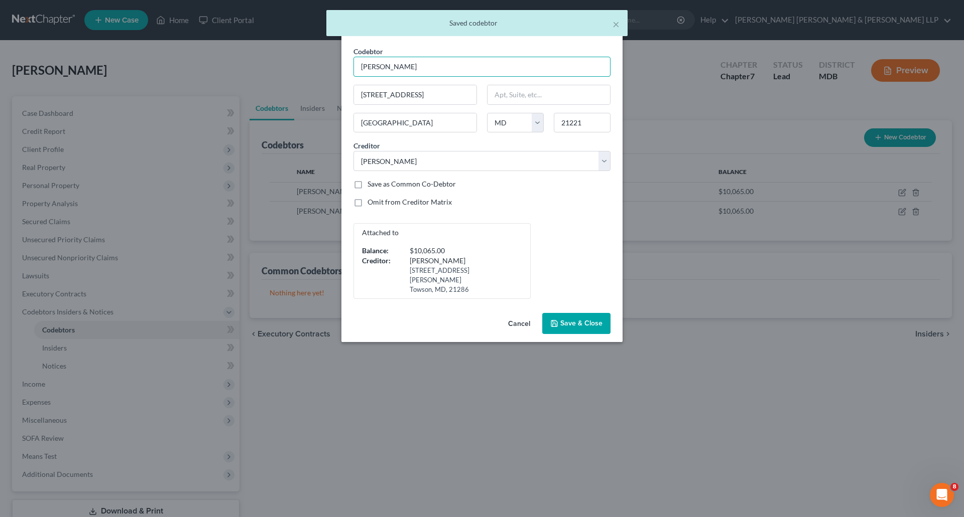
click at [427, 60] on input "[PERSON_NAME]" at bounding box center [481, 67] width 257 height 20
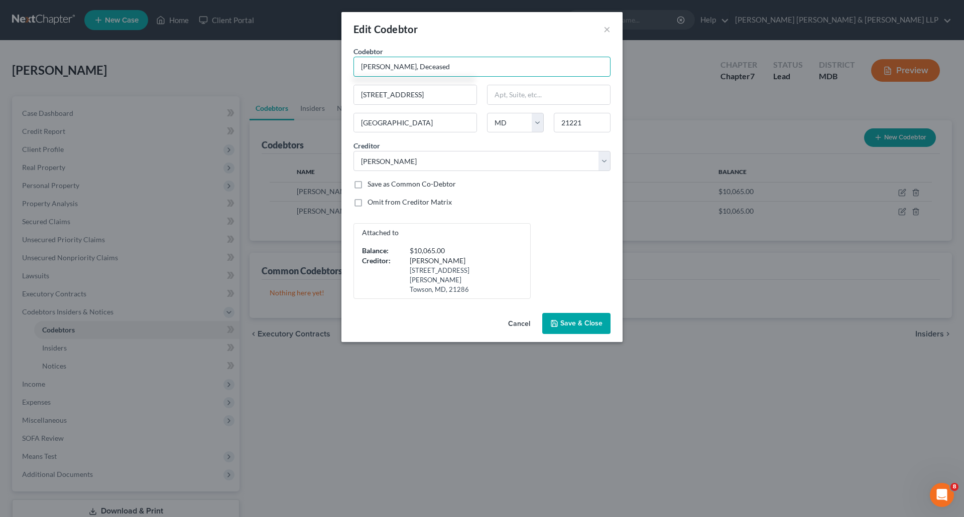
type input "[PERSON_NAME], Deceased"
click at [566, 319] on span "Save & Close" at bounding box center [581, 323] width 42 height 9
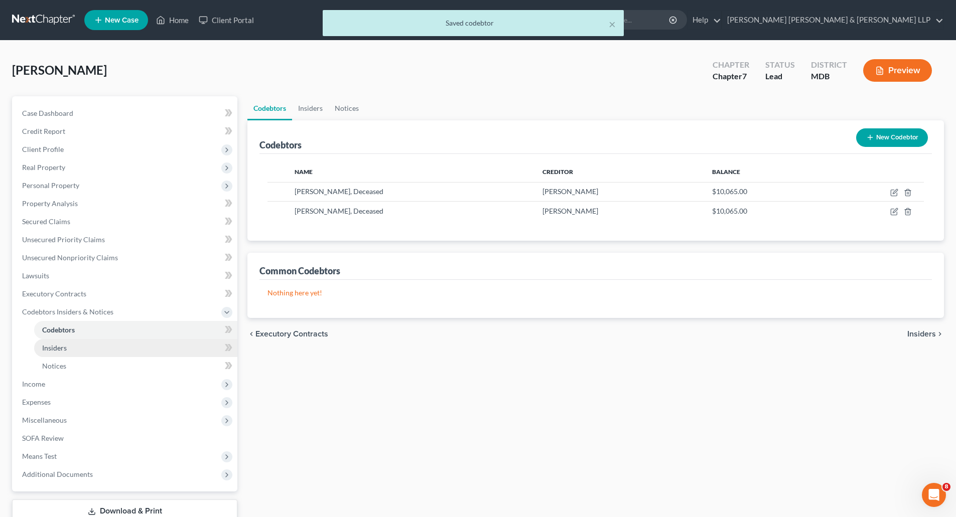
click at [52, 351] on span "Insiders" at bounding box center [54, 348] width 25 height 9
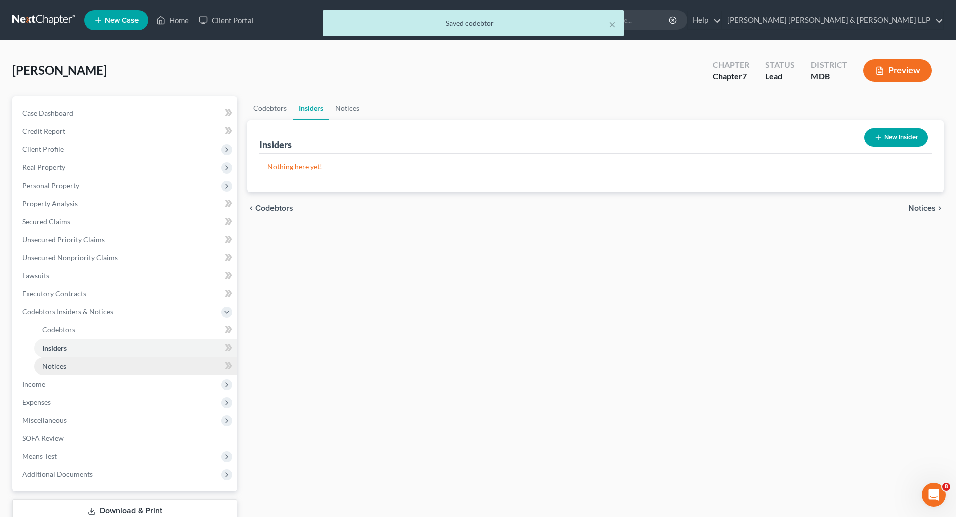
click at [53, 362] on span "Notices" at bounding box center [54, 366] width 24 height 9
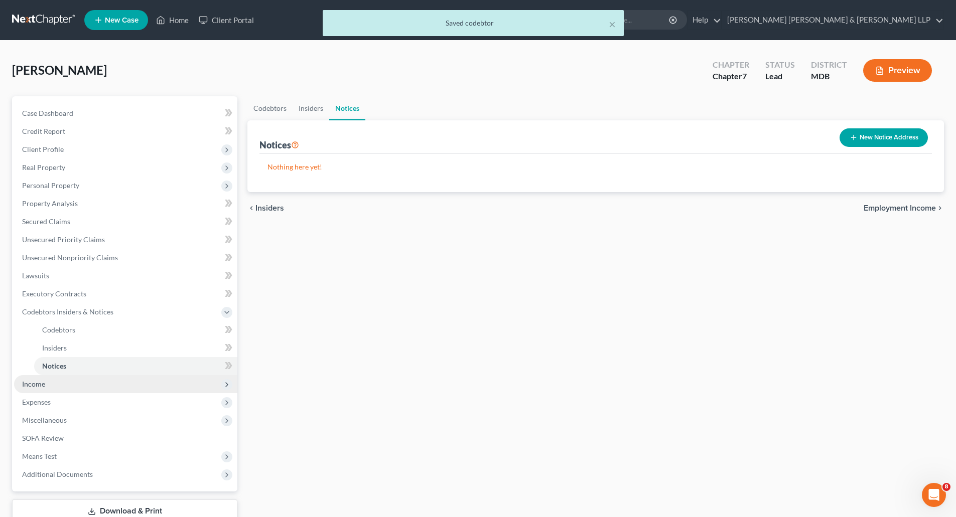
click at [41, 385] on span "Income" at bounding box center [33, 384] width 23 height 9
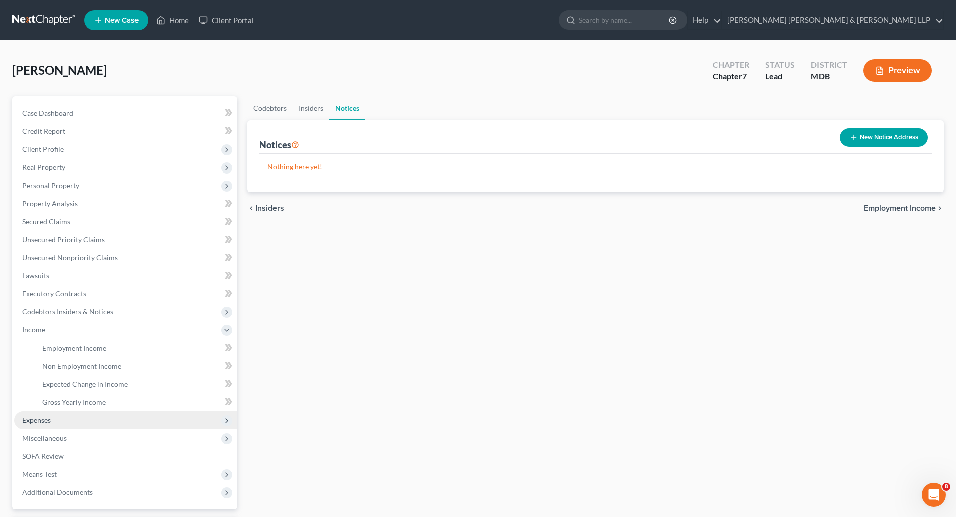
click at [31, 420] on span "Expenses" at bounding box center [36, 420] width 29 height 9
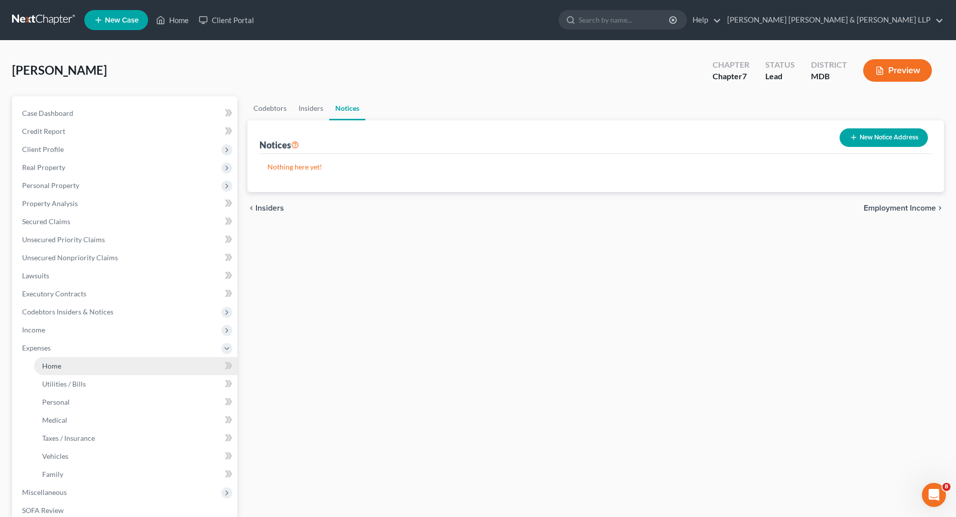
click at [62, 364] on link "Home" at bounding box center [135, 366] width 203 height 18
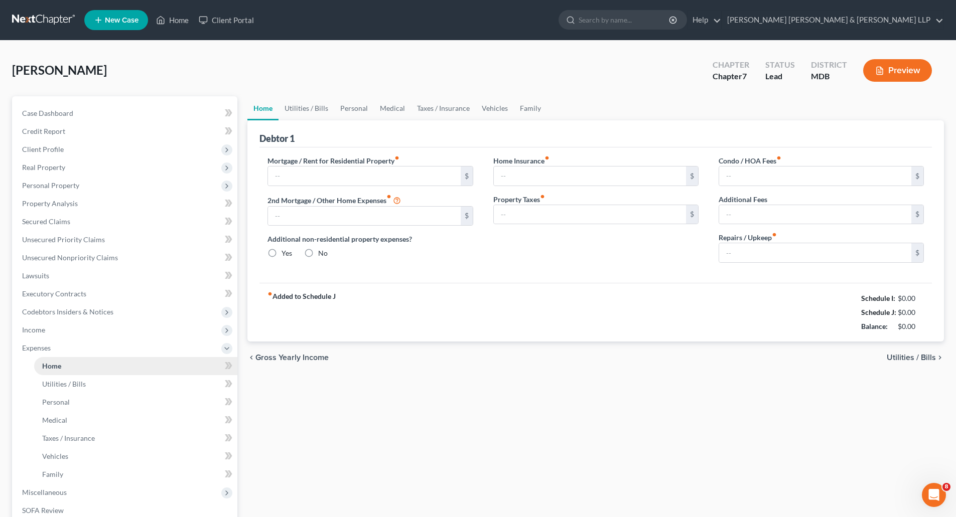
type input "1,550.00"
type input "0.00"
radio input "true"
type input "0.00"
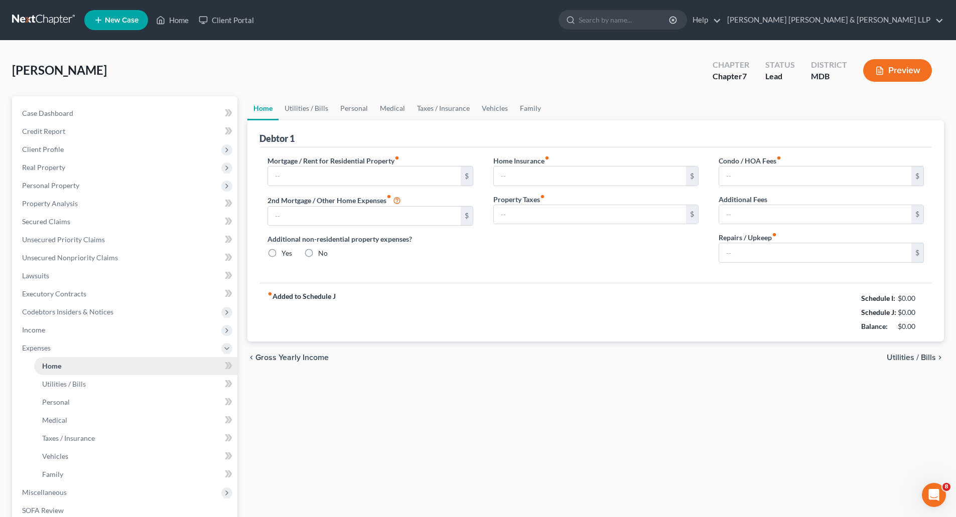
type input "0.00"
type input "20.00"
click at [281, 178] on input "1,550.00" at bounding box center [364, 176] width 192 height 19
click at [291, 177] on input "1,550.00" at bounding box center [364, 176] width 192 height 19
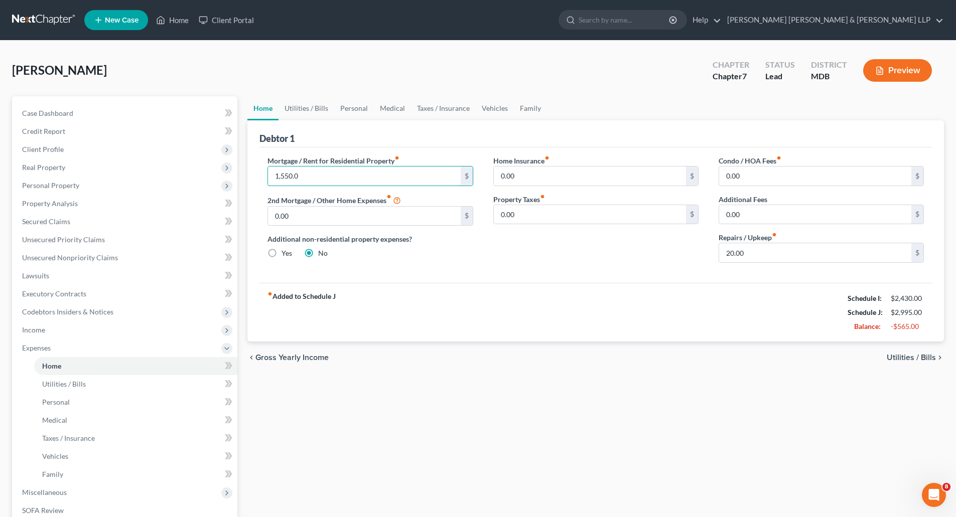
type input "1,550.00"
click at [389, 370] on div "chevron_left Gross Yearly Income Utilities / Bills chevron_right" at bounding box center [595, 358] width 697 height 32
click at [58, 382] on span "Utilities / Bills" at bounding box center [64, 384] width 44 height 9
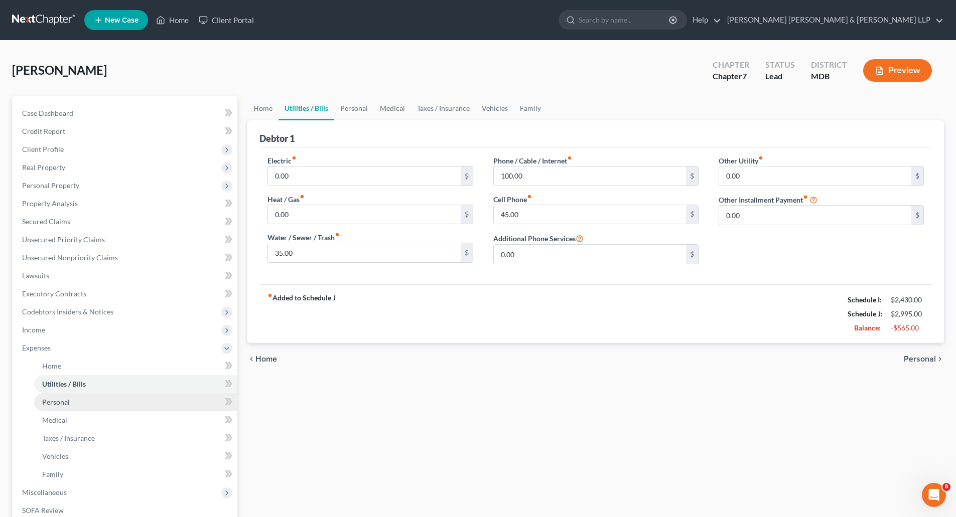
click at [59, 407] on link "Personal" at bounding box center [135, 402] width 203 height 18
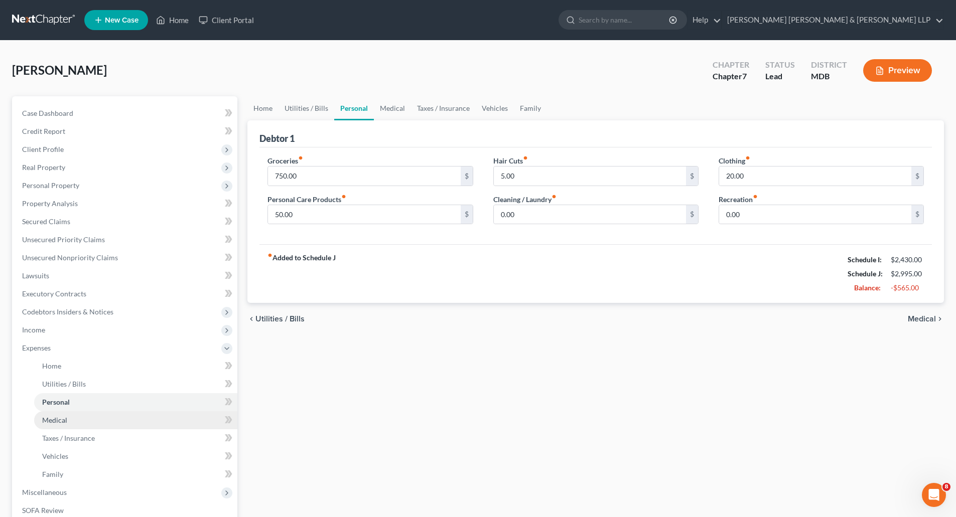
click at [60, 420] on span "Medical" at bounding box center [54, 420] width 25 height 9
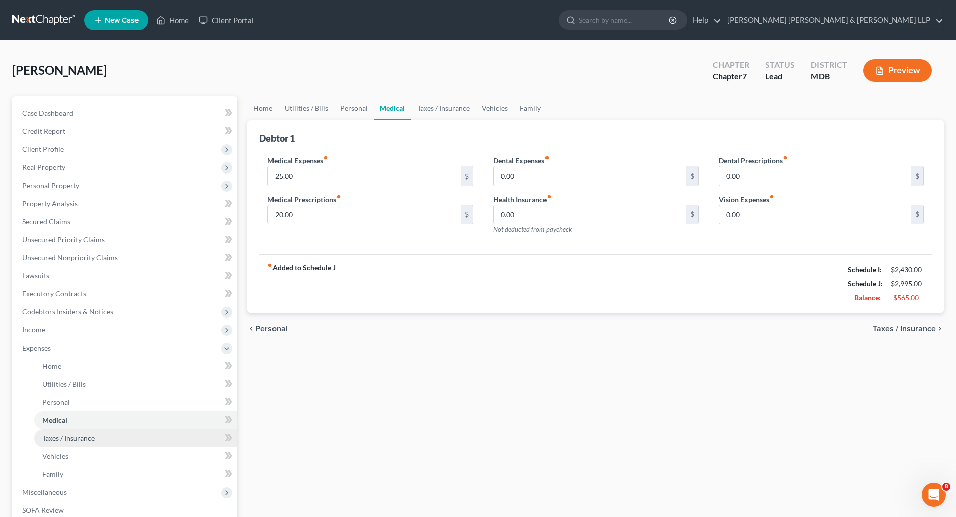
click at [60, 436] on span "Taxes / Insurance" at bounding box center [68, 438] width 53 height 9
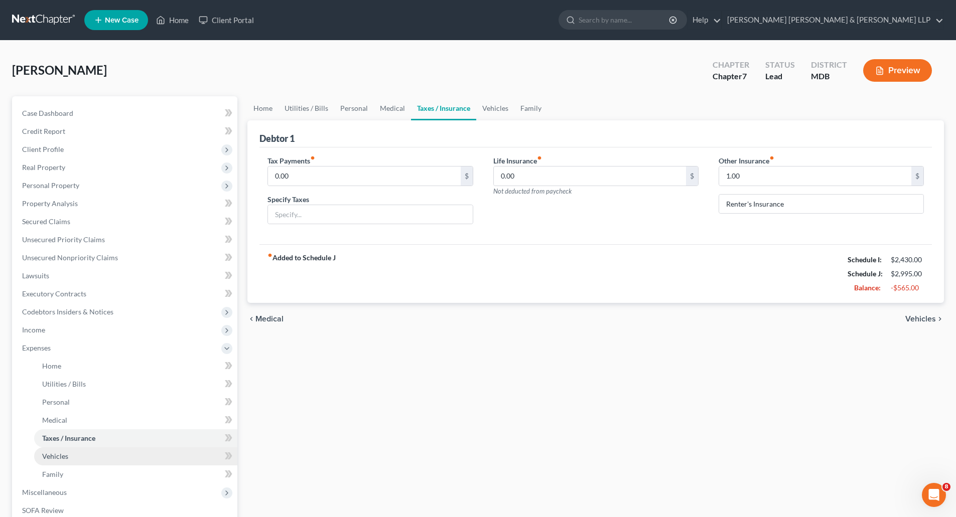
click at [54, 456] on span "Vehicles" at bounding box center [55, 456] width 26 height 9
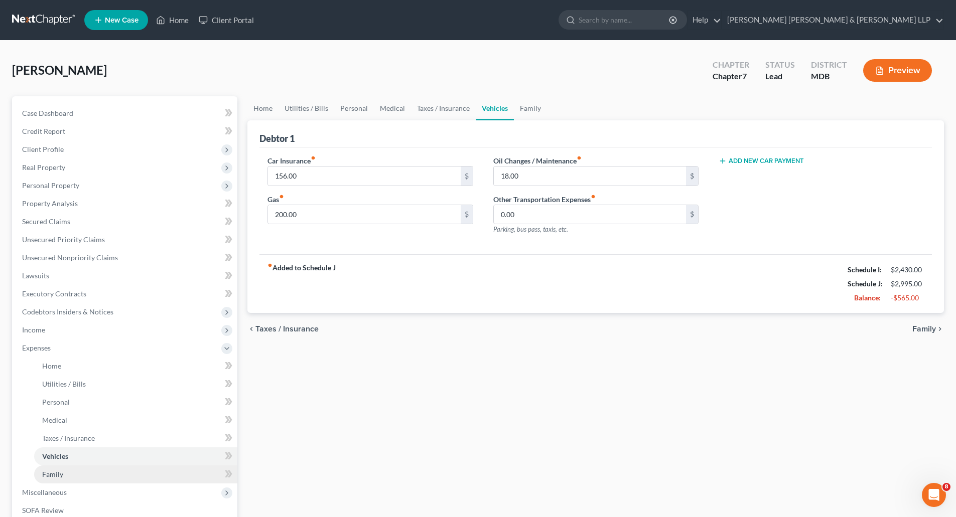
click at [57, 471] on span "Family" at bounding box center [52, 474] width 21 height 9
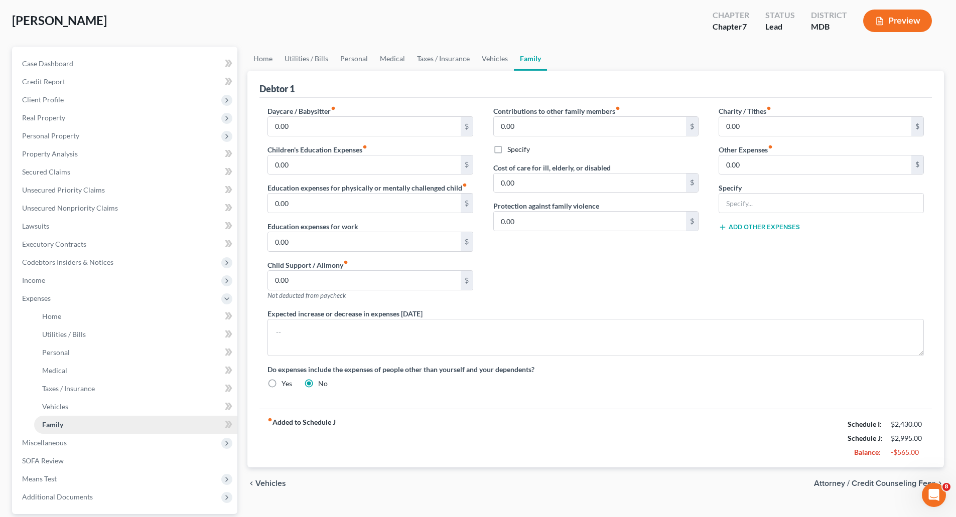
scroll to position [50, 0]
click at [63, 442] on span "Miscellaneous" at bounding box center [44, 442] width 45 height 9
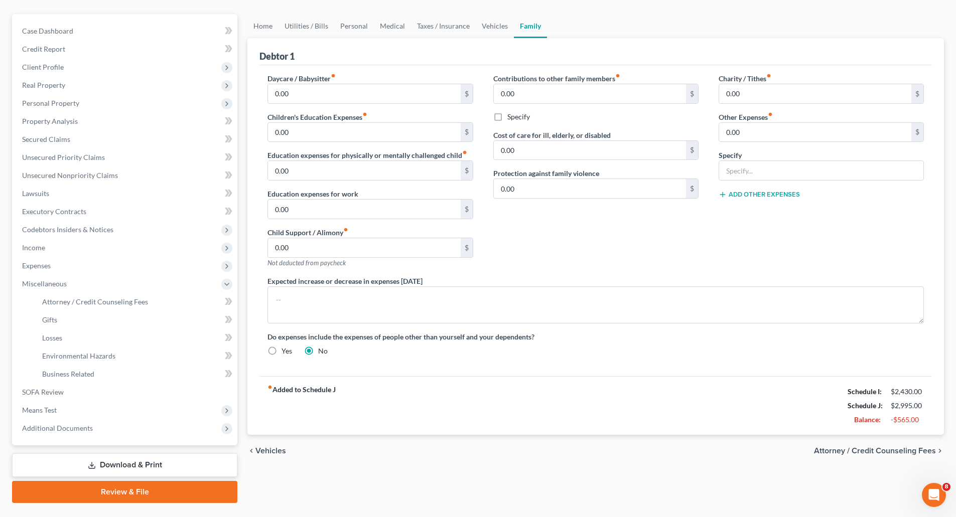
scroll to position [100, 0]
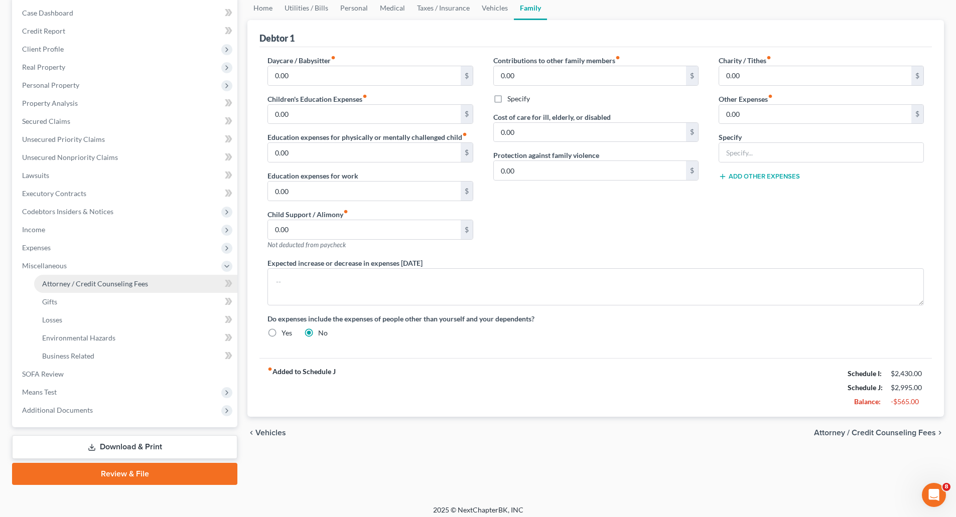
click at [64, 284] on span "Attorney / Credit Counseling Fees" at bounding box center [95, 284] width 106 height 9
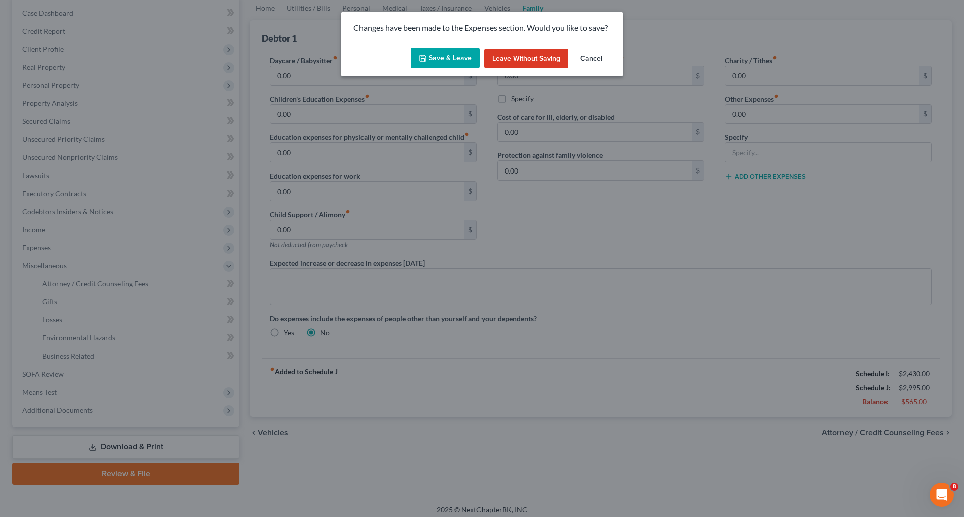
click at [589, 57] on button "Cancel" at bounding box center [591, 59] width 38 height 20
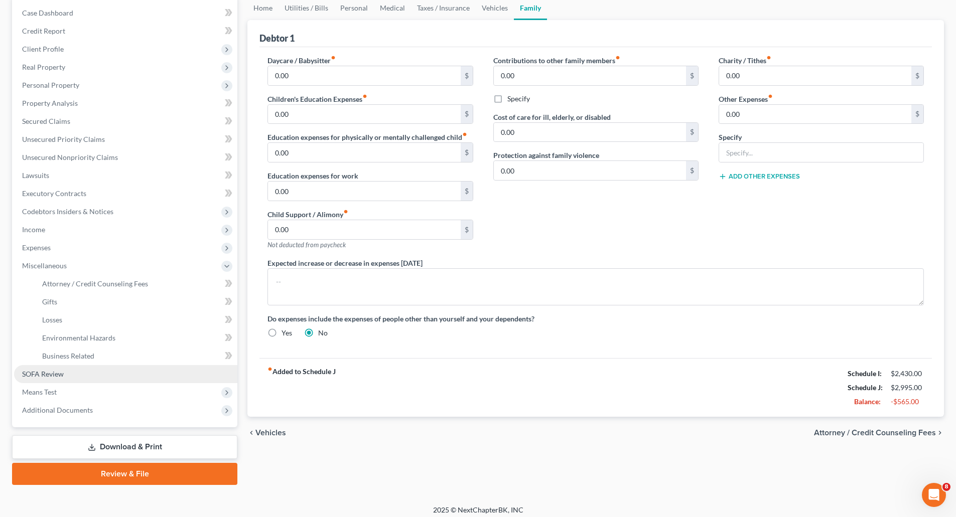
click at [46, 374] on span "SOFA Review" at bounding box center [43, 374] width 42 height 9
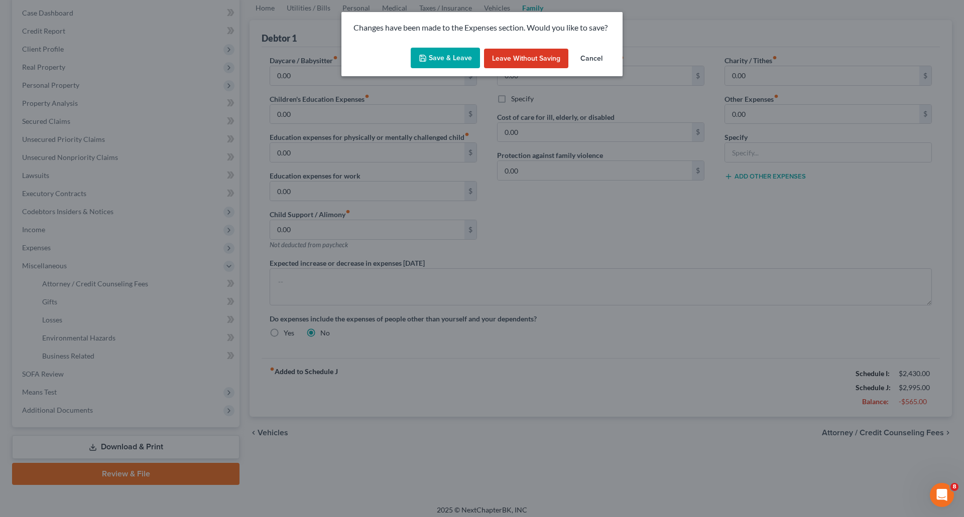
click at [586, 60] on button "Cancel" at bounding box center [591, 59] width 38 height 20
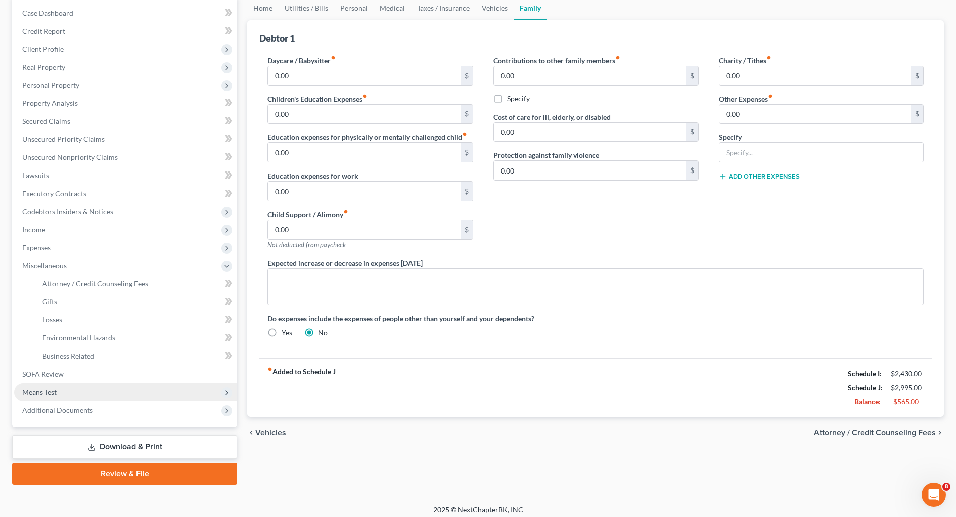
click at [50, 392] on span "Means Test" at bounding box center [39, 392] width 35 height 9
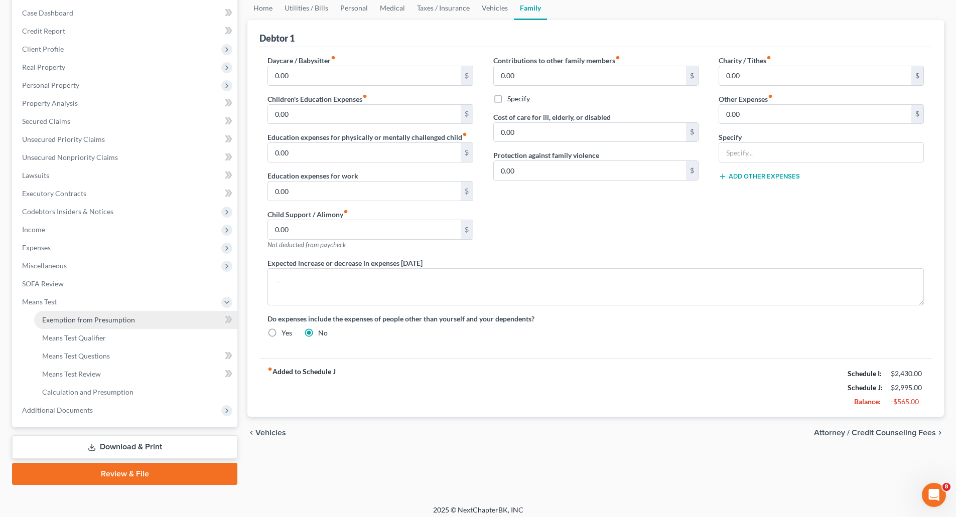
click at [97, 321] on span "Exemption from Presumption" at bounding box center [88, 320] width 93 height 9
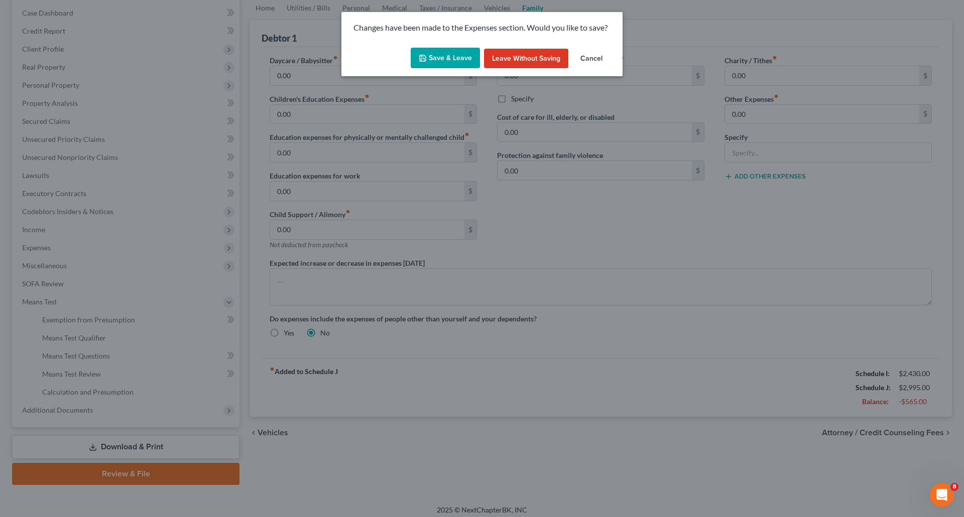
drag, startPoint x: 603, startPoint y: 55, endPoint x: 597, endPoint y: 58, distance: 6.1
click at [602, 55] on button "Cancel" at bounding box center [591, 59] width 38 height 20
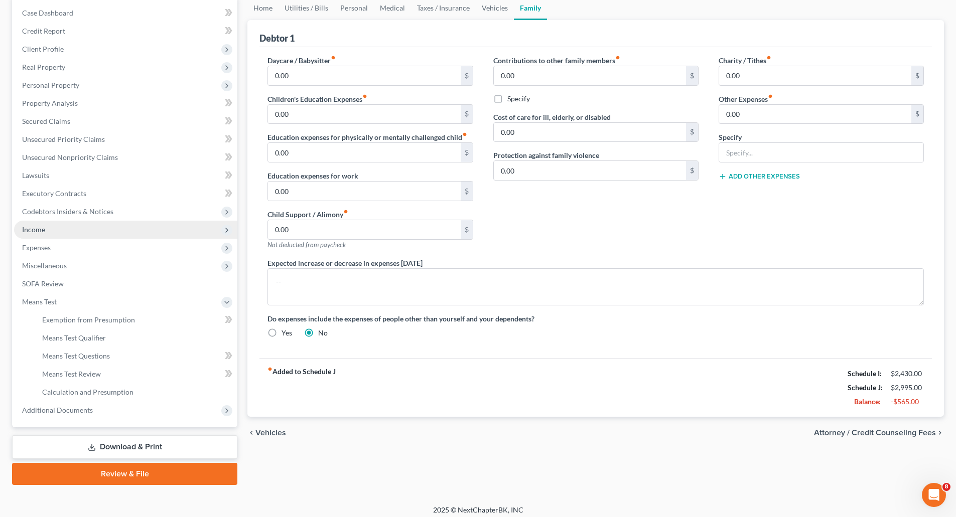
click at [41, 230] on span "Income" at bounding box center [33, 229] width 23 height 9
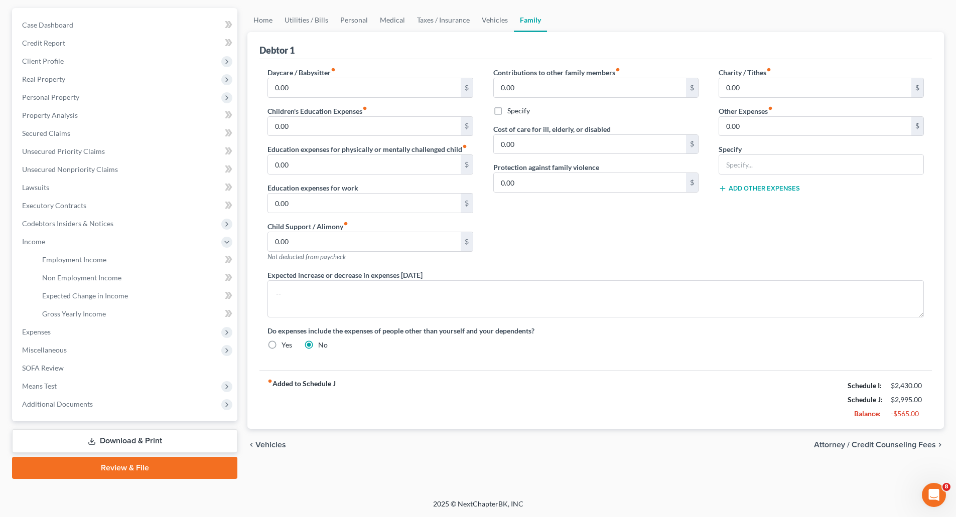
scroll to position [0, 0]
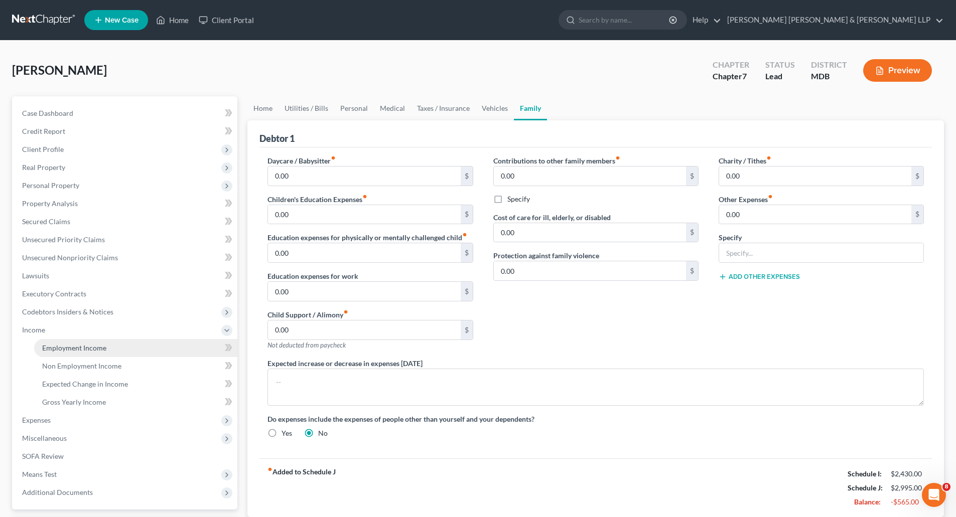
click at [91, 348] on span "Employment Income" at bounding box center [74, 348] width 64 height 9
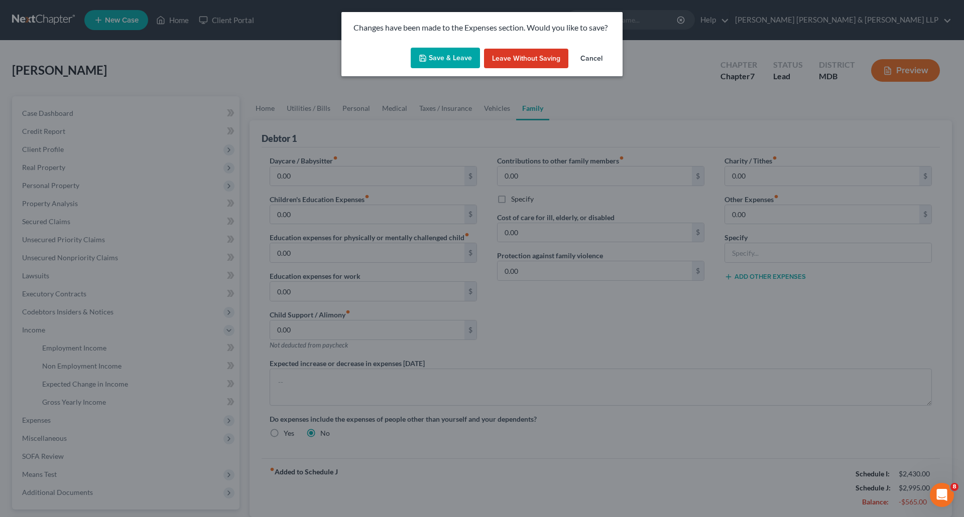
click at [456, 59] on button "Save & Leave" at bounding box center [445, 58] width 69 height 21
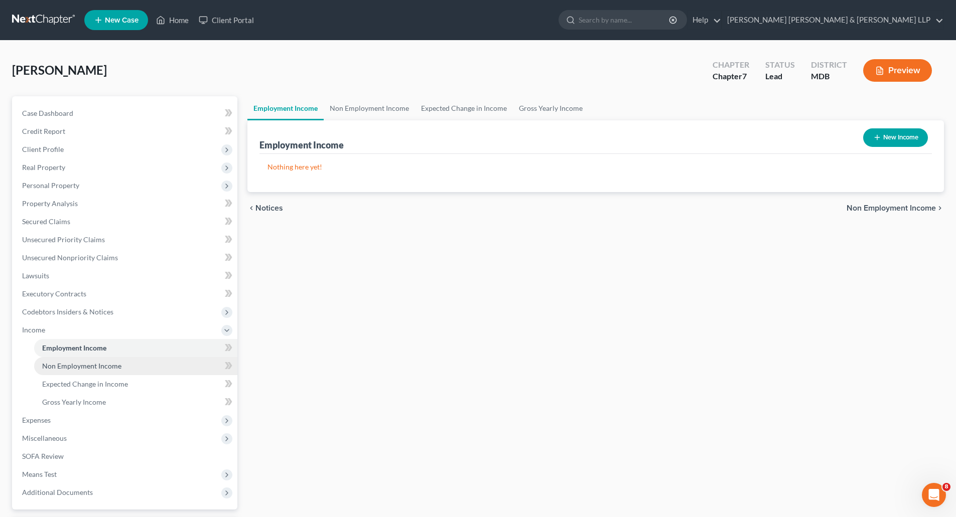
click at [75, 374] on link "Non Employment Income" at bounding box center [135, 366] width 203 height 18
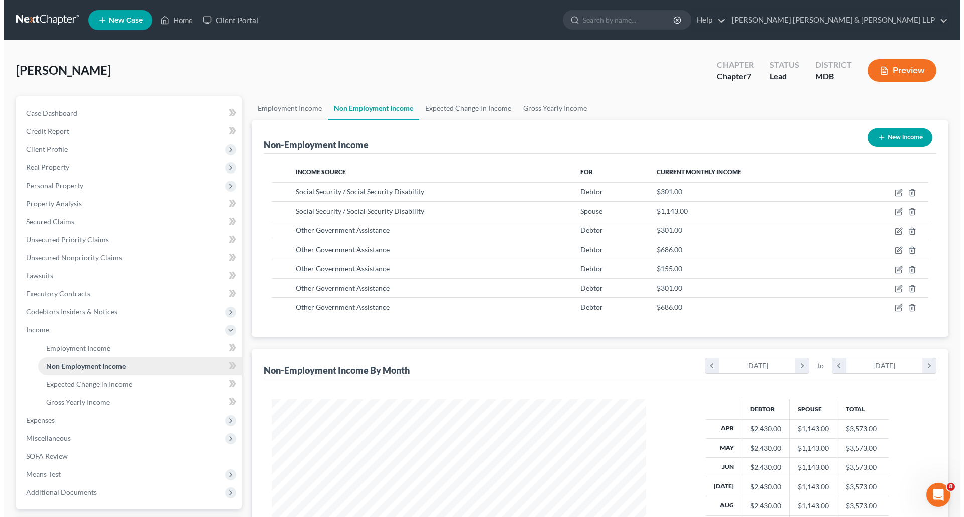
scroll to position [187, 394]
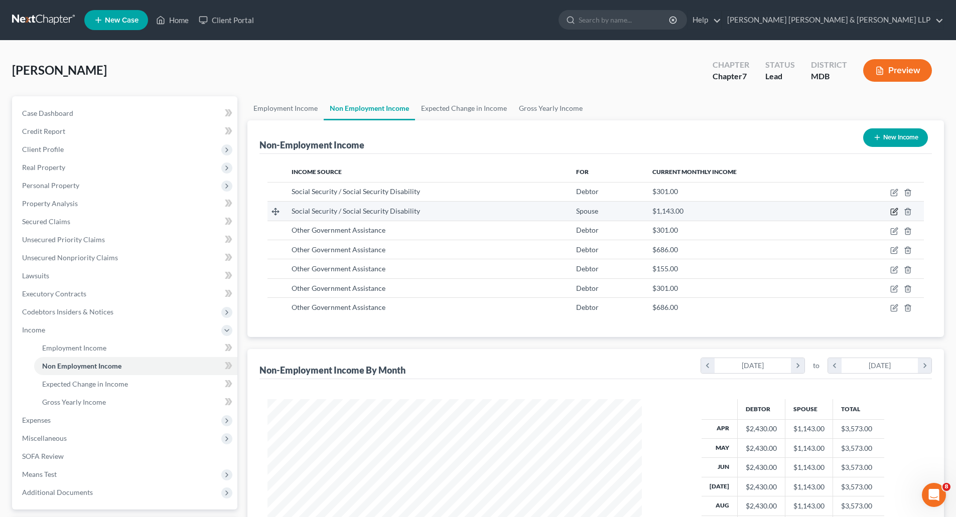
click at [897, 210] on icon "button" at bounding box center [895, 211] width 5 height 5
select select "4"
select select "0"
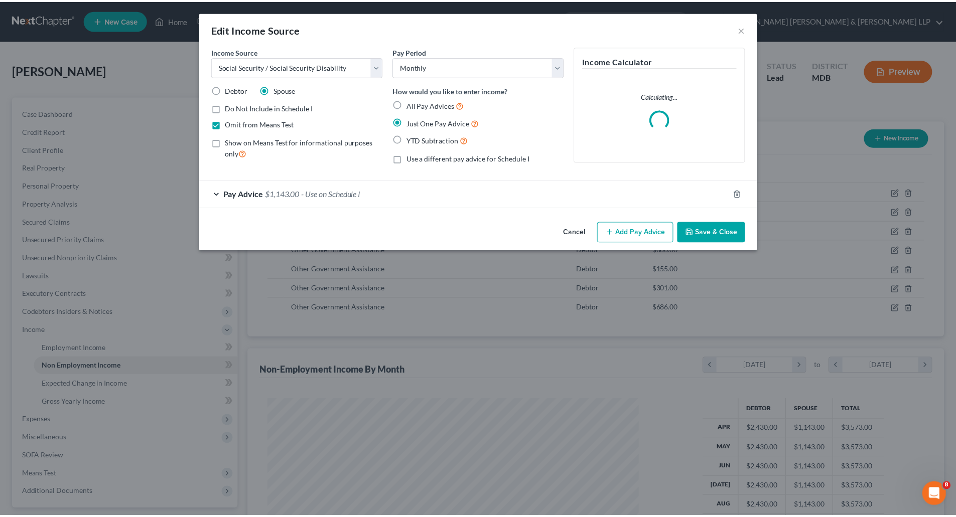
scroll to position [189, 398]
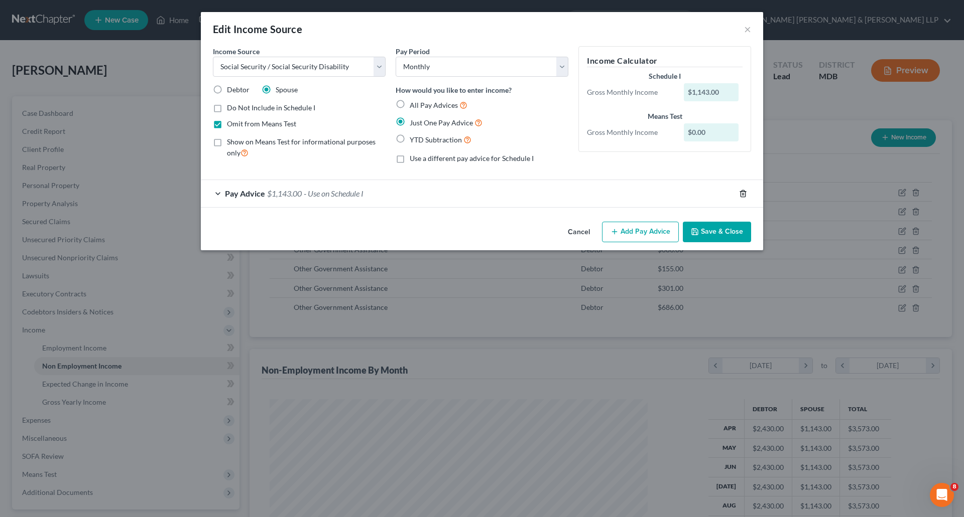
click at [744, 191] on icon "button" at bounding box center [742, 193] width 5 height 7
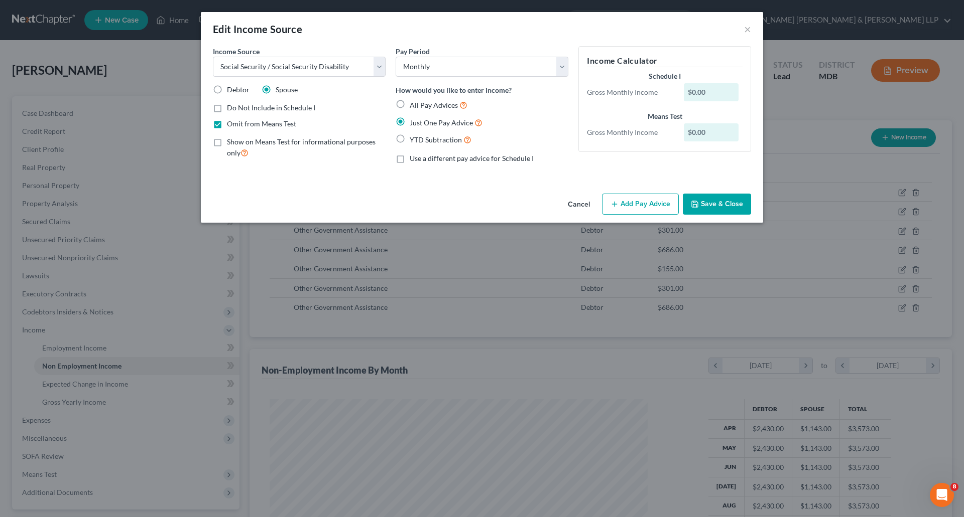
click at [704, 207] on button "Save & Close" at bounding box center [717, 204] width 68 height 21
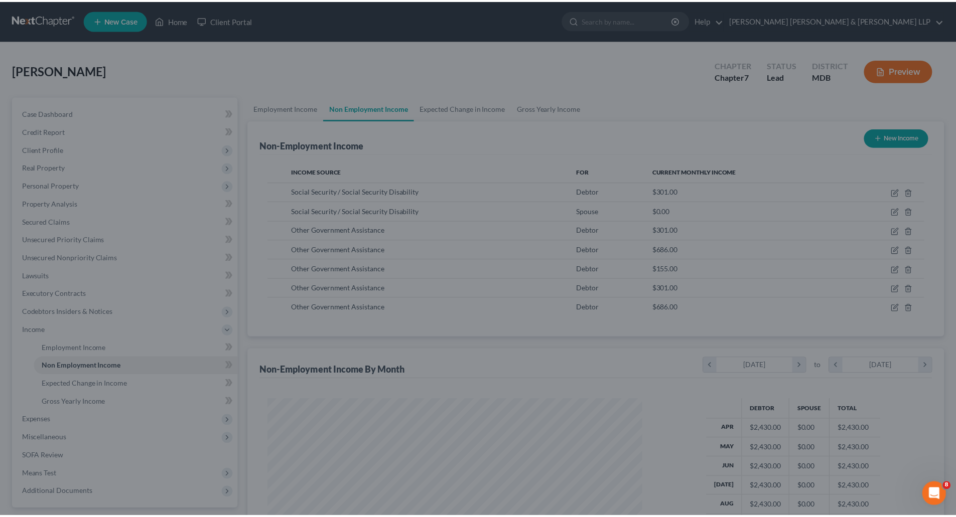
scroll to position [501654, 501447]
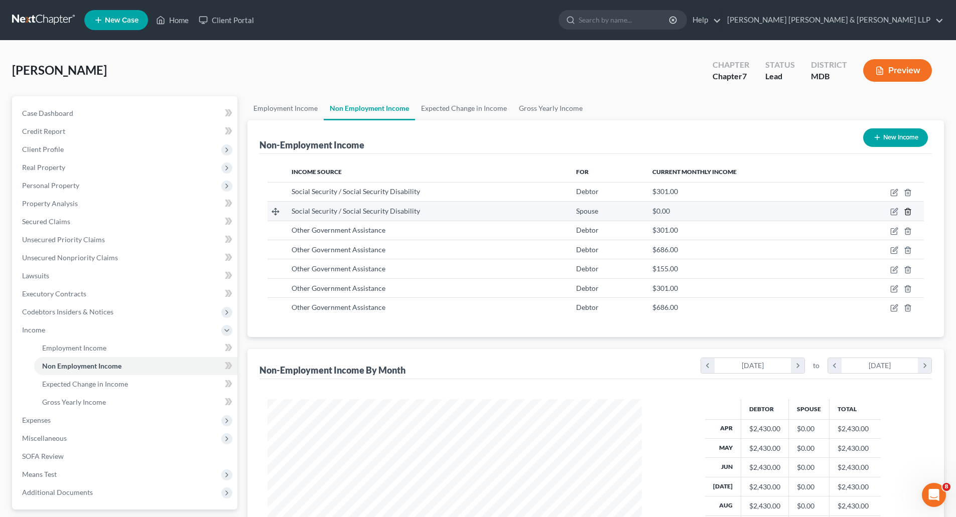
click at [909, 213] on icon "button" at bounding box center [908, 212] width 8 height 8
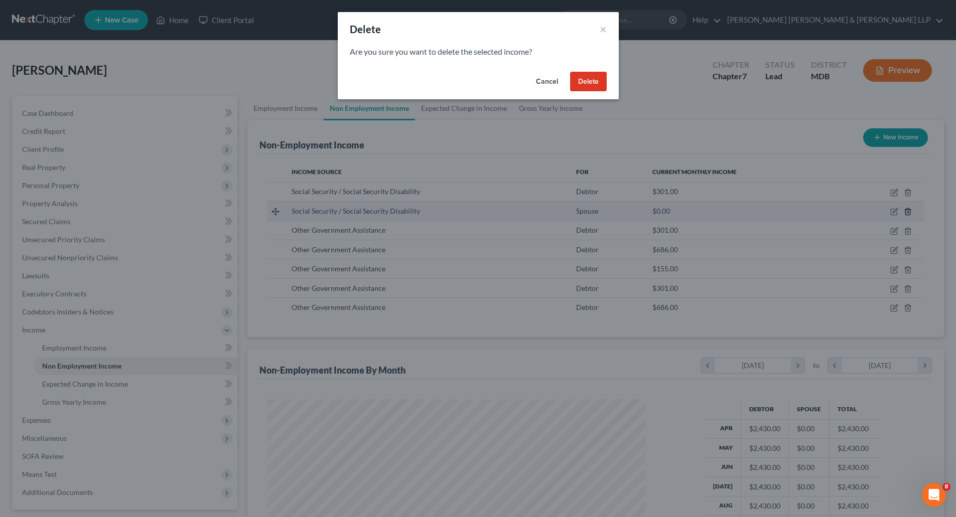
scroll to position [189, 398]
click at [606, 76] on button "Delete" at bounding box center [592, 82] width 37 height 20
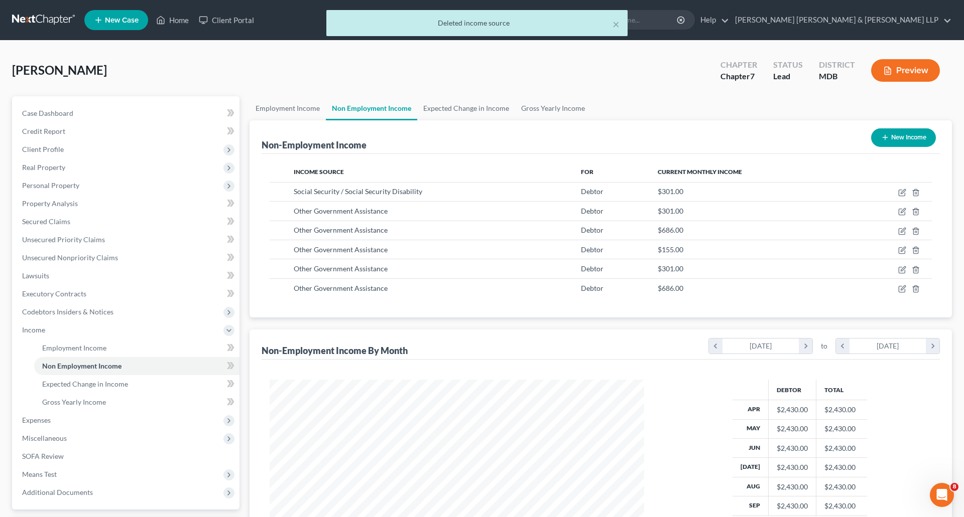
scroll to position [501654, 501447]
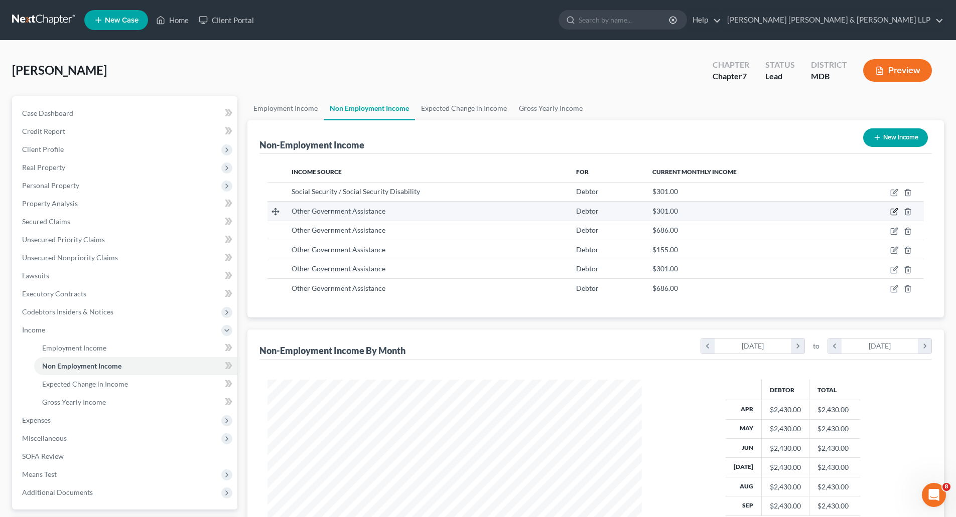
click at [896, 213] on icon "button" at bounding box center [894, 212] width 8 height 8
select select "5"
select select "0"
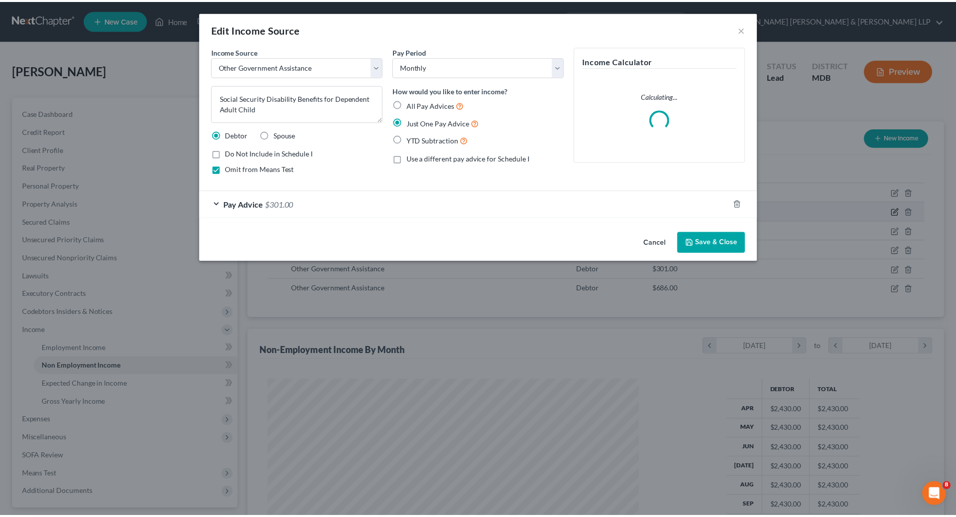
scroll to position [189, 398]
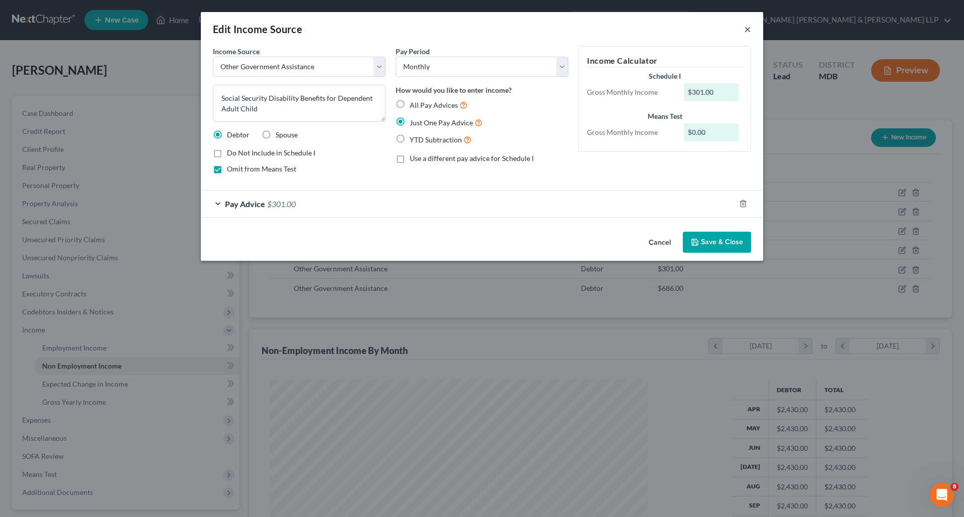
click at [747, 30] on button "×" at bounding box center [747, 29] width 7 height 12
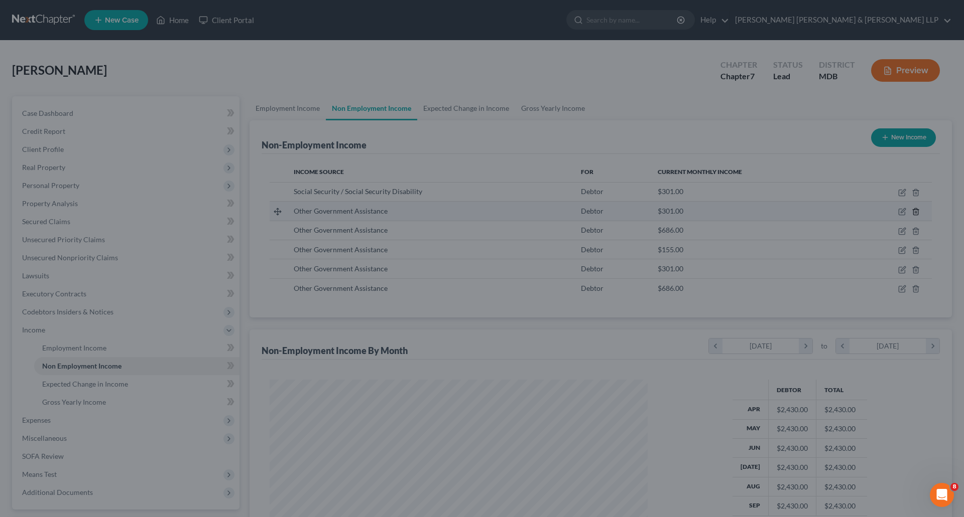
scroll to position [501654, 501447]
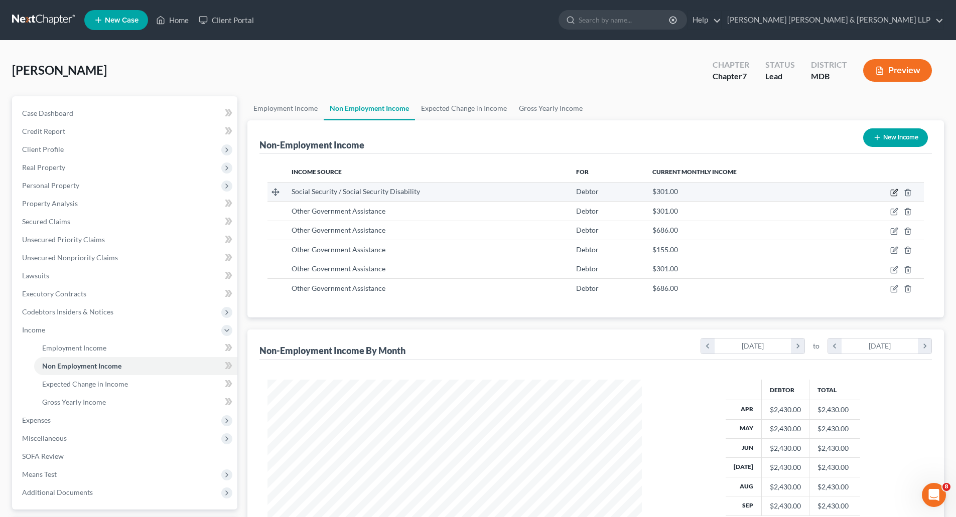
click at [894, 194] on icon "button" at bounding box center [895, 191] width 5 height 5
select select "4"
select select "0"
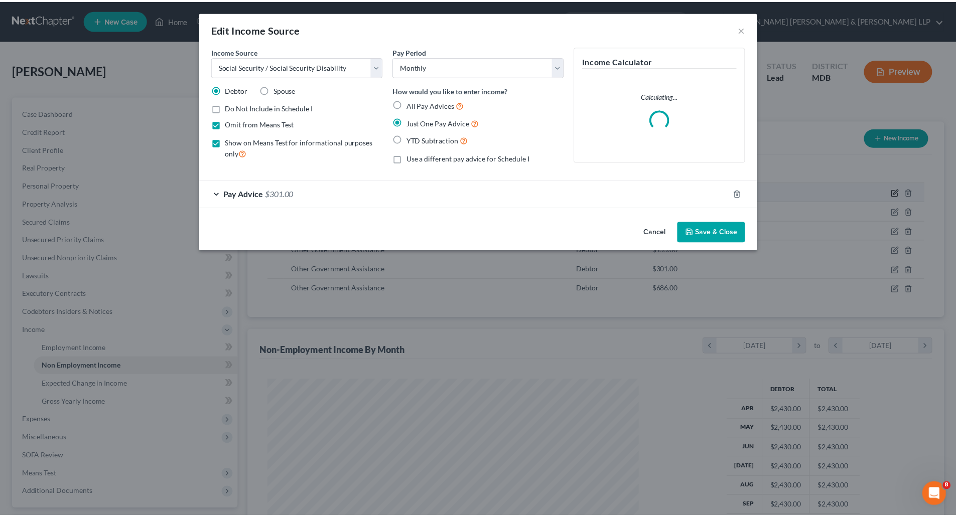
scroll to position [189, 398]
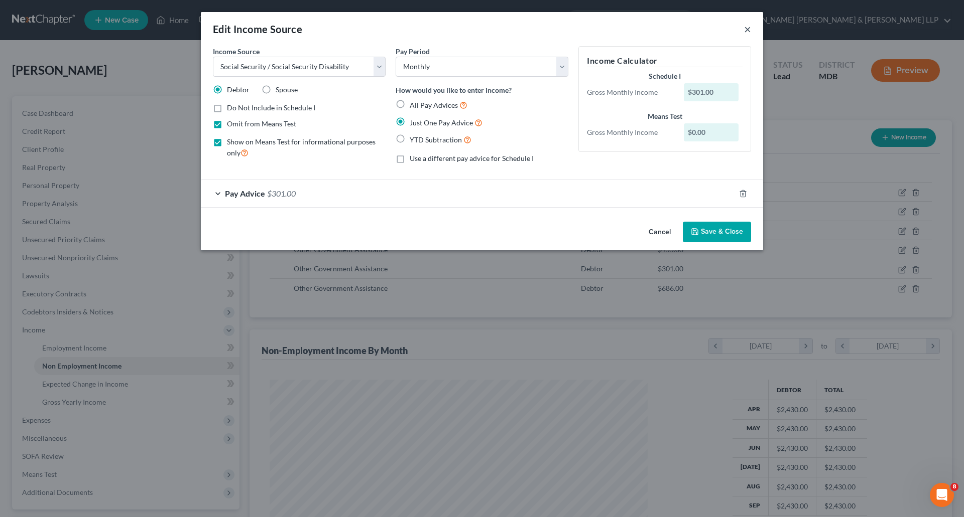
click at [749, 29] on button "×" at bounding box center [747, 29] width 7 height 12
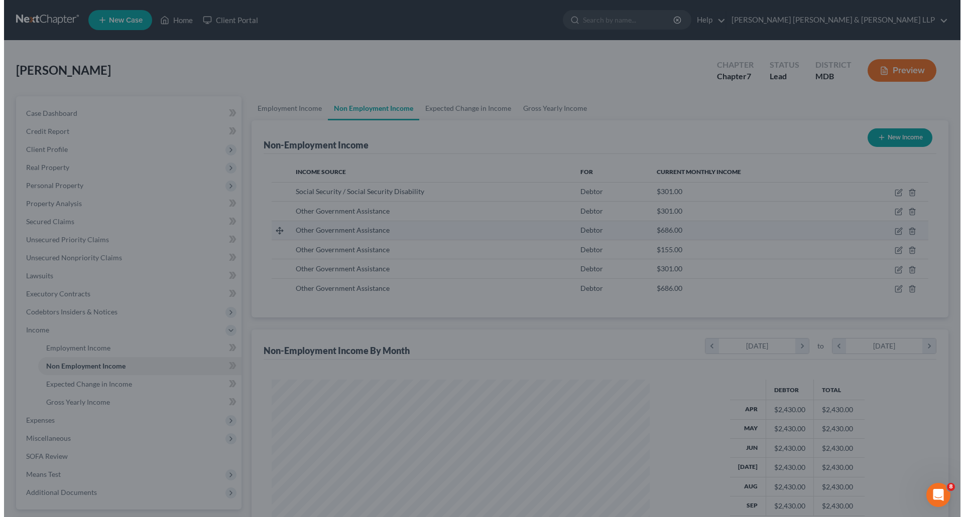
scroll to position [501654, 501447]
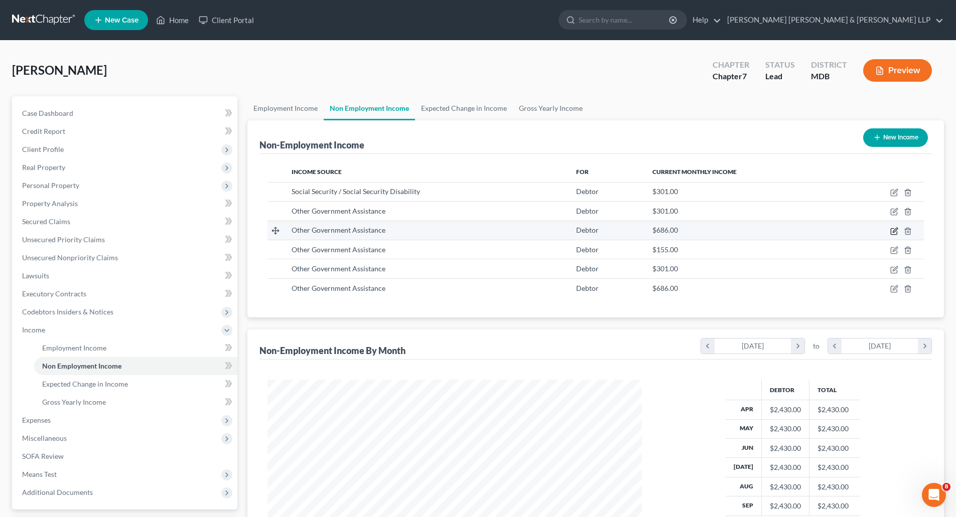
click at [893, 233] on icon "button" at bounding box center [894, 231] width 8 height 8
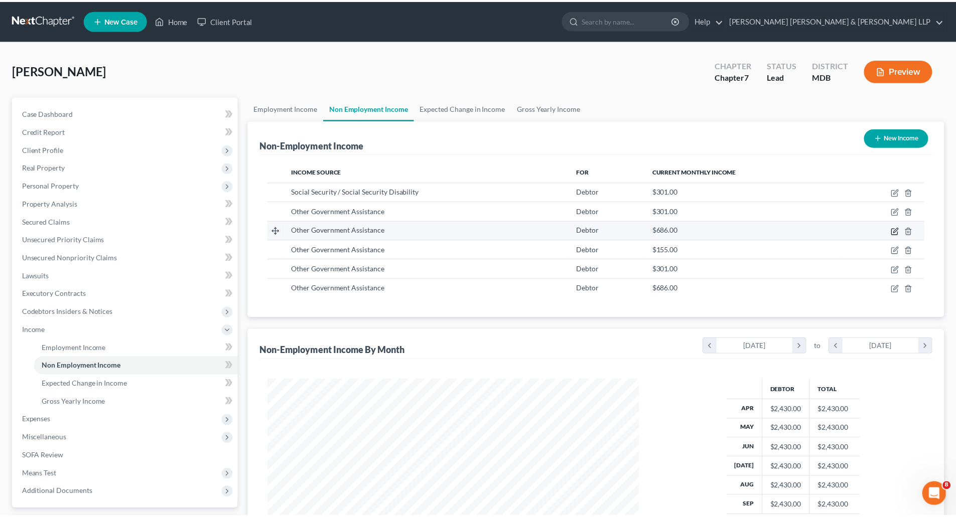
scroll to position [189, 398]
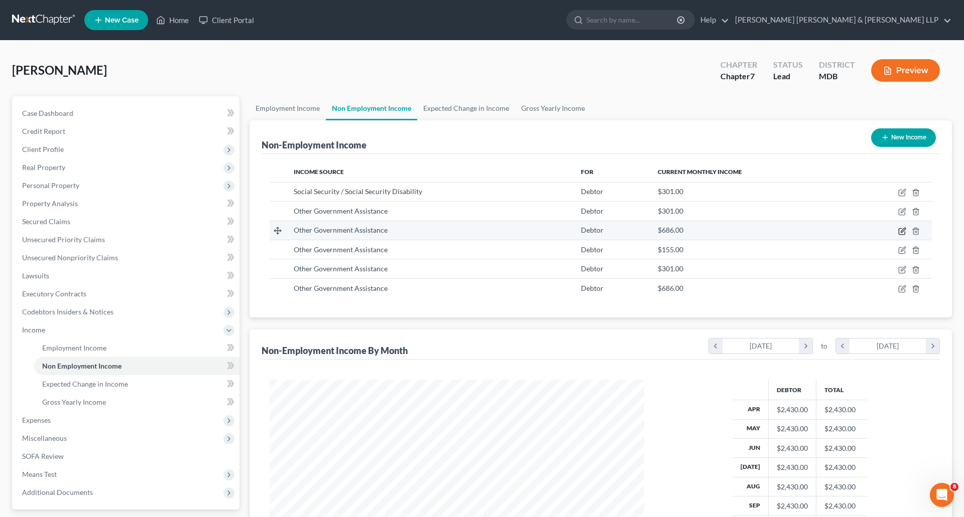
select select "5"
select select "0"
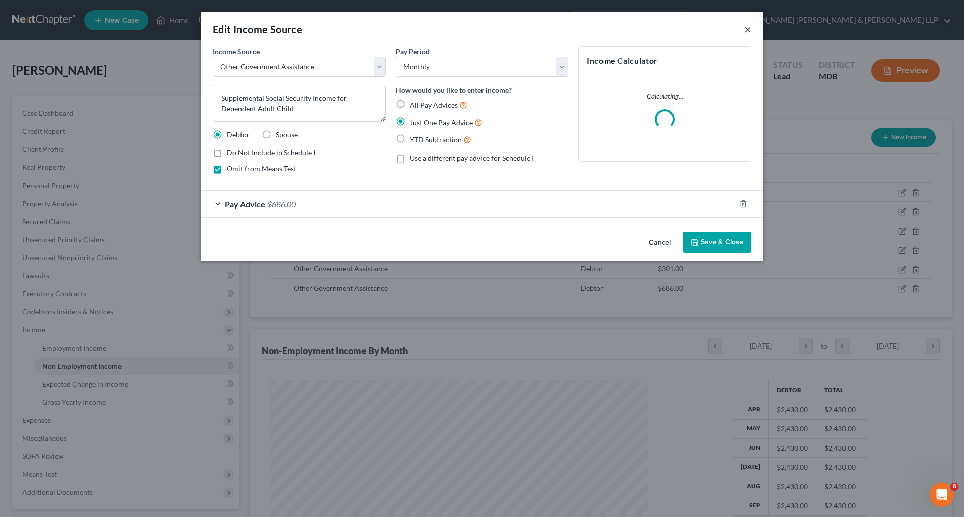
click at [746, 33] on button "×" at bounding box center [747, 29] width 7 height 12
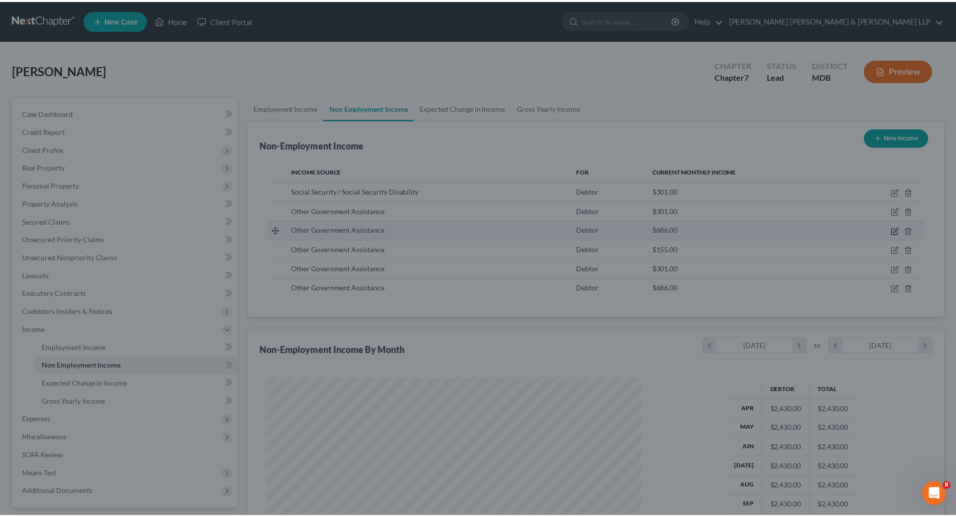
scroll to position [187, 394]
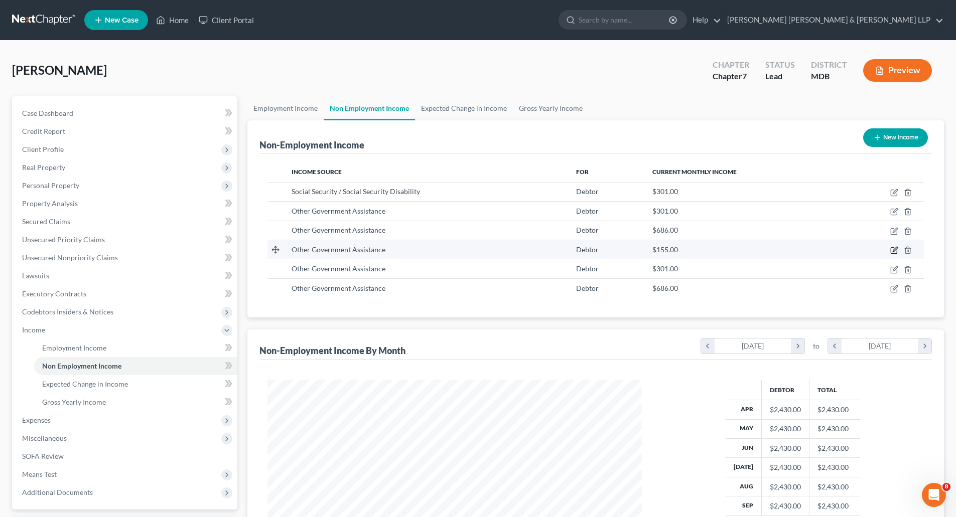
click at [894, 252] on icon "button" at bounding box center [894, 250] width 8 height 8
select select "5"
select select "0"
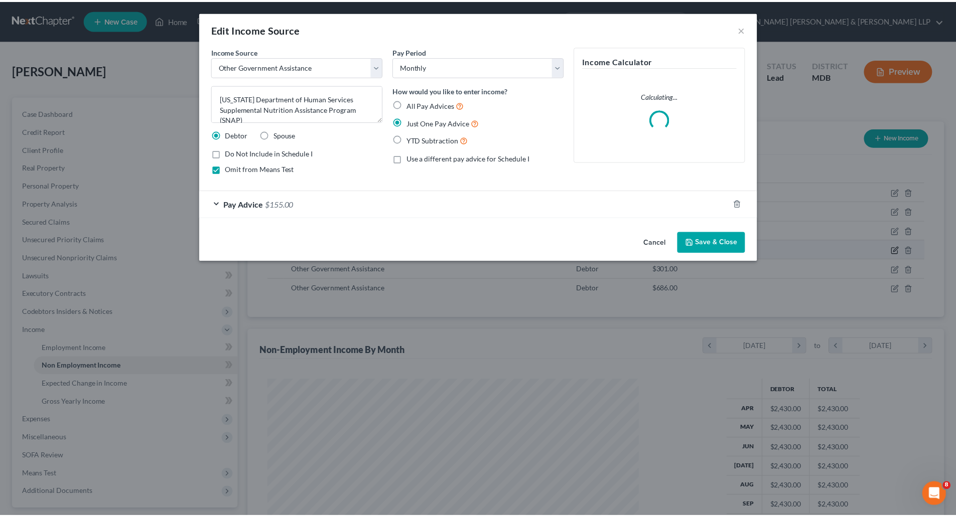
scroll to position [189, 398]
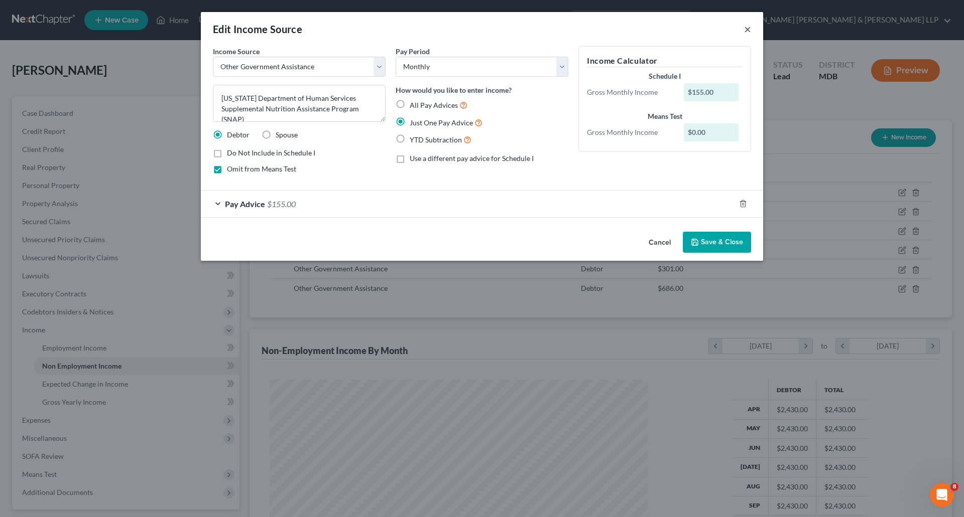
click at [748, 29] on button "×" at bounding box center [747, 29] width 7 height 12
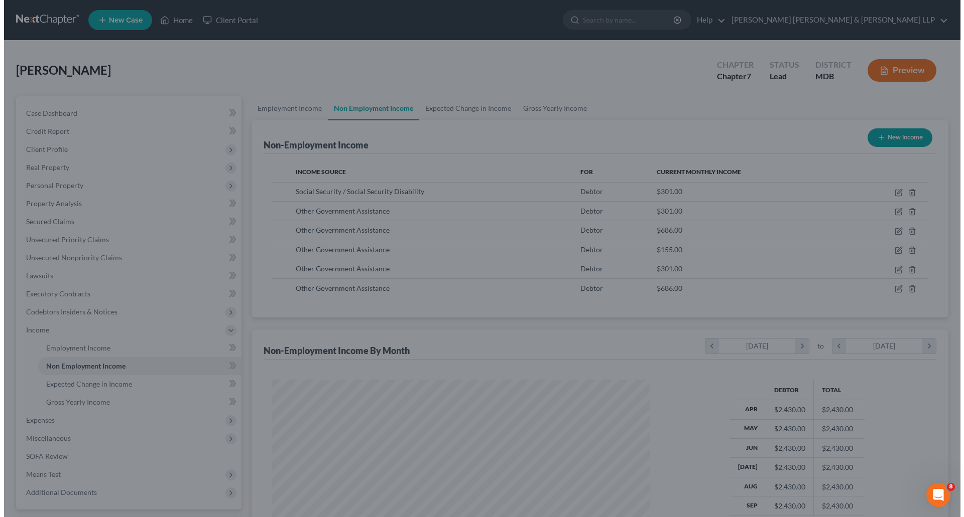
scroll to position [501654, 501447]
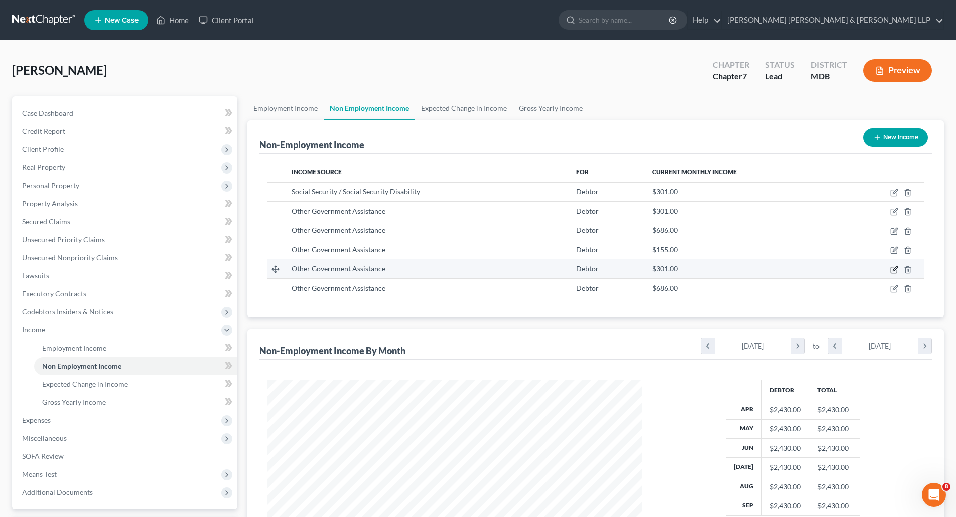
click at [895, 270] on icon "button" at bounding box center [895, 268] width 5 height 5
select select "5"
select select "0"
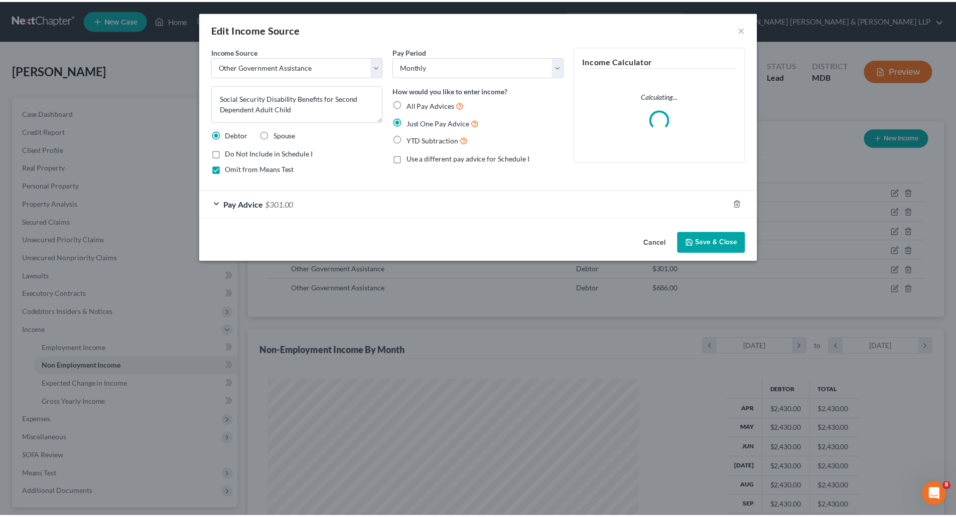
scroll to position [189, 398]
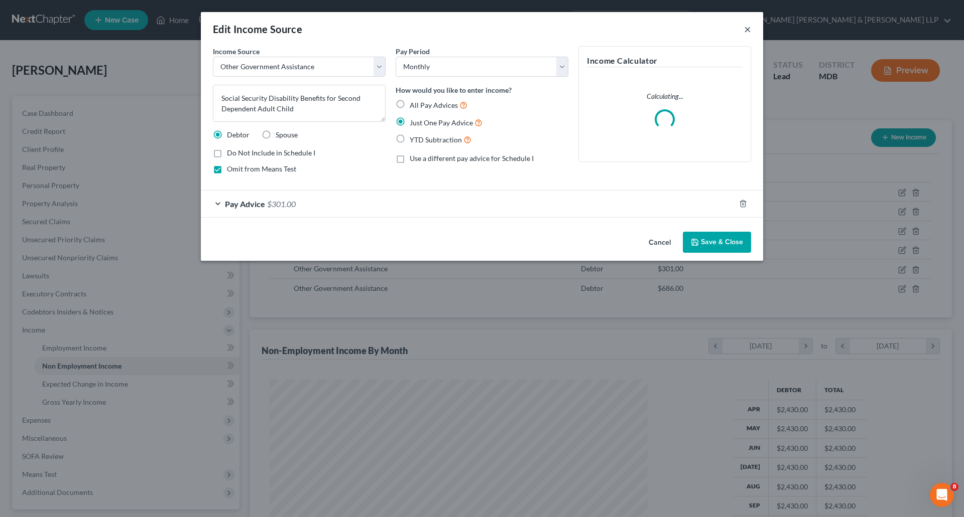
click at [749, 32] on button "×" at bounding box center [747, 29] width 7 height 12
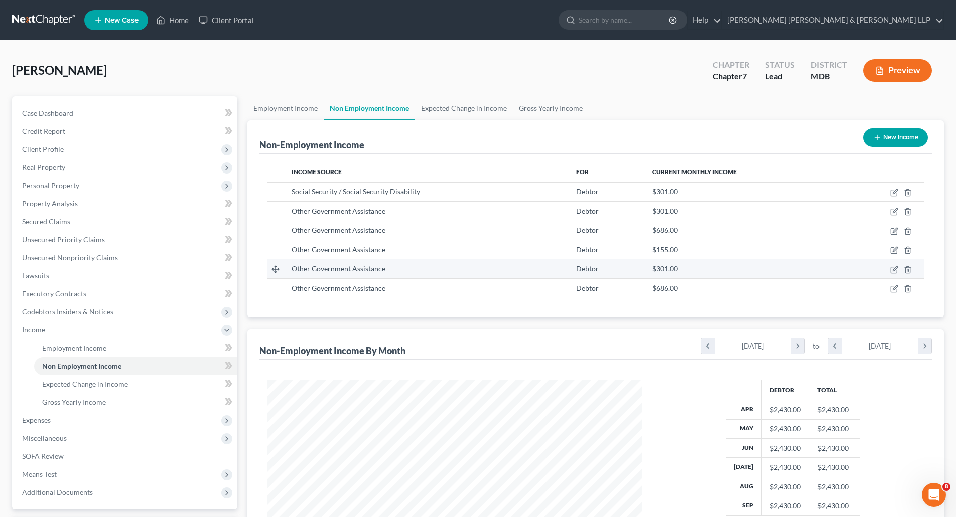
scroll to position [100, 0]
